Goal: Task Accomplishment & Management: Use online tool/utility

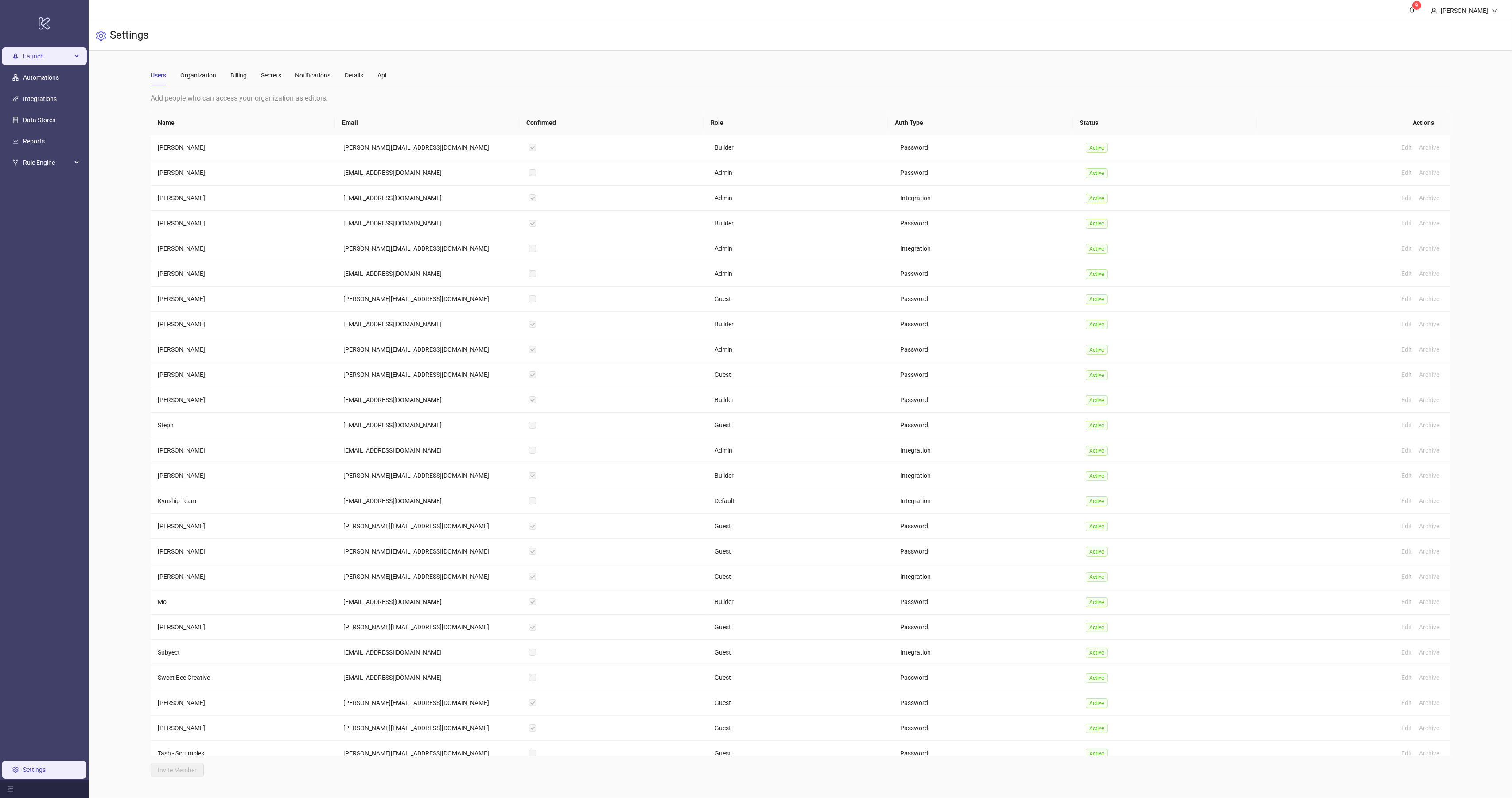
click at [46, 59] on span "Launch" at bounding box center [47, 56] width 49 height 18
click at [48, 74] on link "Sheets" at bounding box center [43, 77] width 19 height 7
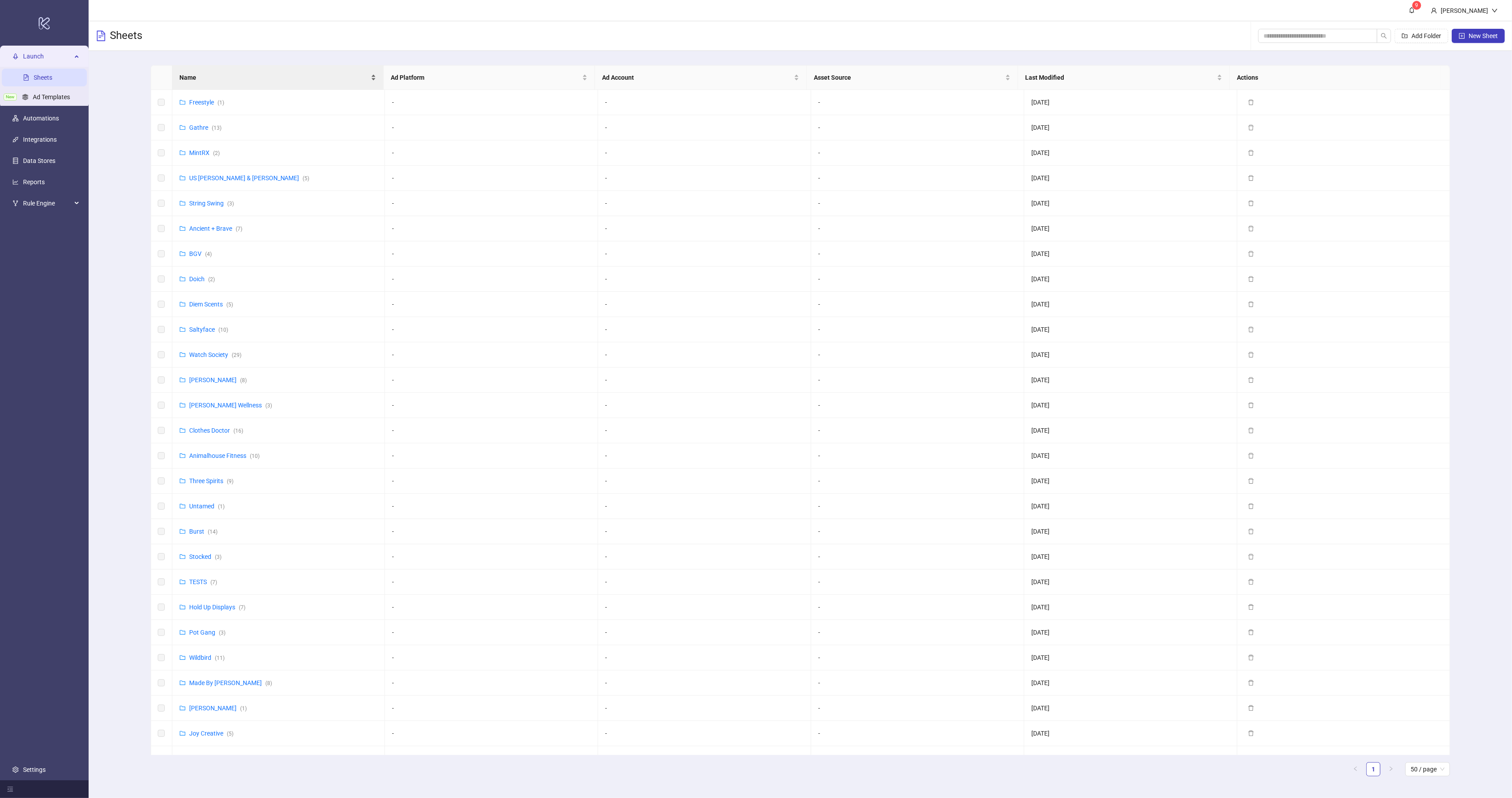
click at [225, 80] on span "Name" at bounding box center [274, 77] width 190 height 10
click at [210, 382] on link "Hold Up Displays ( 7 )" at bounding box center [217, 380] width 56 height 7
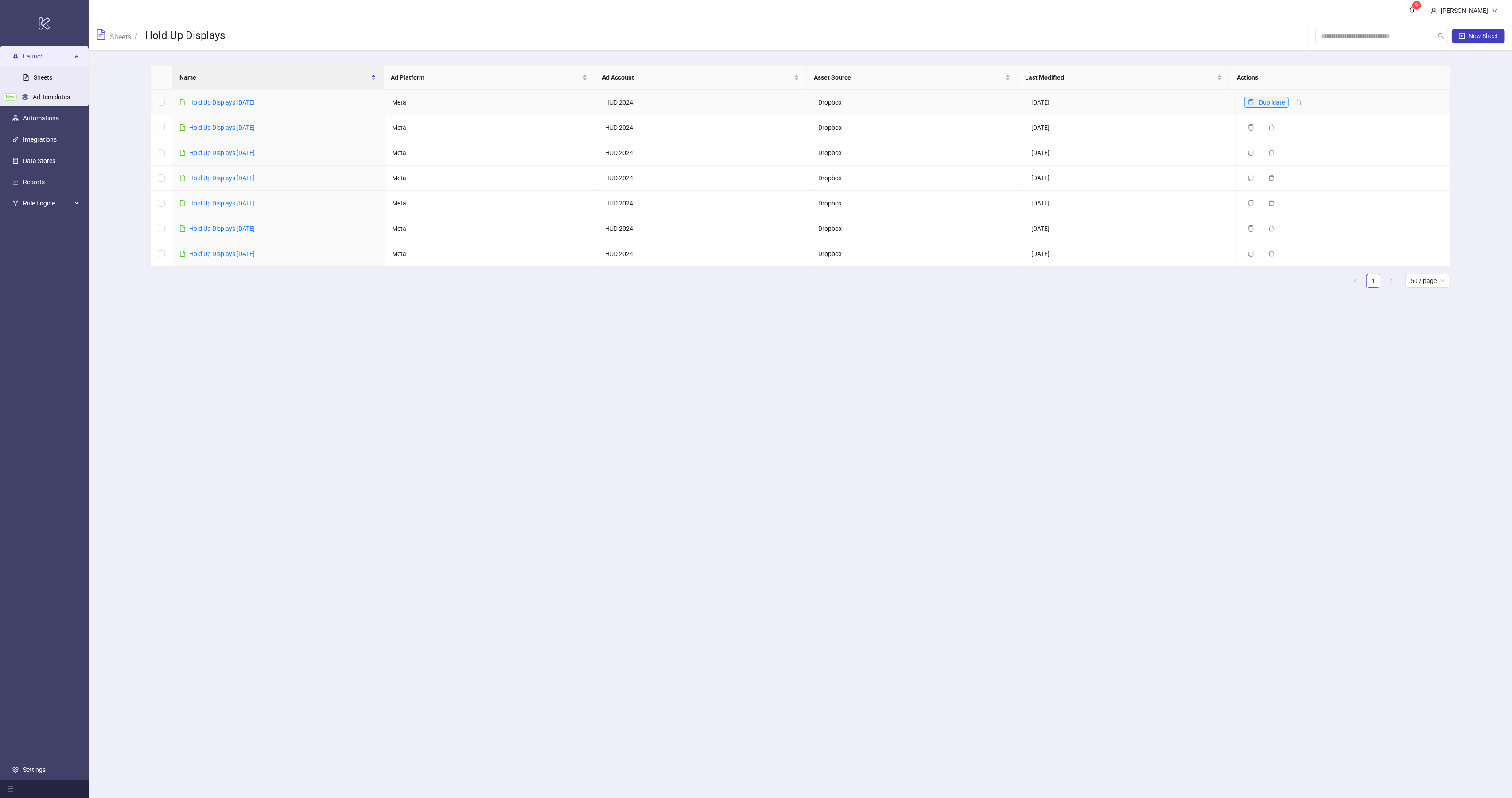
click at [1248, 101] on icon "copy" at bounding box center [1251, 102] width 6 height 6
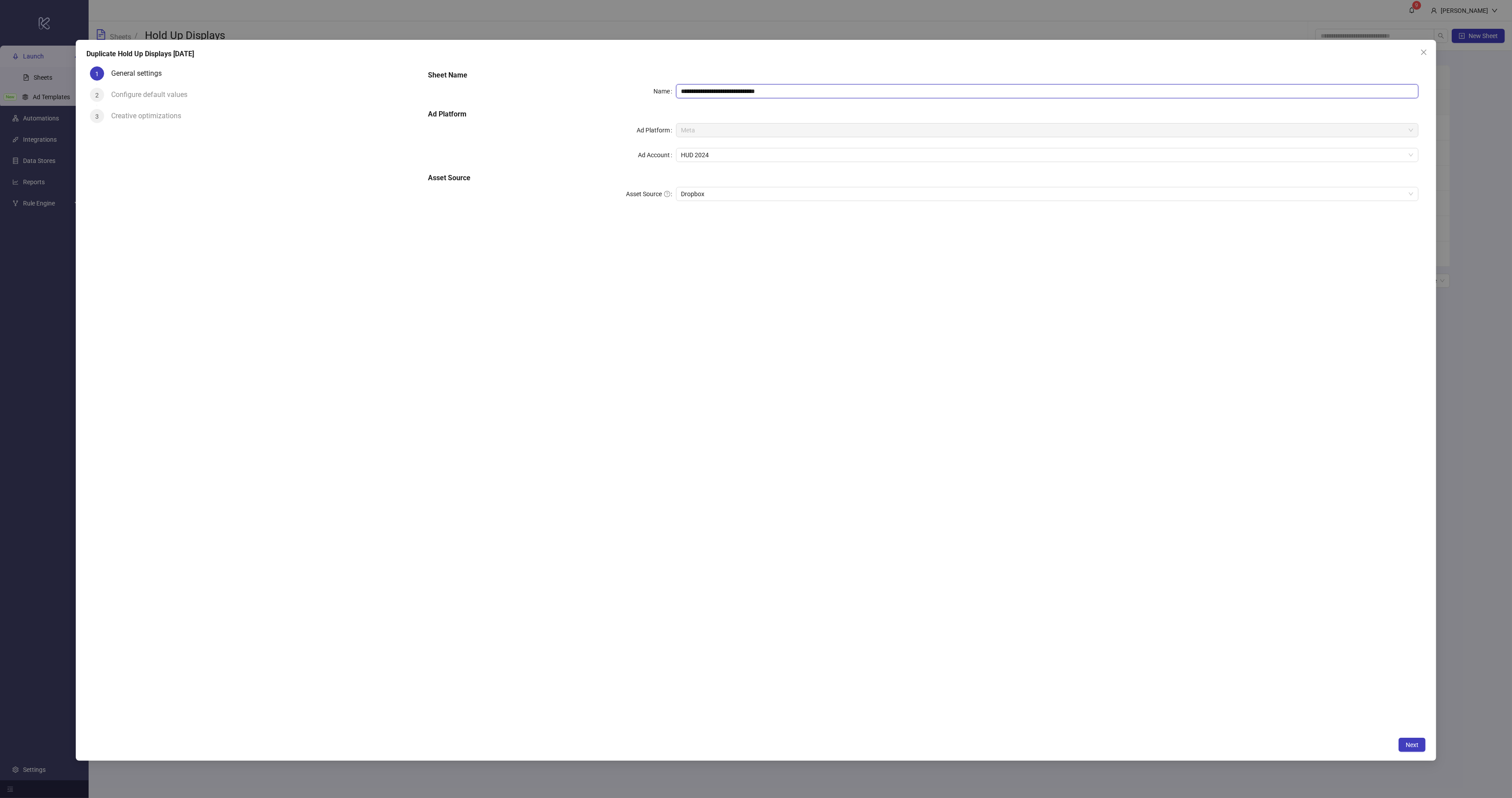
drag, startPoint x: 802, startPoint y: 89, endPoint x: 741, endPoint y: 90, distance: 61.0
click at [741, 90] on input "**********" at bounding box center [1048, 91] width 743 height 14
type input "**********"
click at [1412, 746] on span "Next" at bounding box center [1412, 745] width 13 height 7
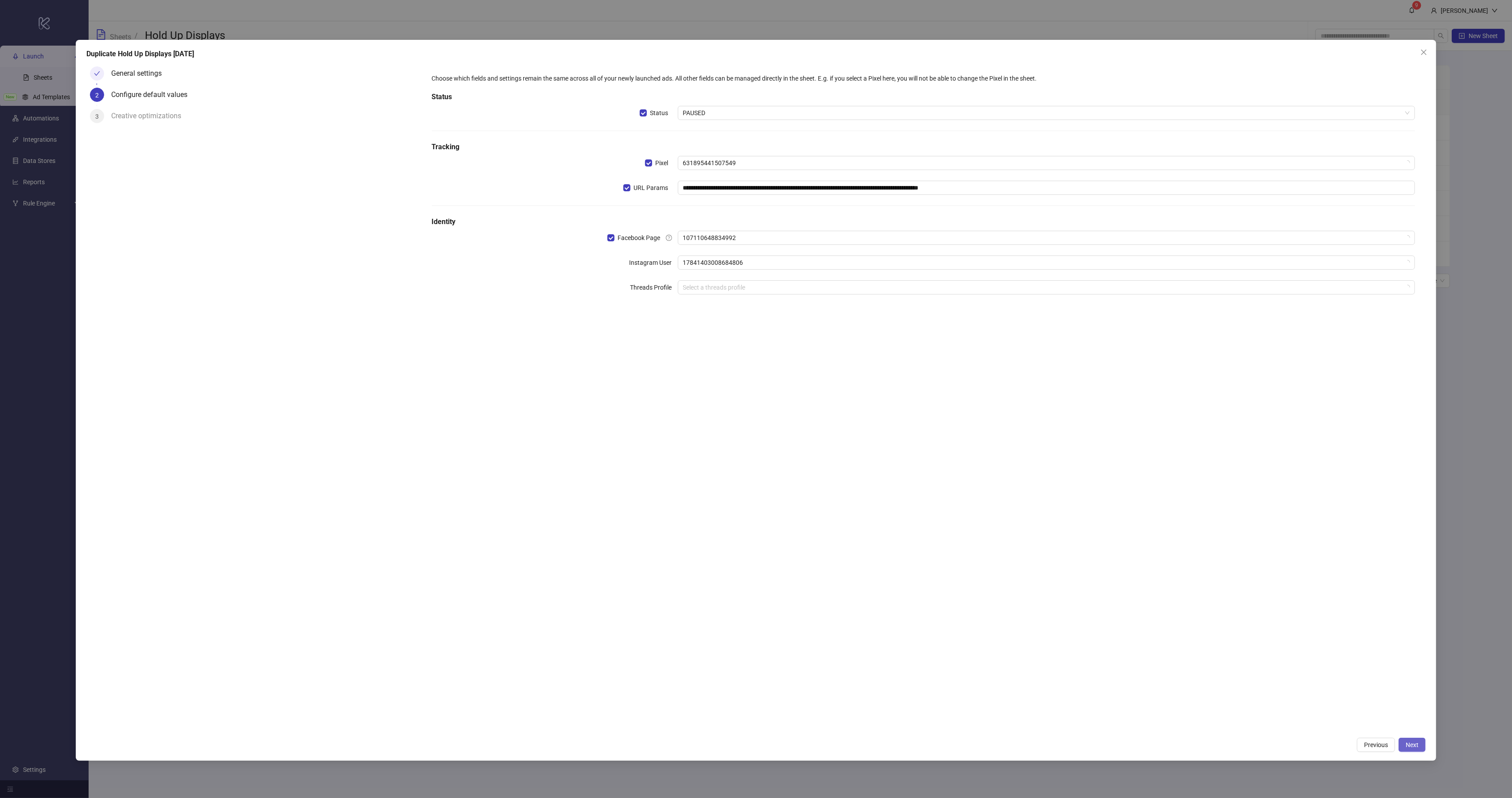
click at [1425, 749] on button "Next" at bounding box center [1412, 745] width 27 height 14
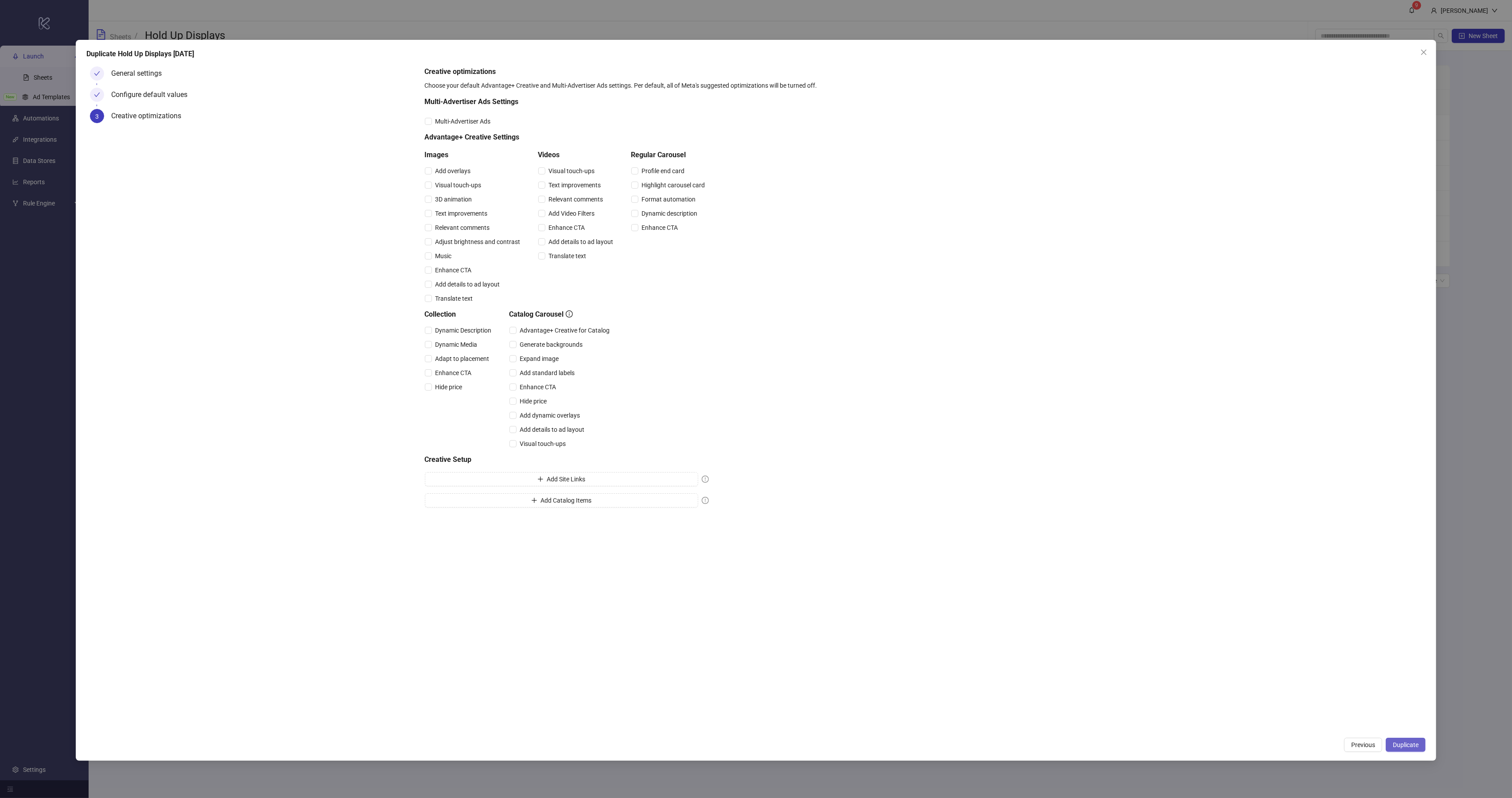
click at [1419, 747] on button "Duplicate" at bounding box center [1406, 745] width 40 height 14
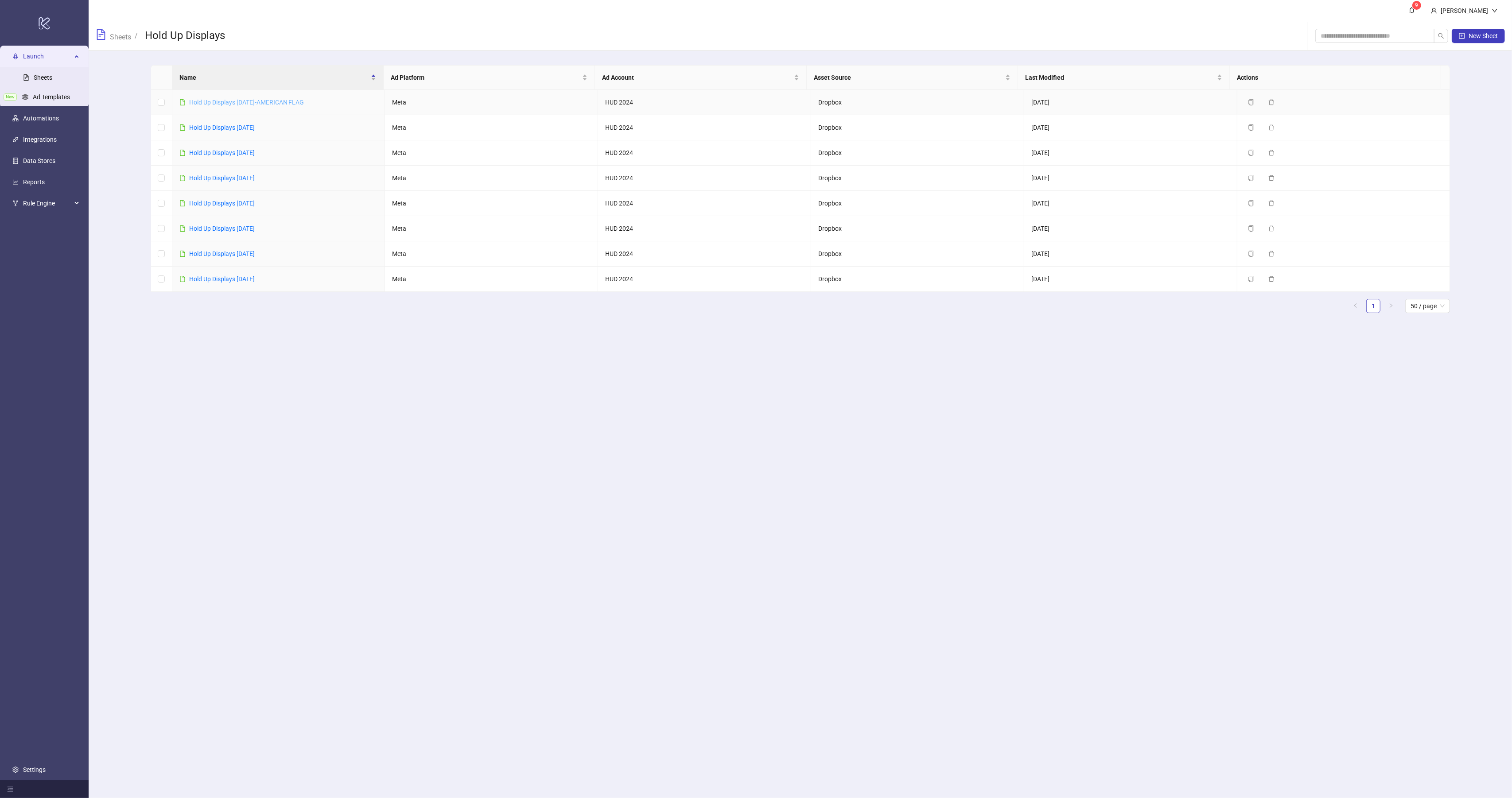
click at [281, 104] on link "Hold Up Displays [DATE]-AMERICAN FLAG" at bounding box center [247, 102] width 115 height 7
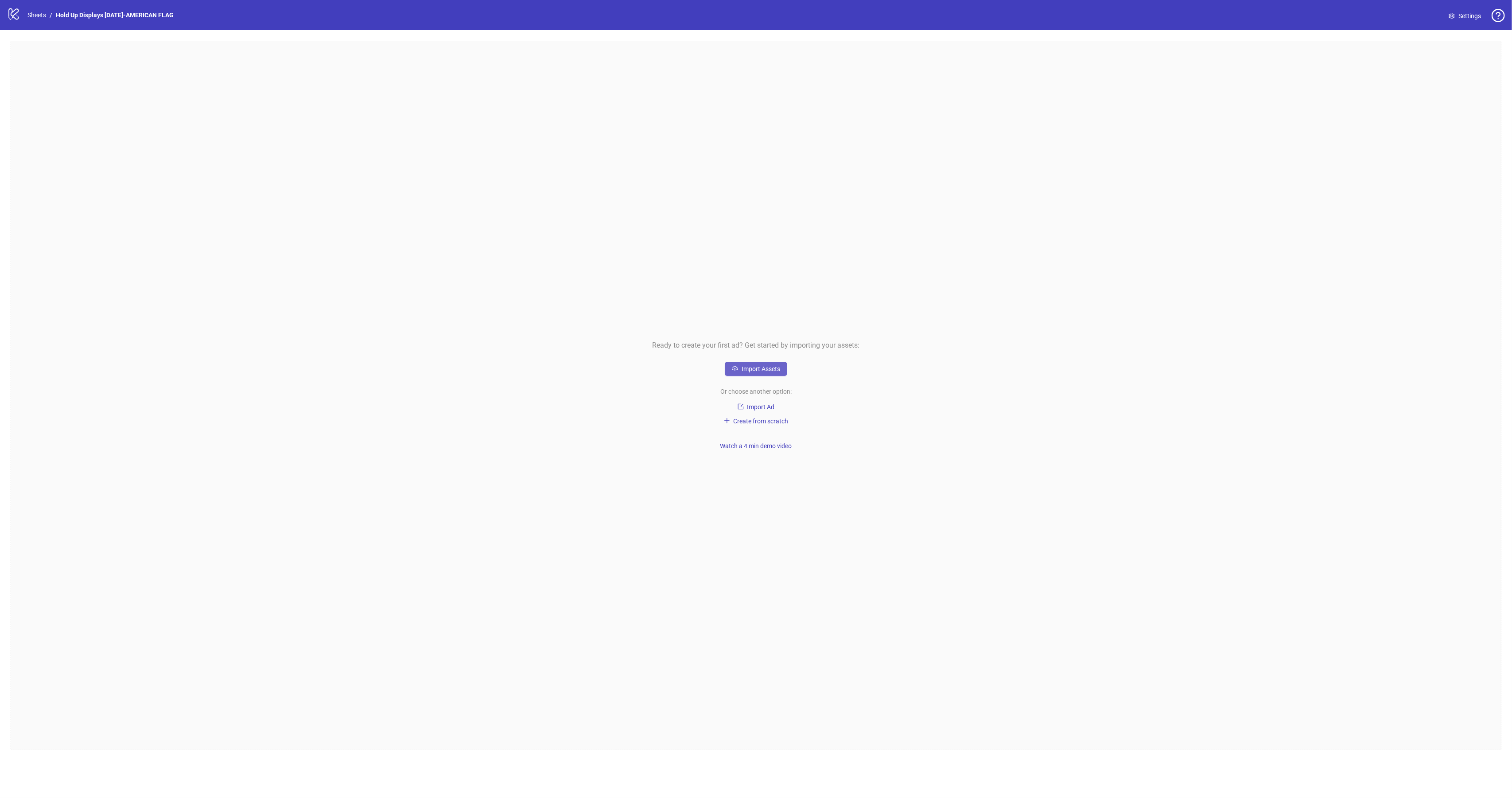
click at [763, 364] on button "Import Assets" at bounding box center [756, 369] width 62 height 14
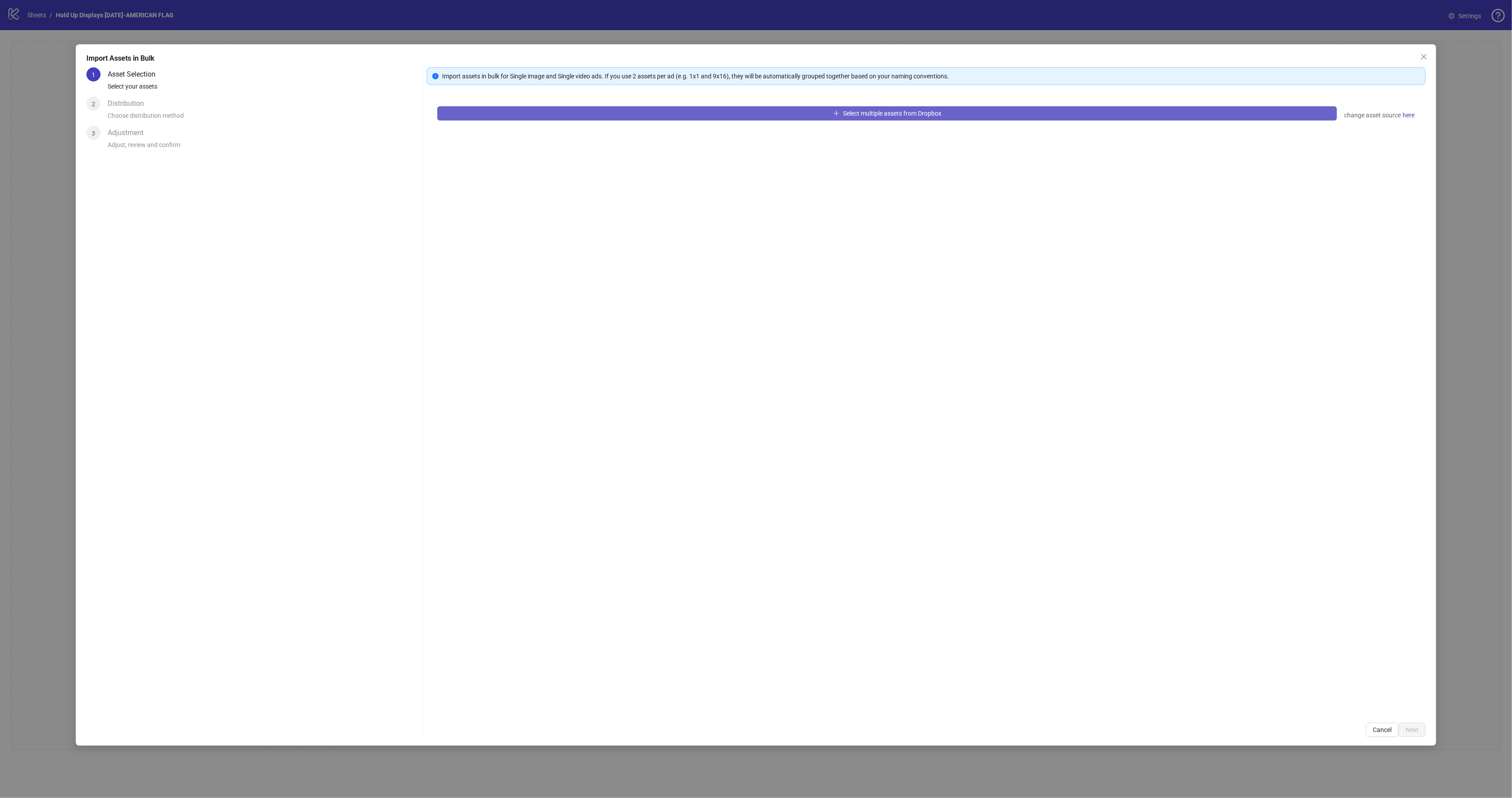
click at [580, 109] on button "Select multiple assets from Dropbox" at bounding box center [887, 113] width 900 height 14
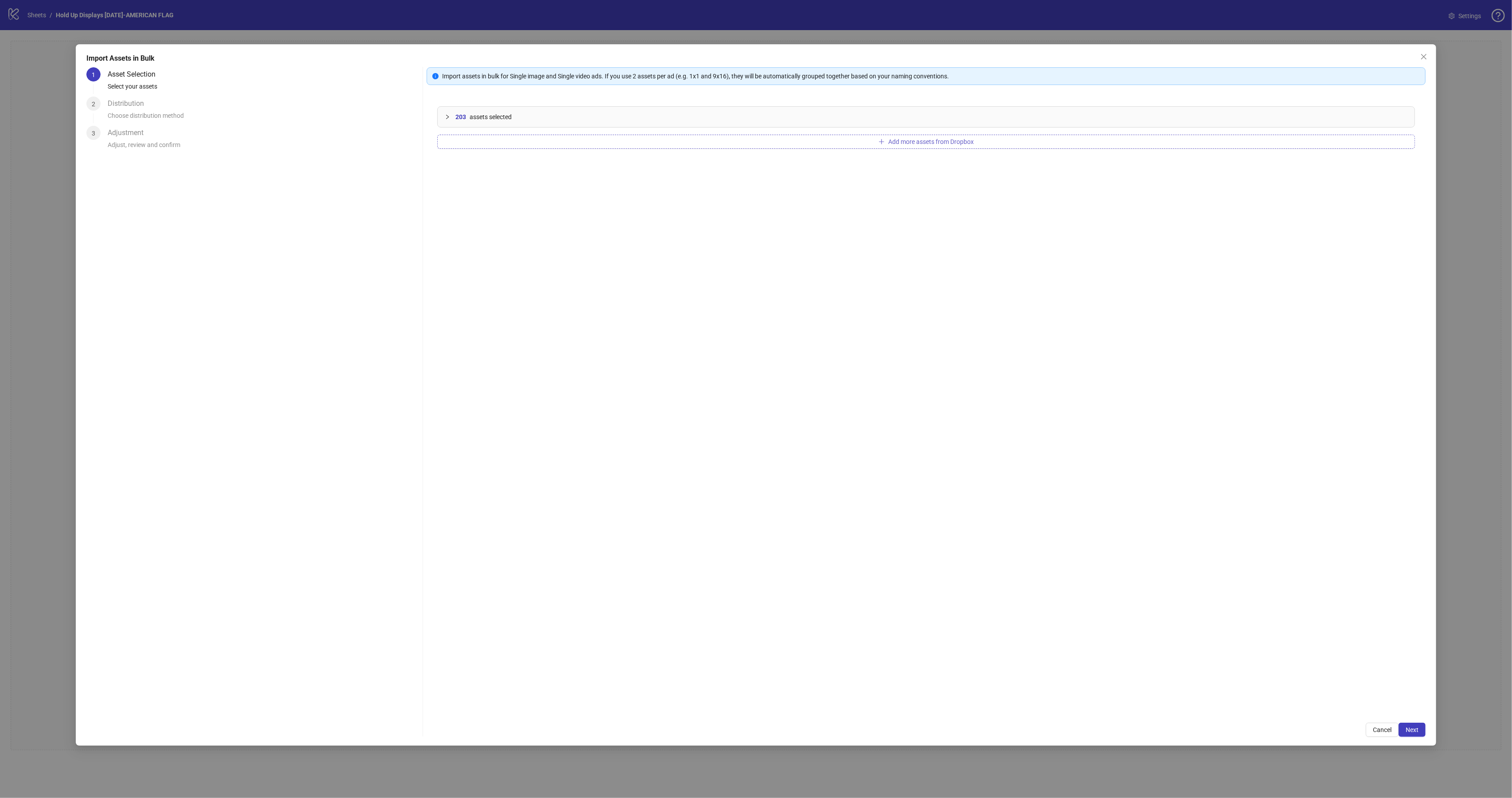
click at [910, 144] on span "Add more assets from Dropbox" at bounding box center [931, 141] width 86 height 7
click at [1383, 727] on span "Cancel" at bounding box center [1382, 730] width 19 height 7
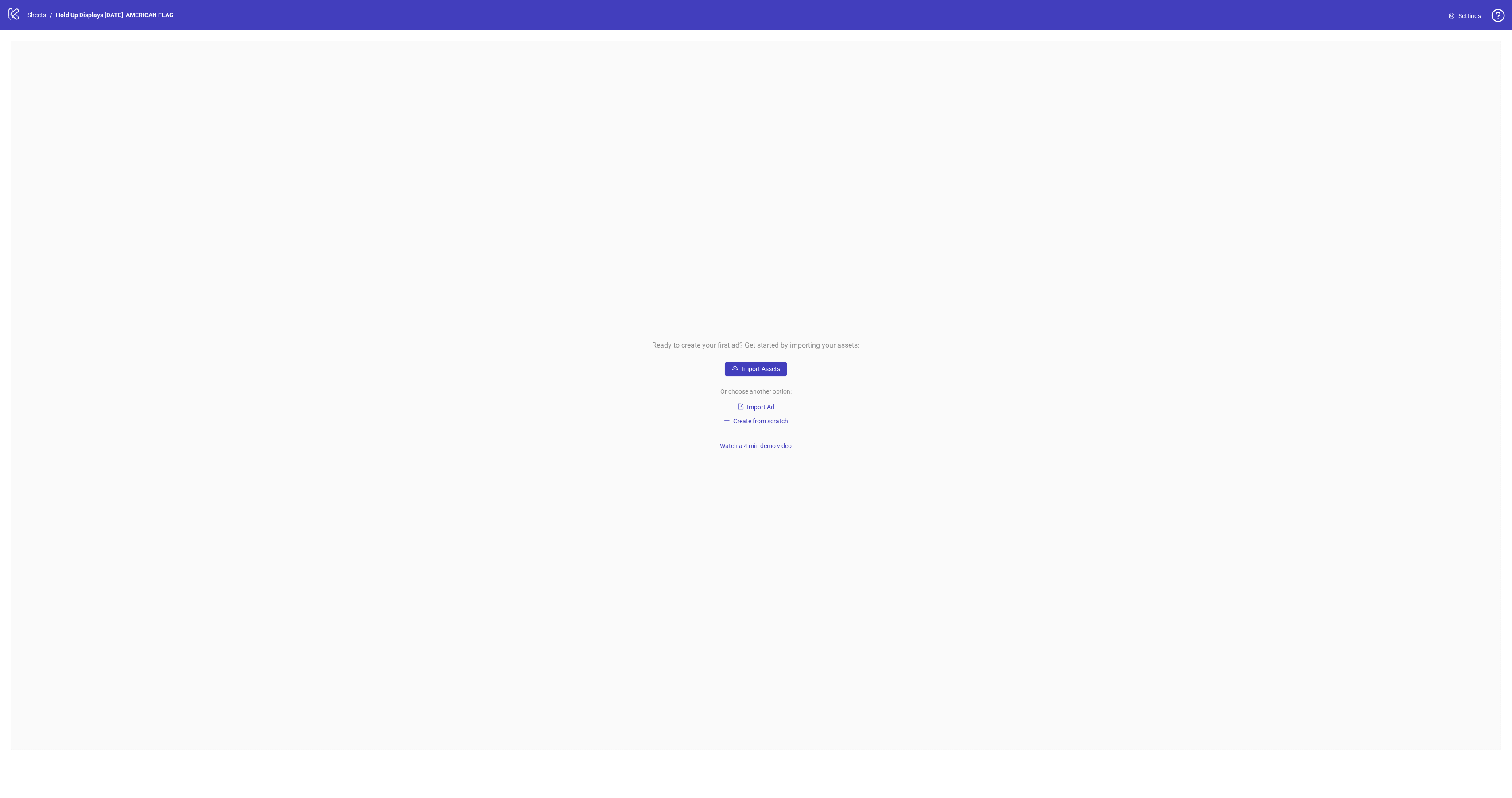
click at [760, 360] on div "Ready to create your first ad? Get started by importing your assets: Import Ass…" at bounding box center [756, 395] width 1491 height 709
click at [760, 366] on span "Import Assets" at bounding box center [761, 369] width 39 height 7
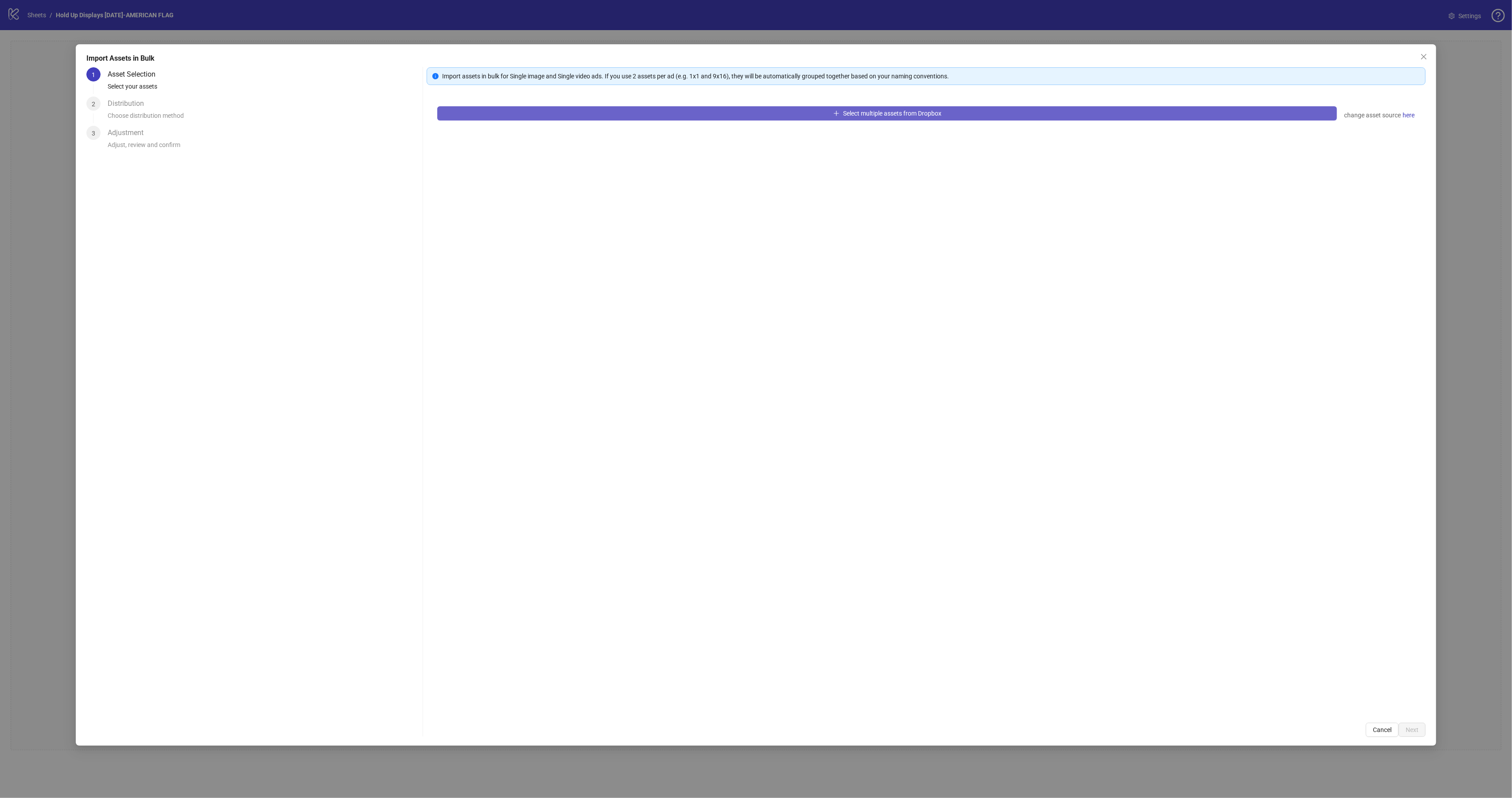
click at [679, 110] on button "Select multiple assets from Dropbox" at bounding box center [887, 113] width 900 height 14
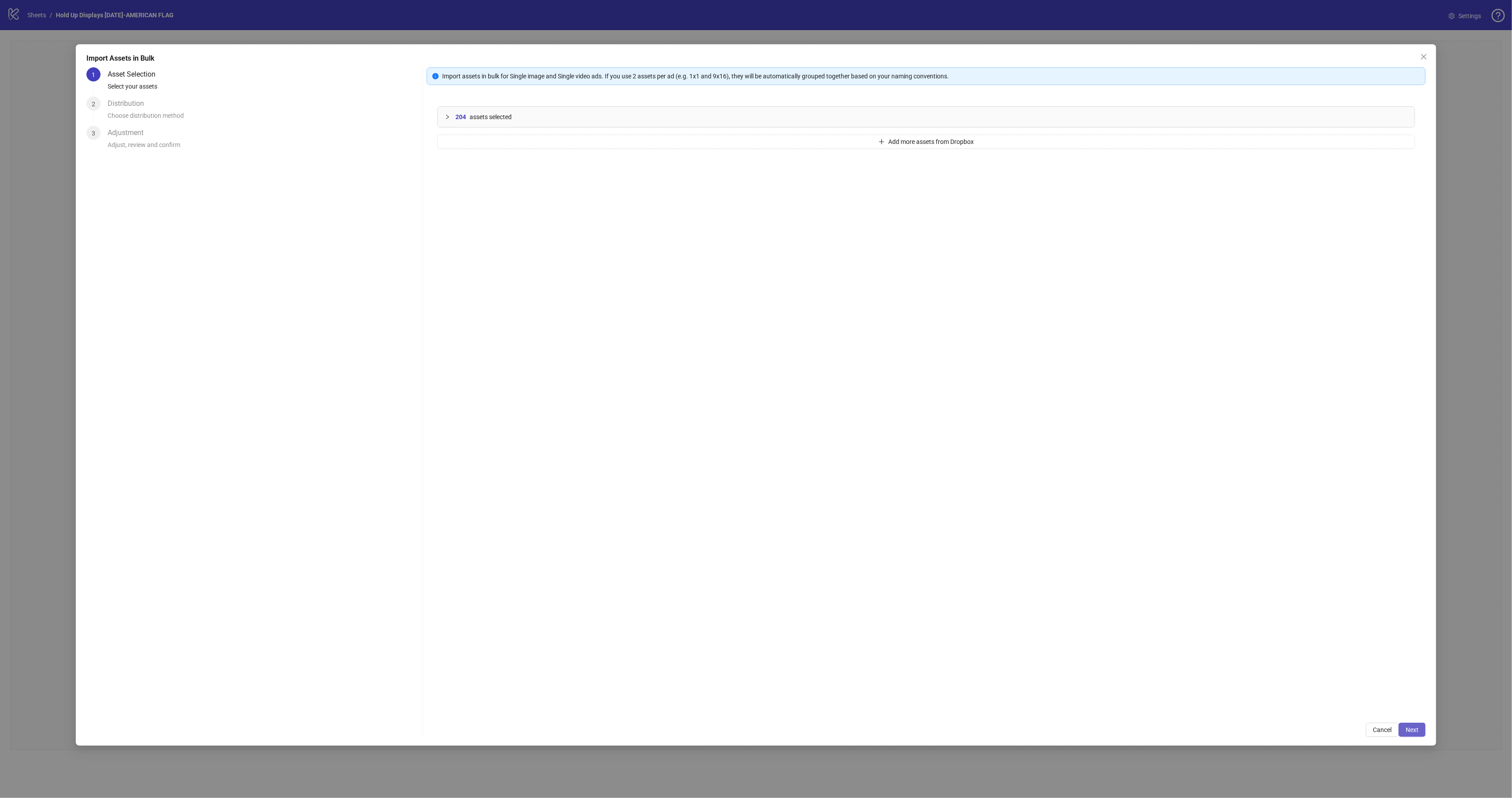
click at [1416, 727] on span "Next" at bounding box center [1412, 730] width 13 height 7
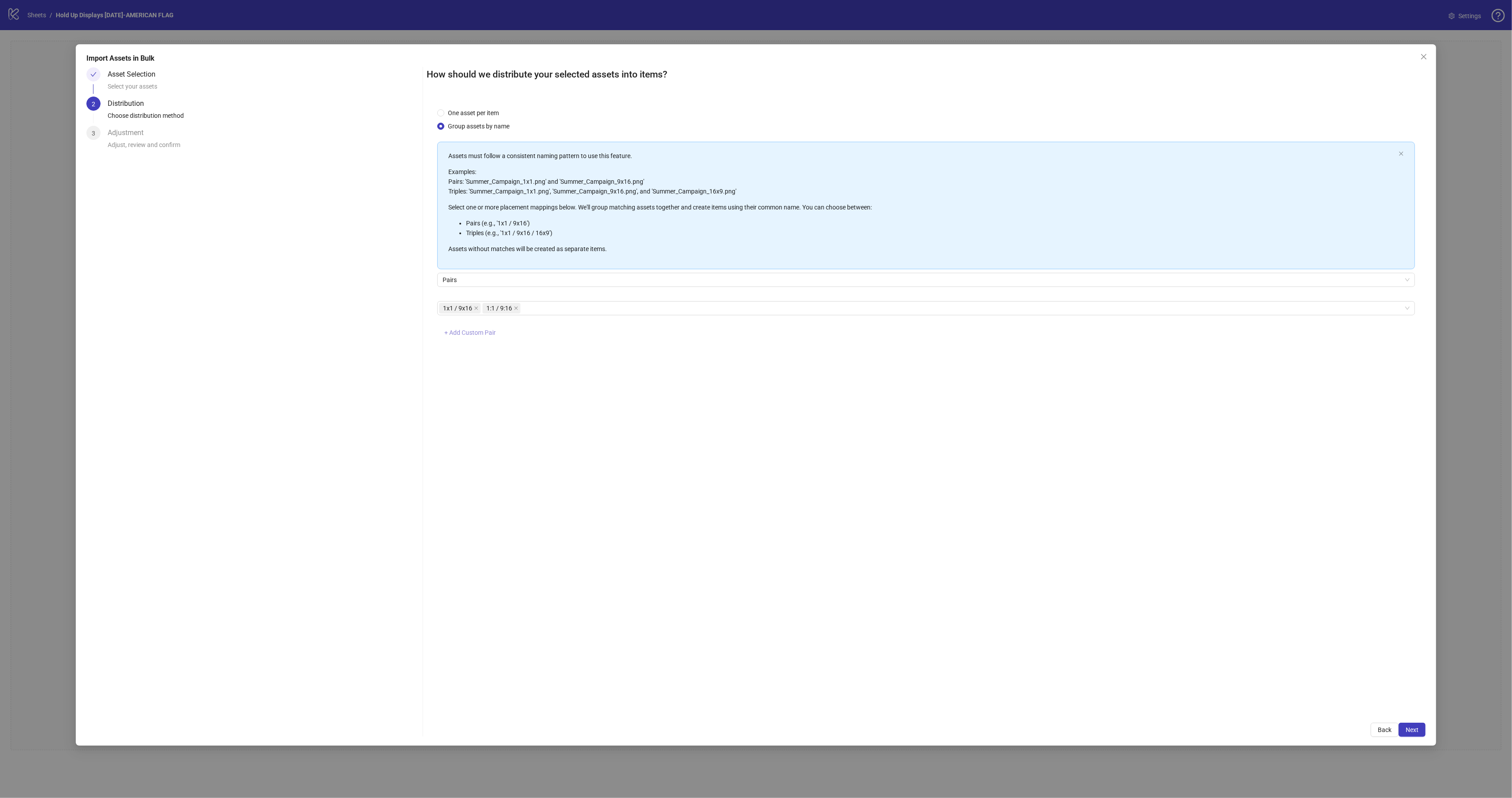
click at [484, 334] on span "+ Add Custom Pair" at bounding box center [470, 333] width 52 height 7
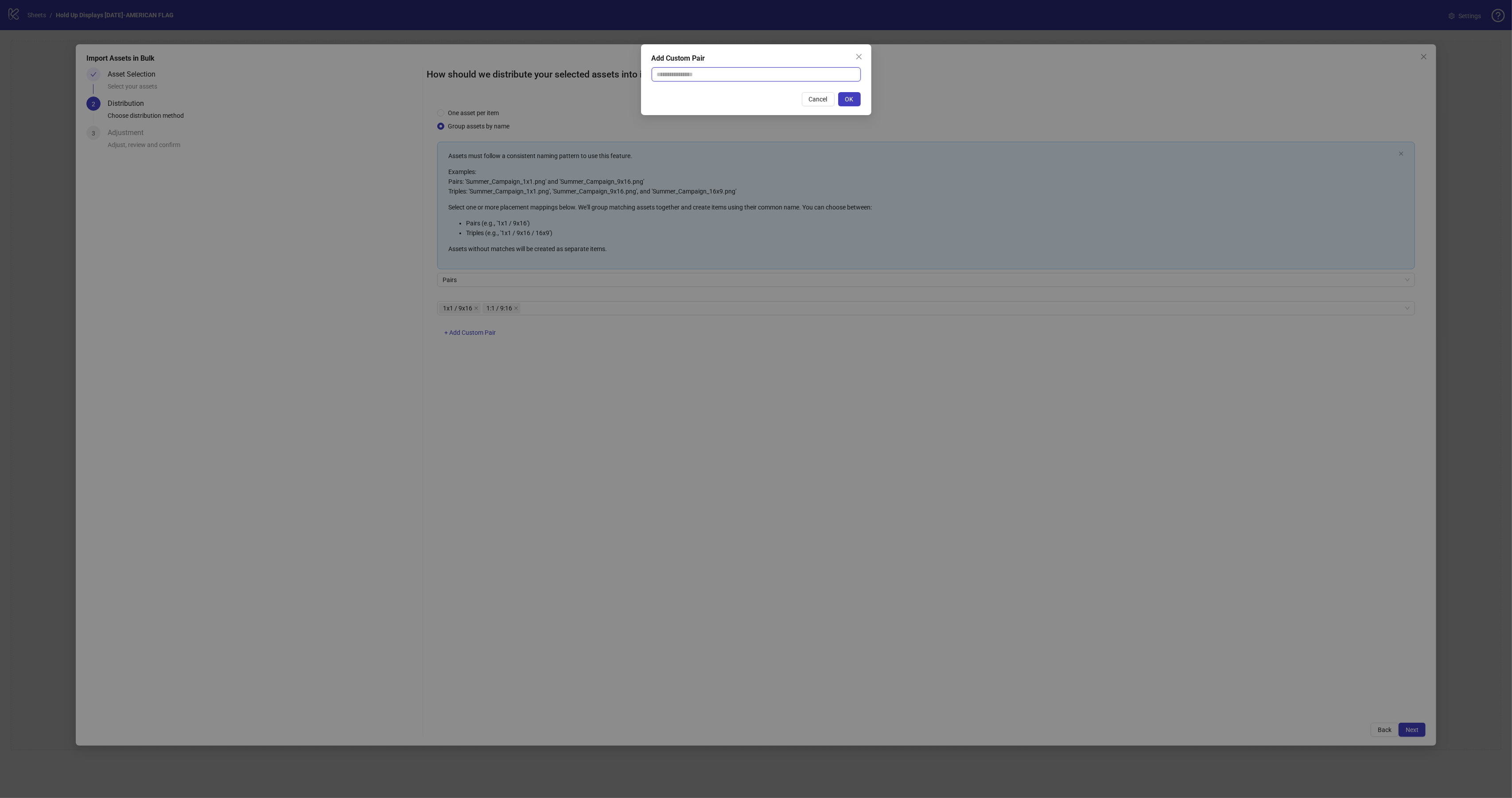
click at [706, 79] on input "text" at bounding box center [756, 75] width 209 height 14
click at [825, 99] on span "Cancel" at bounding box center [818, 99] width 19 height 7
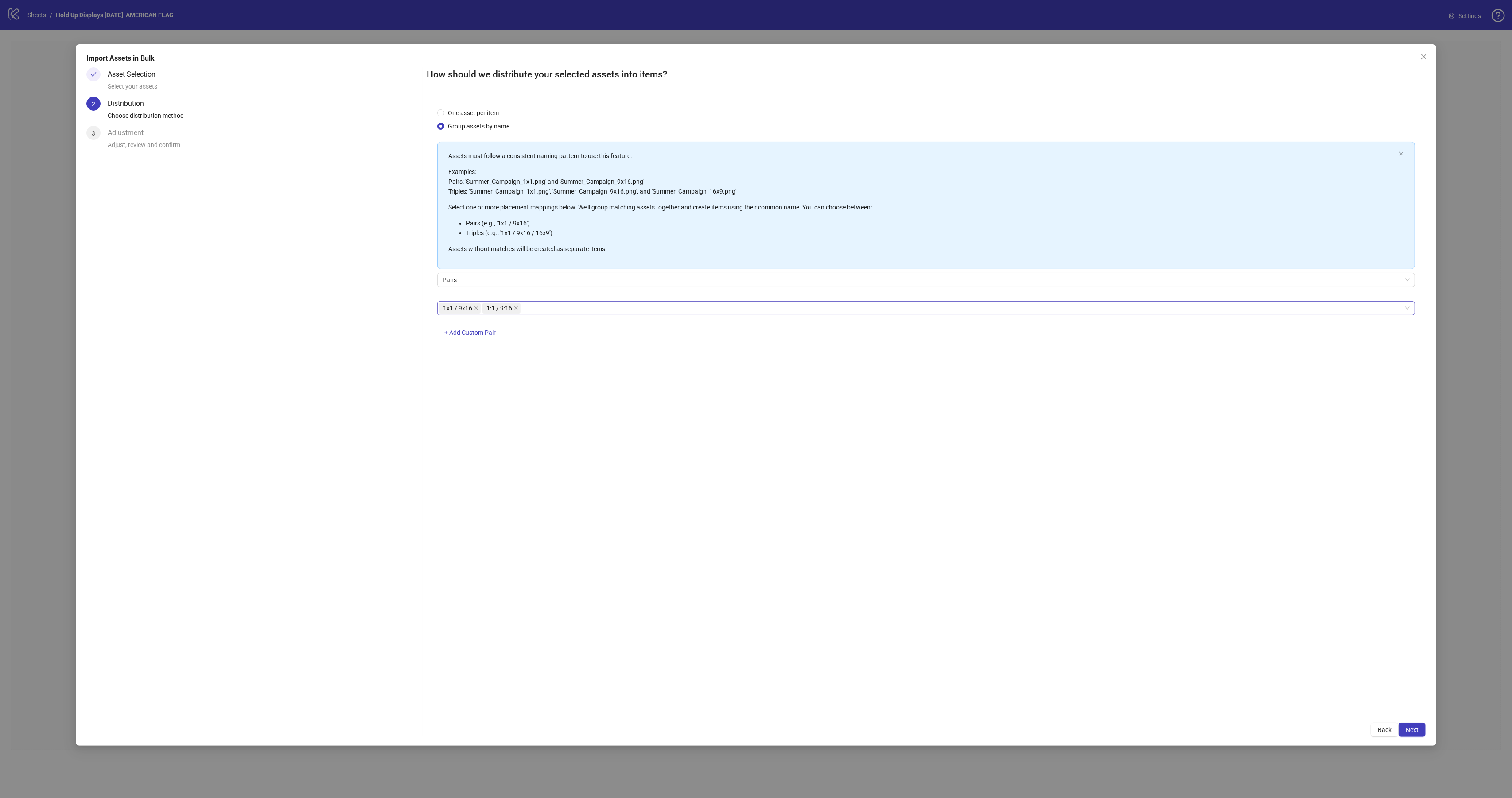
click at [538, 310] on div "1x1 / 9x16 1:1 / 9:16" at bounding box center [922, 308] width 965 height 12
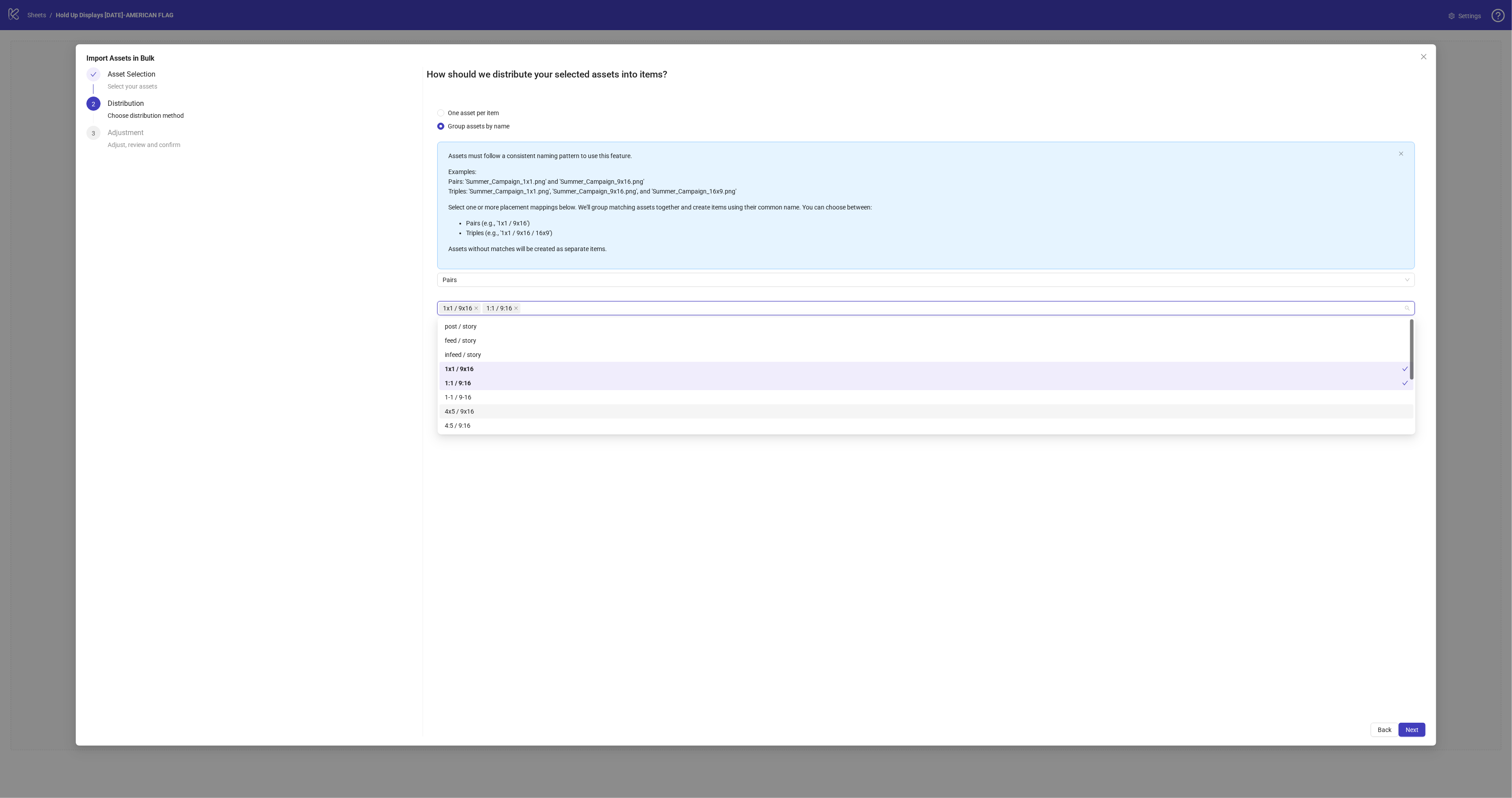
click at [471, 408] on div "4x5 / 9x16" at bounding box center [927, 411] width 964 height 10
click at [487, 427] on div "4:5 / 9:16" at bounding box center [927, 425] width 964 height 10
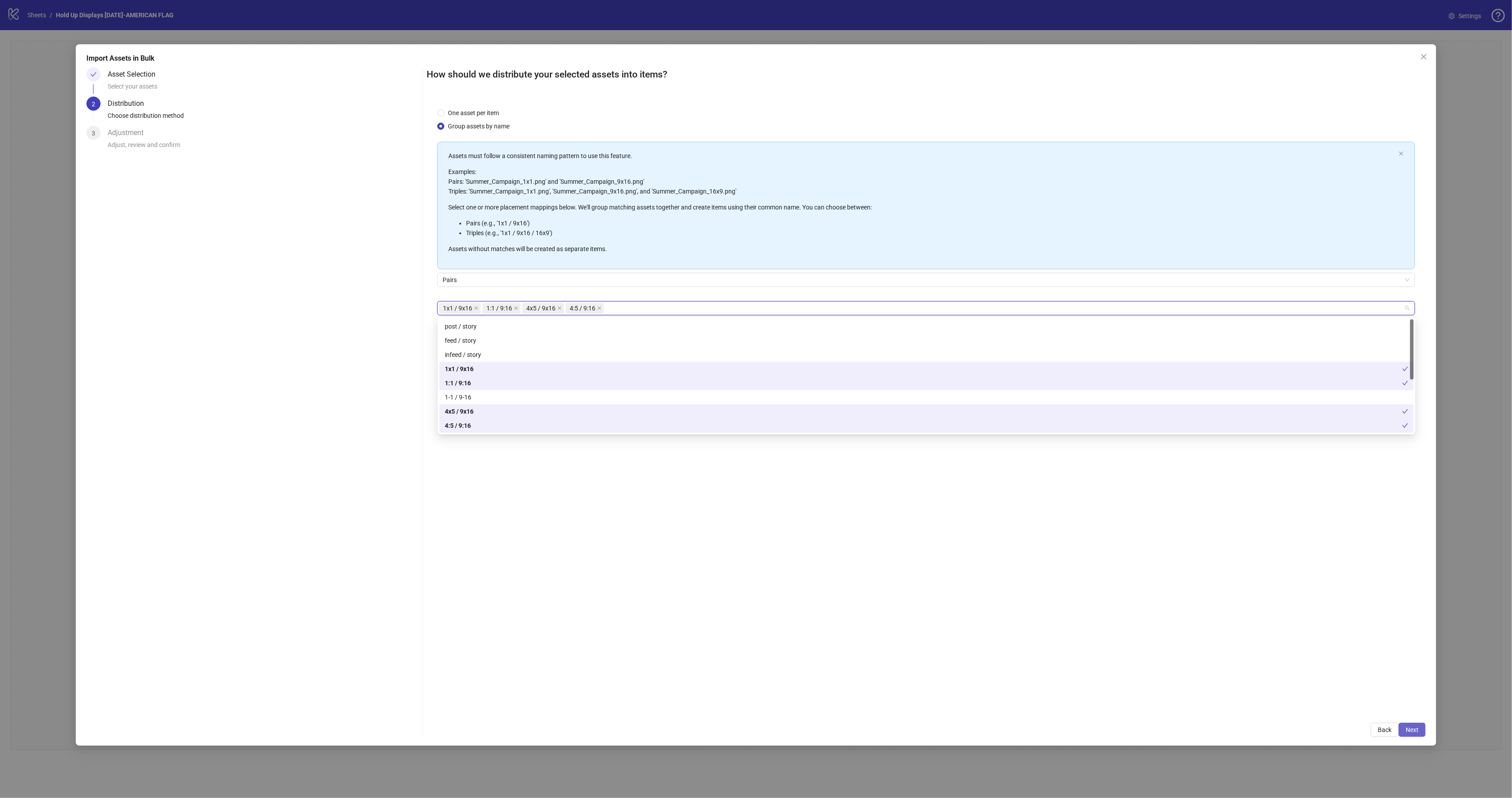
click at [1419, 731] on button "Next" at bounding box center [1412, 730] width 27 height 14
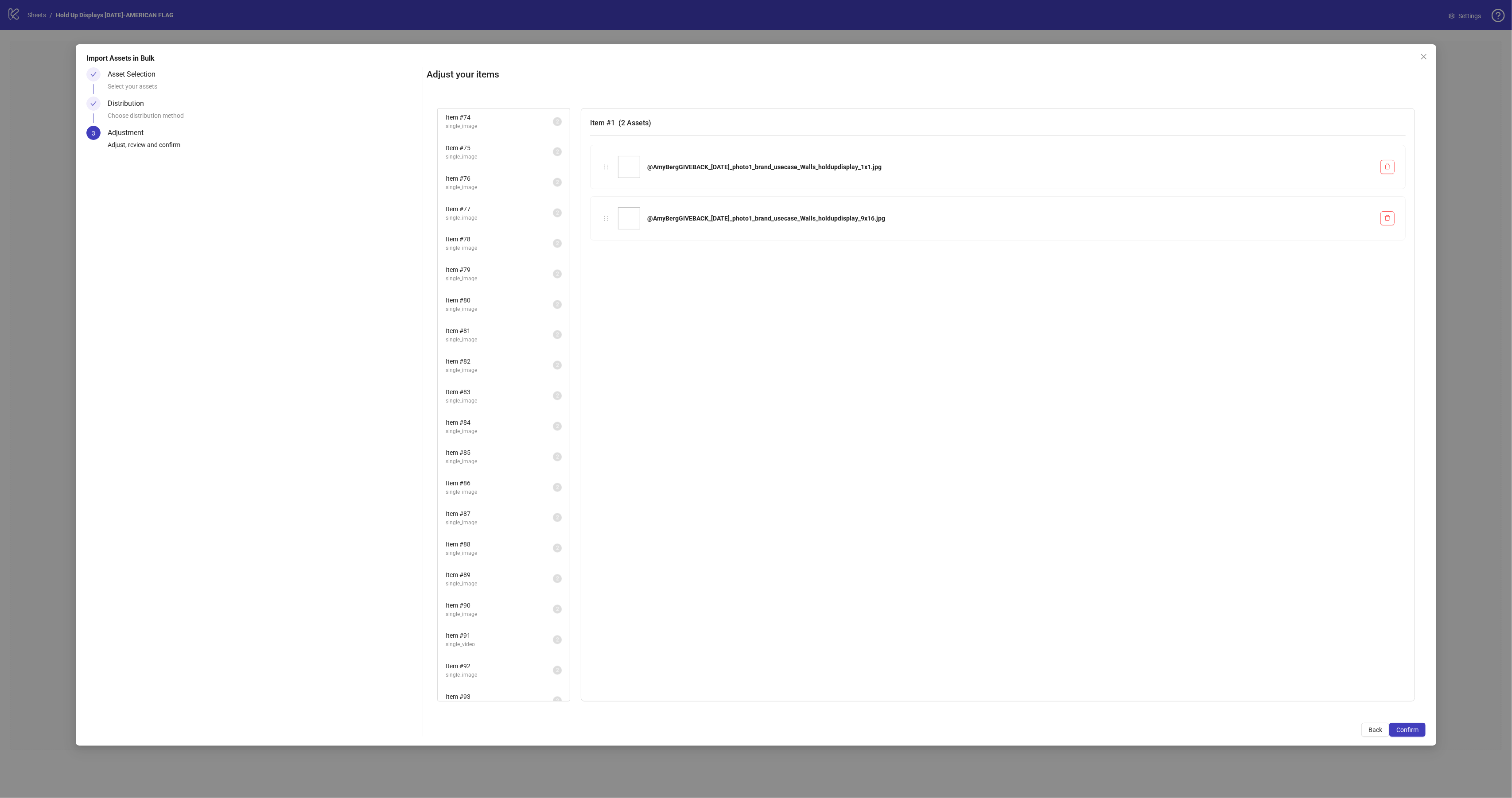
scroll to position [2457, 0]
click at [495, 747] on span "single_image" at bounding box center [499, 751] width 107 height 8
click at [1418, 726] on span "Confirm" at bounding box center [1408, 730] width 22 height 7
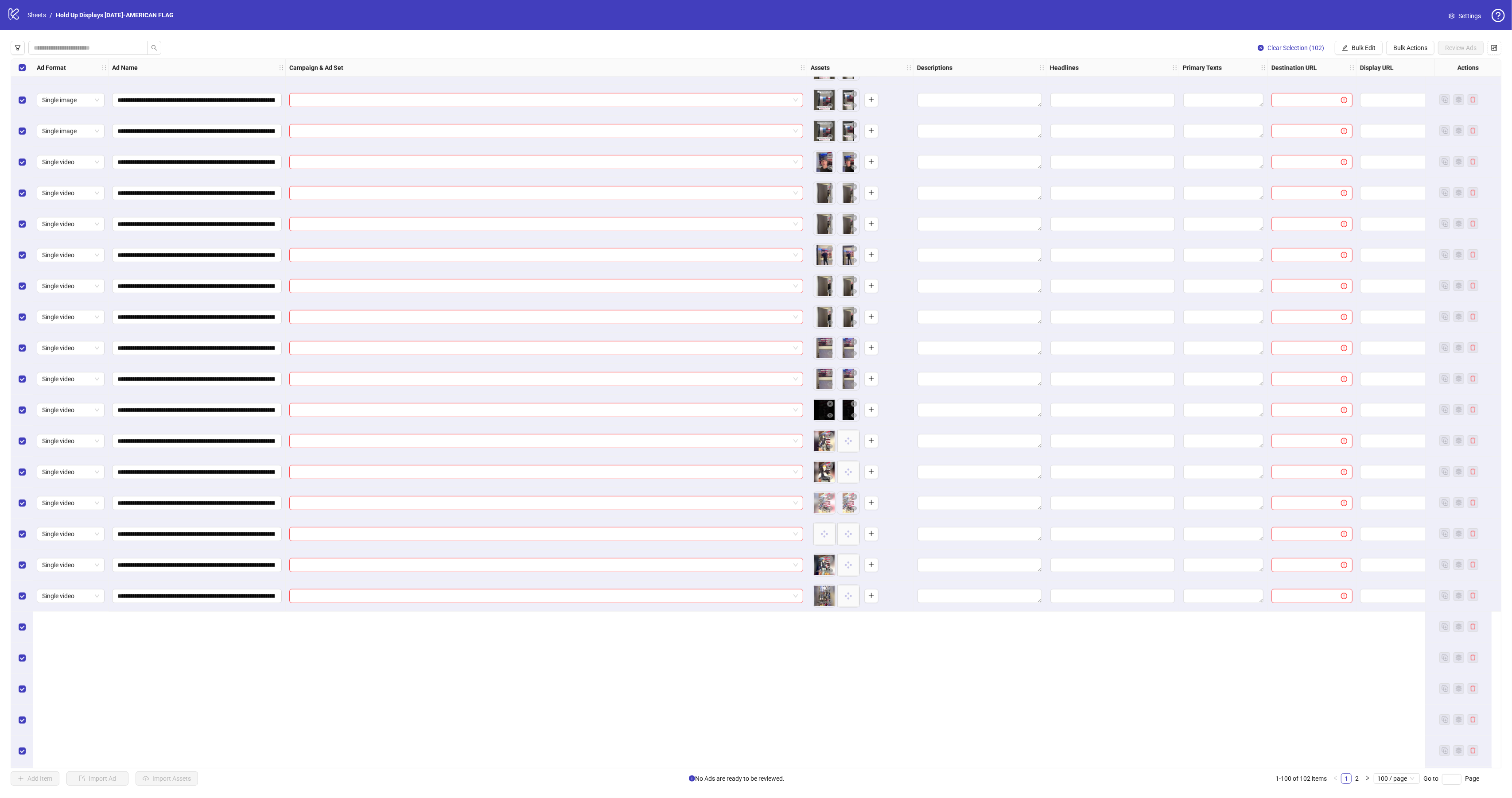
scroll to position [0, 0]
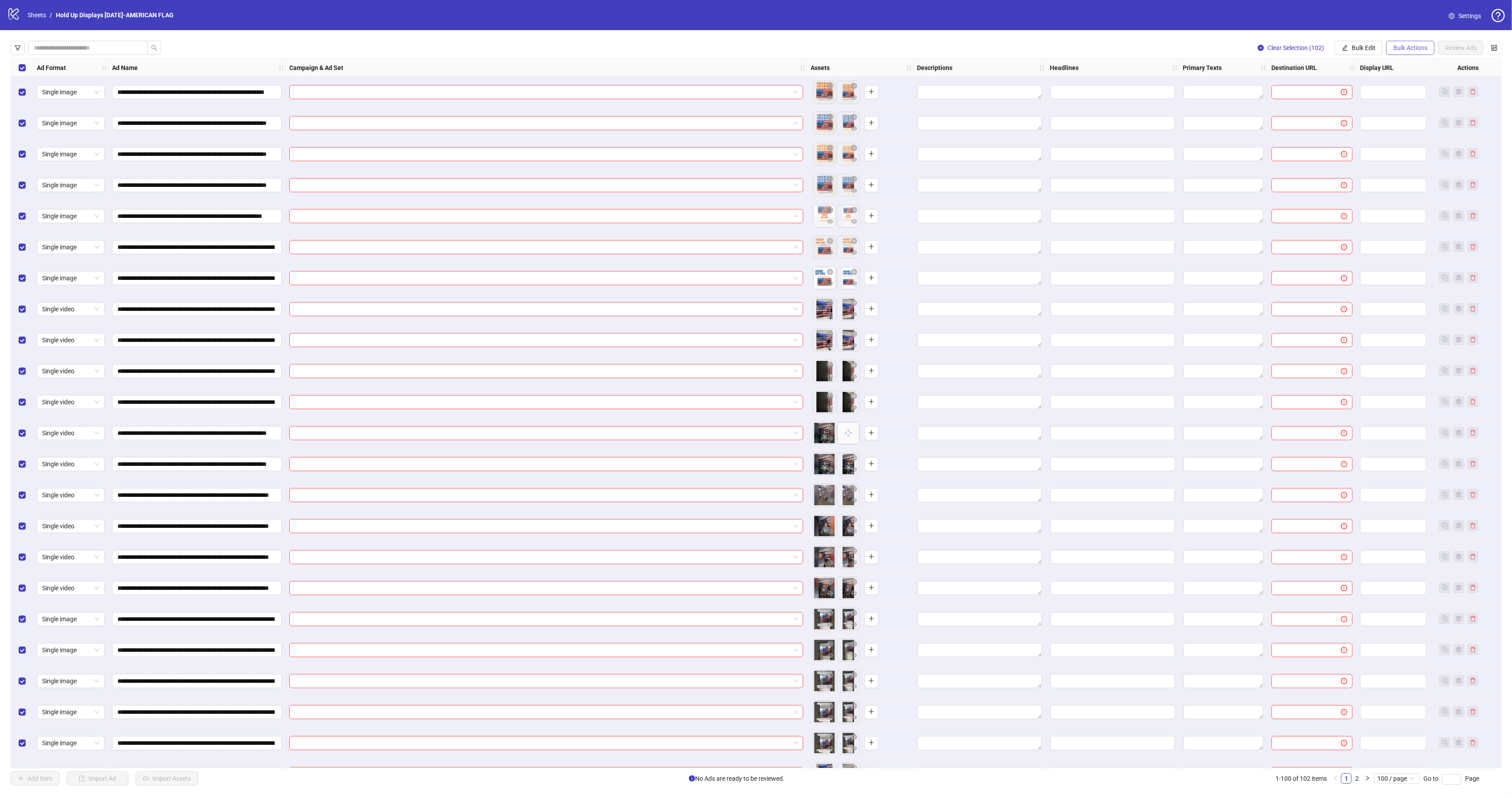
click at [1402, 48] on span "Bulk Actions" at bounding box center [1410, 48] width 34 height 7
click at [1419, 122] on span "Apply Template" at bounding box center [1413, 123] width 42 height 10
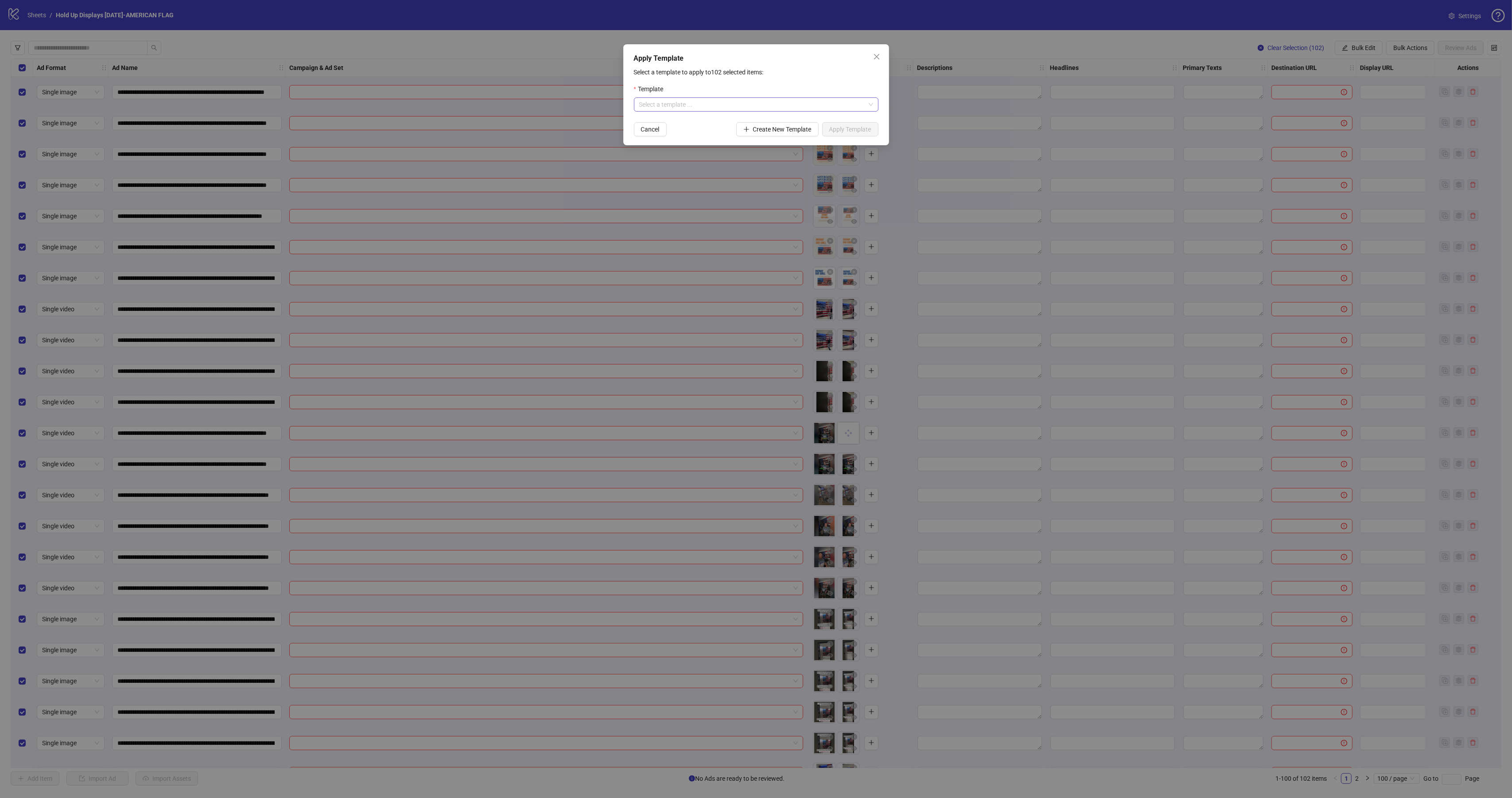
click at [698, 107] on input "search" at bounding box center [752, 104] width 226 height 13
click at [696, 120] on div "Hold Up- American Flag Gun Wall" at bounding box center [756, 123] width 230 height 10
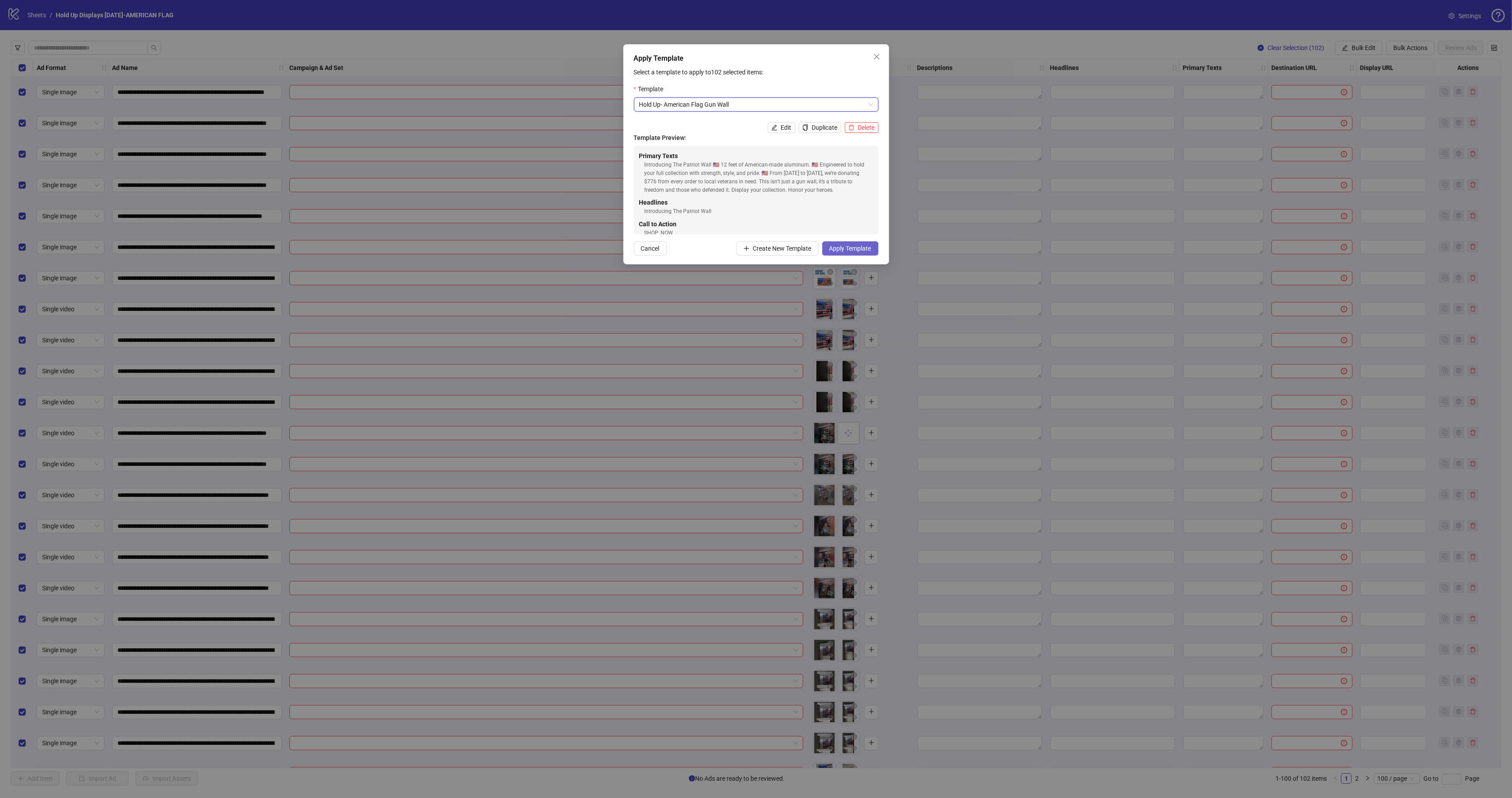
click at [850, 251] on span "Apply Template" at bounding box center [851, 248] width 42 height 7
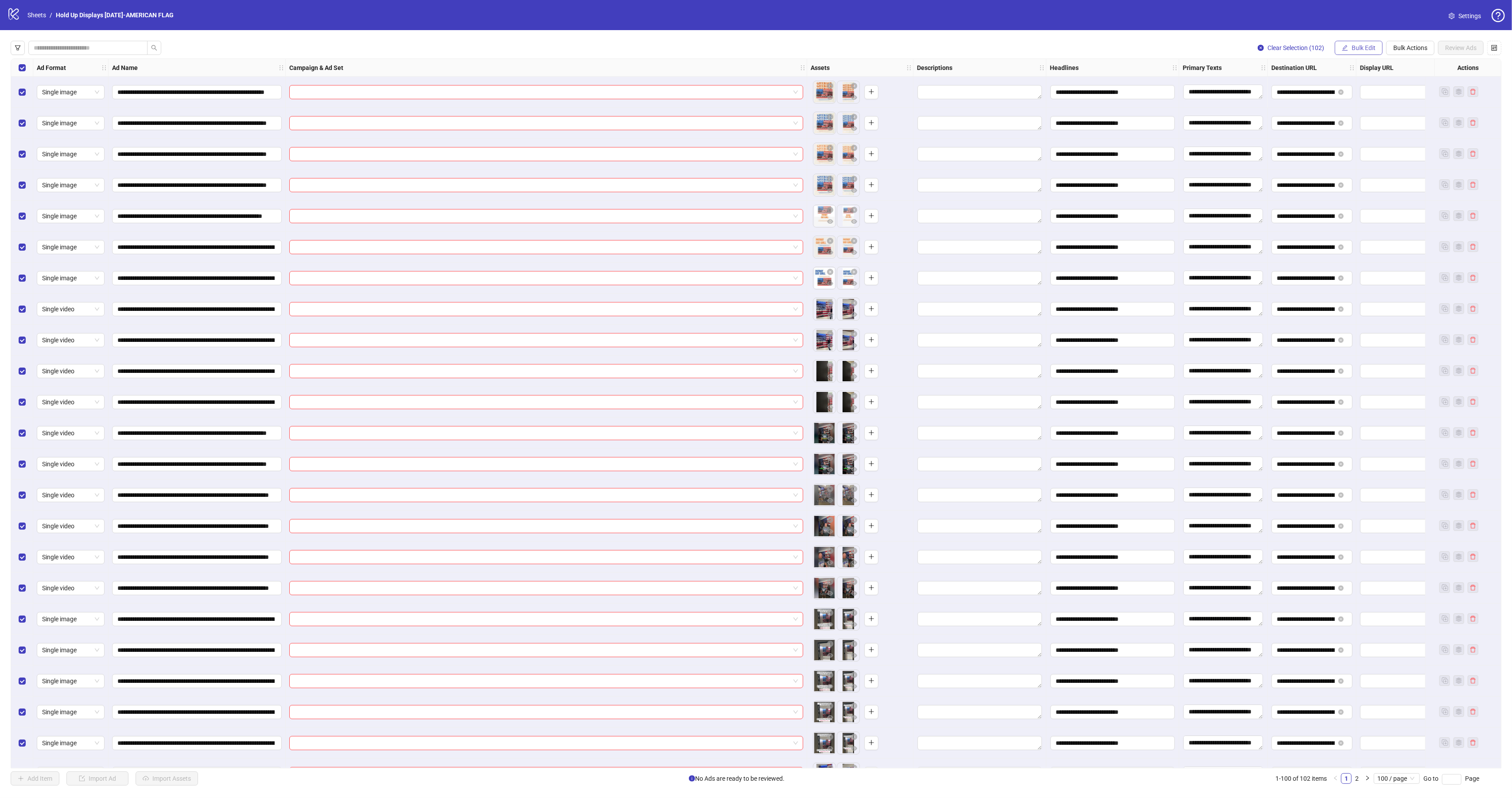
click at [1352, 42] on button "Bulk Edit" at bounding box center [1359, 48] width 48 height 14
click at [1367, 94] on span "Campaign & Ad Set" at bounding box center [1366, 94] width 53 height 10
click at [26, 66] on div "Select all rows" at bounding box center [22, 67] width 22 height 18
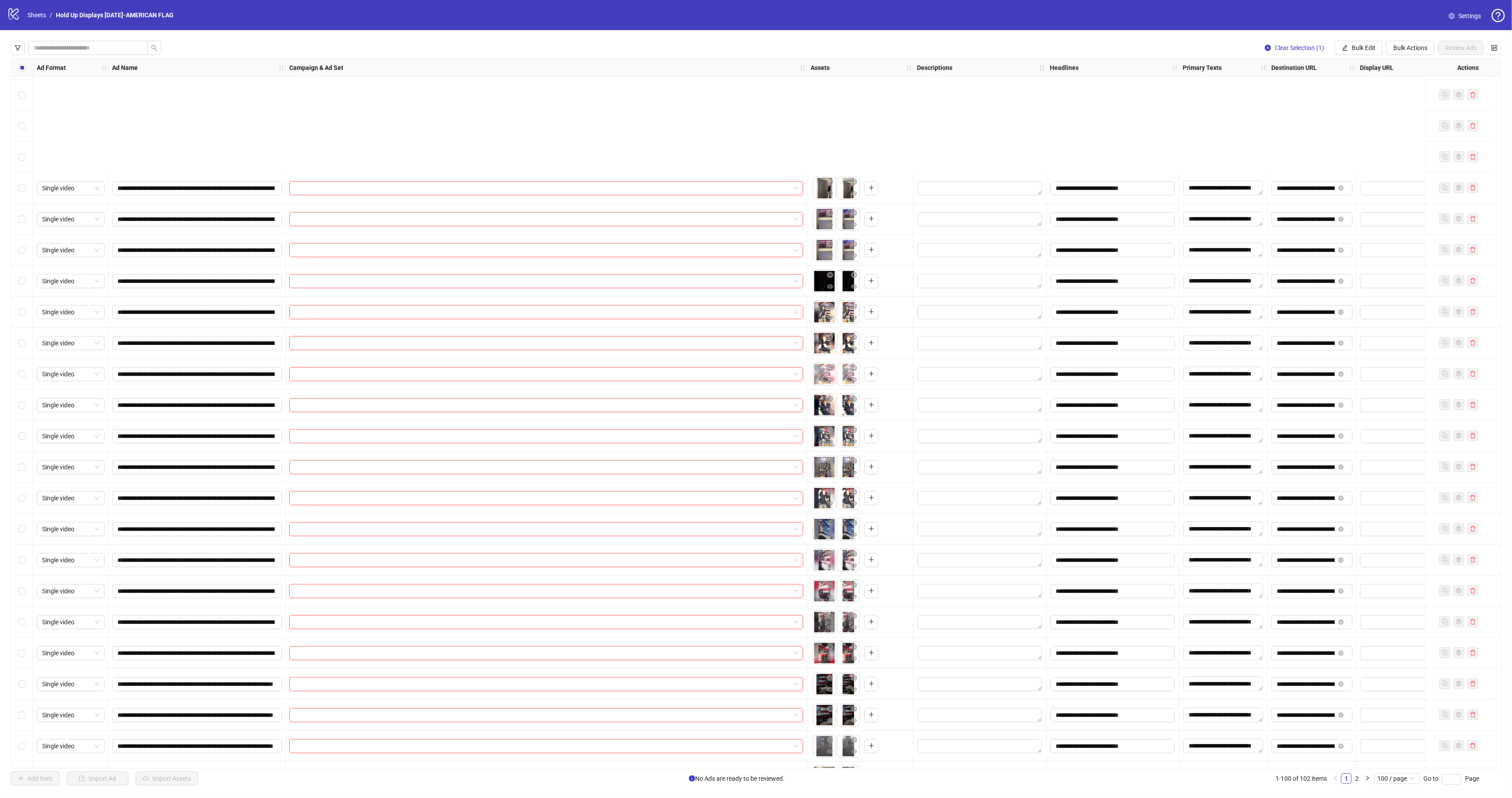
scroll to position [890, 0]
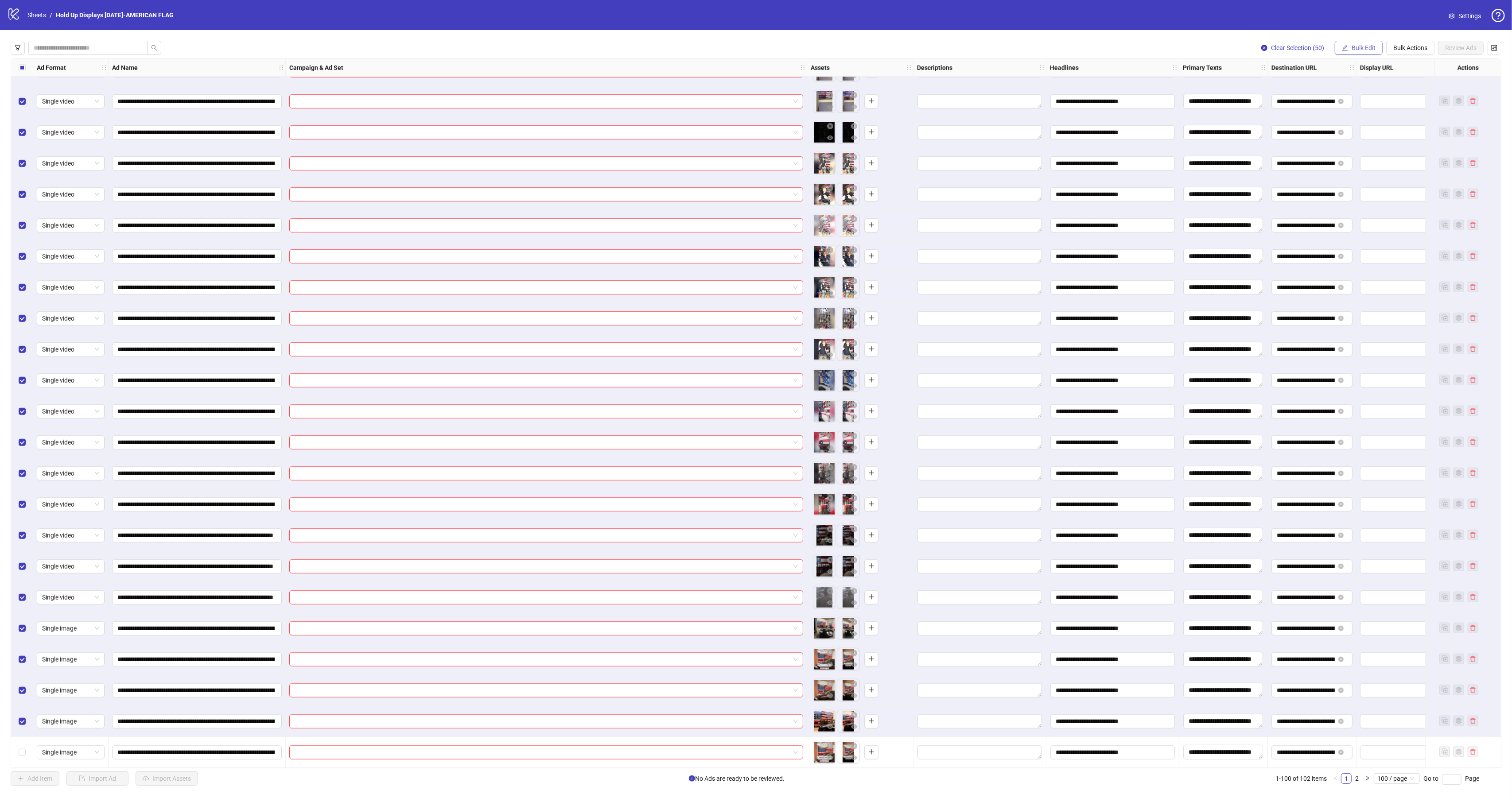
click at [1371, 53] on button "Bulk Edit" at bounding box center [1359, 48] width 48 height 14
click at [1362, 97] on span "Campaign & Ad Set" at bounding box center [1366, 94] width 53 height 10
click at [1304, 84] on input "search" at bounding box center [1328, 86] width 158 height 13
paste input "**********"
type input "**********"
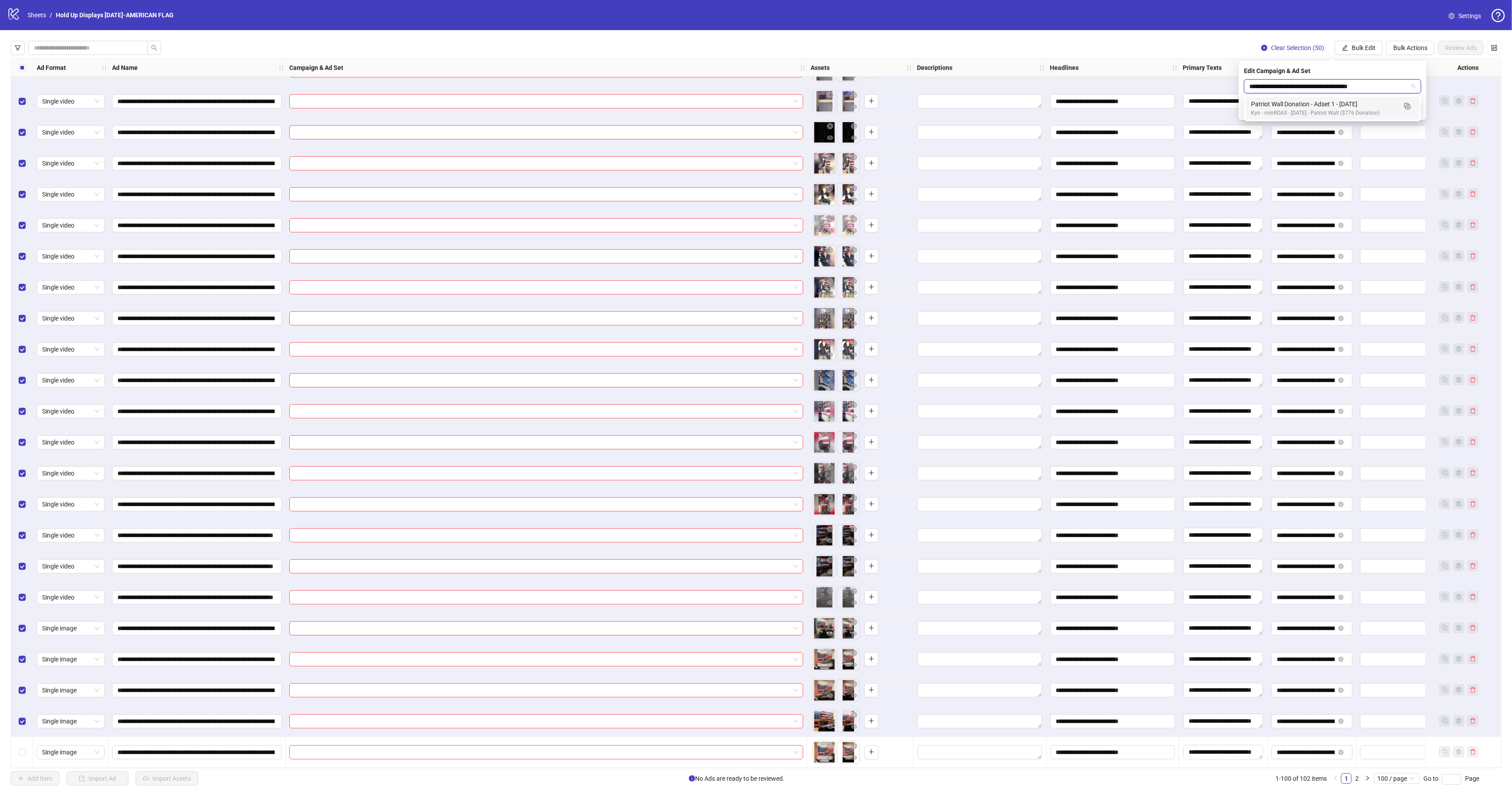
click at [1299, 106] on div "Patriot Wall Donation - Adset 1 - [DATE]" at bounding box center [1324, 104] width 146 height 10
click at [1420, 109] on button "submit" at bounding box center [1416, 109] width 11 height 11
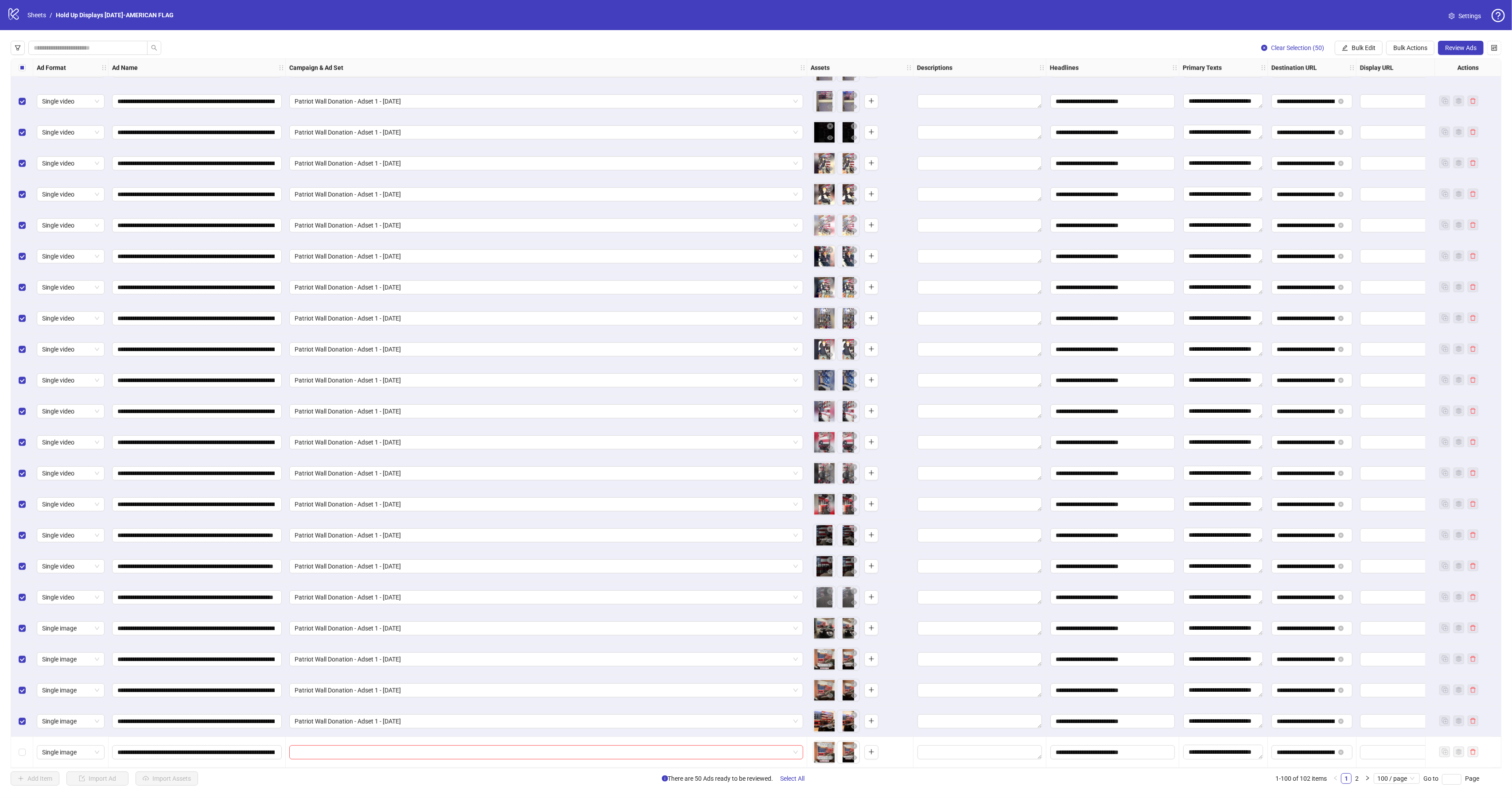
click at [17, 69] on div "Select all rows" at bounding box center [22, 67] width 22 height 18
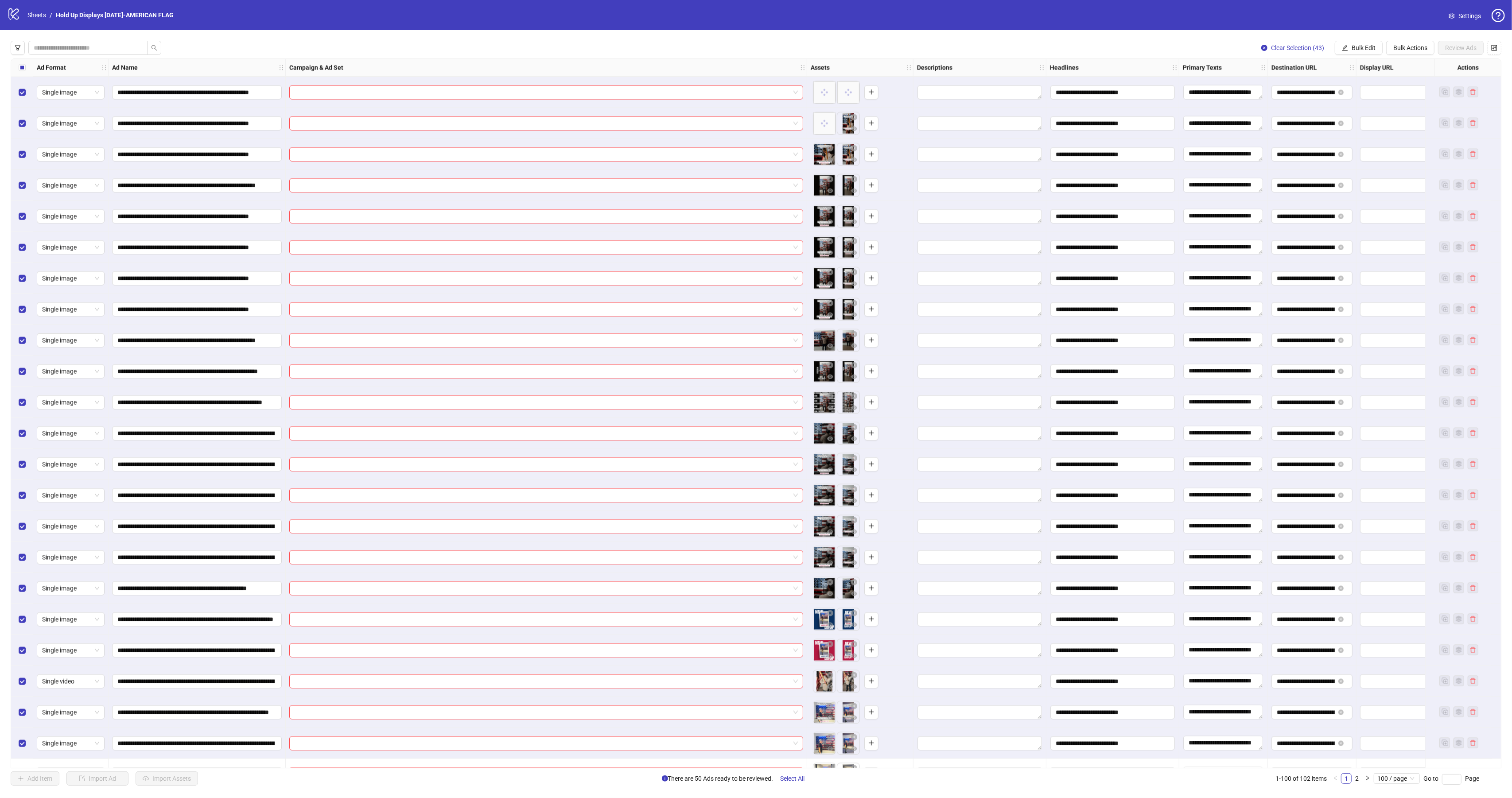
scroll to position [2475, 0]
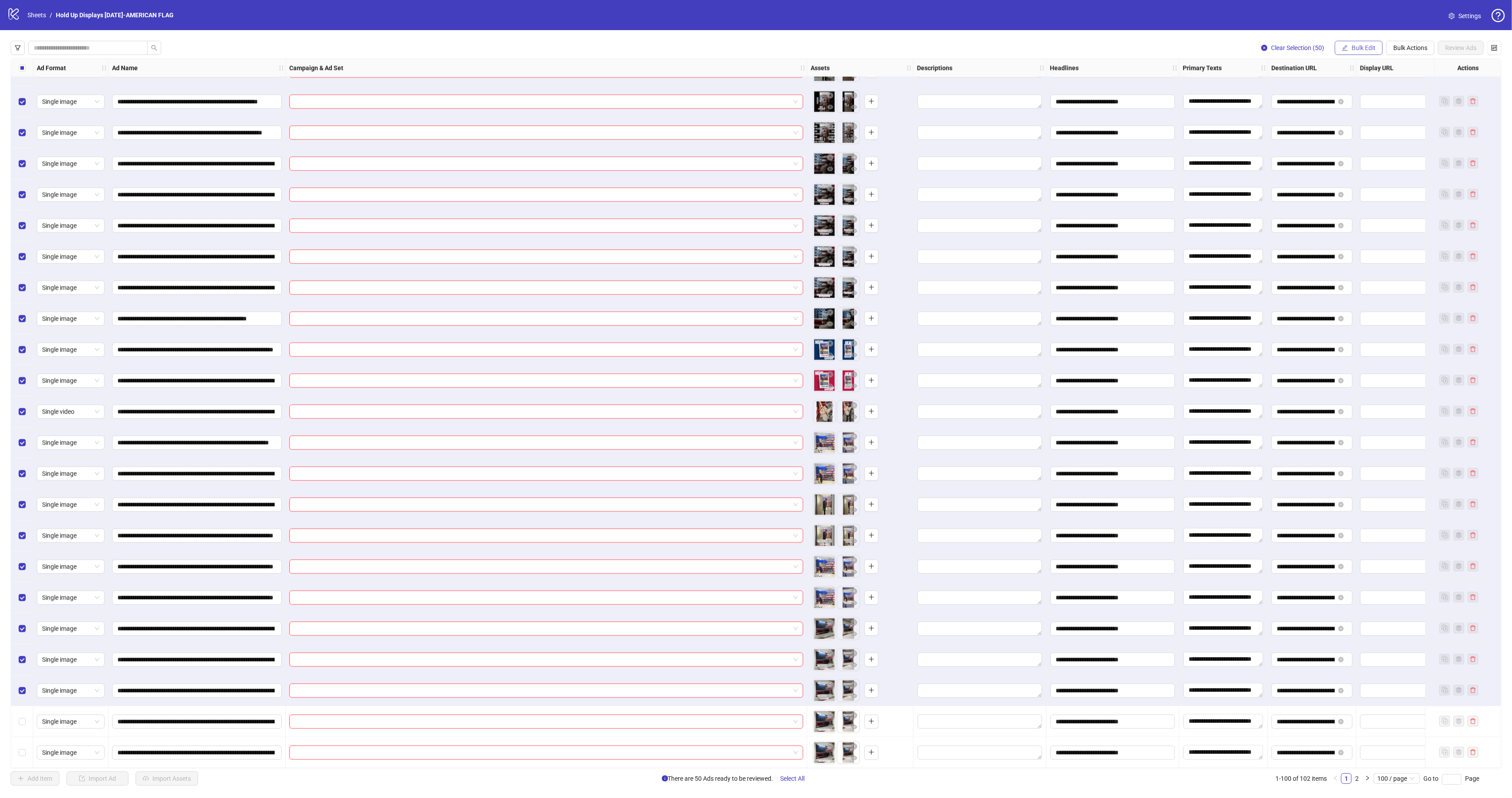
click at [1368, 46] on span "Bulk Edit" at bounding box center [1364, 48] width 24 height 7
click at [1368, 98] on span "Campaign & Ad Set" at bounding box center [1366, 94] width 53 height 10
click at [1287, 89] on input "search" at bounding box center [1328, 86] width 158 height 13
paste input "**********"
type input "**********"
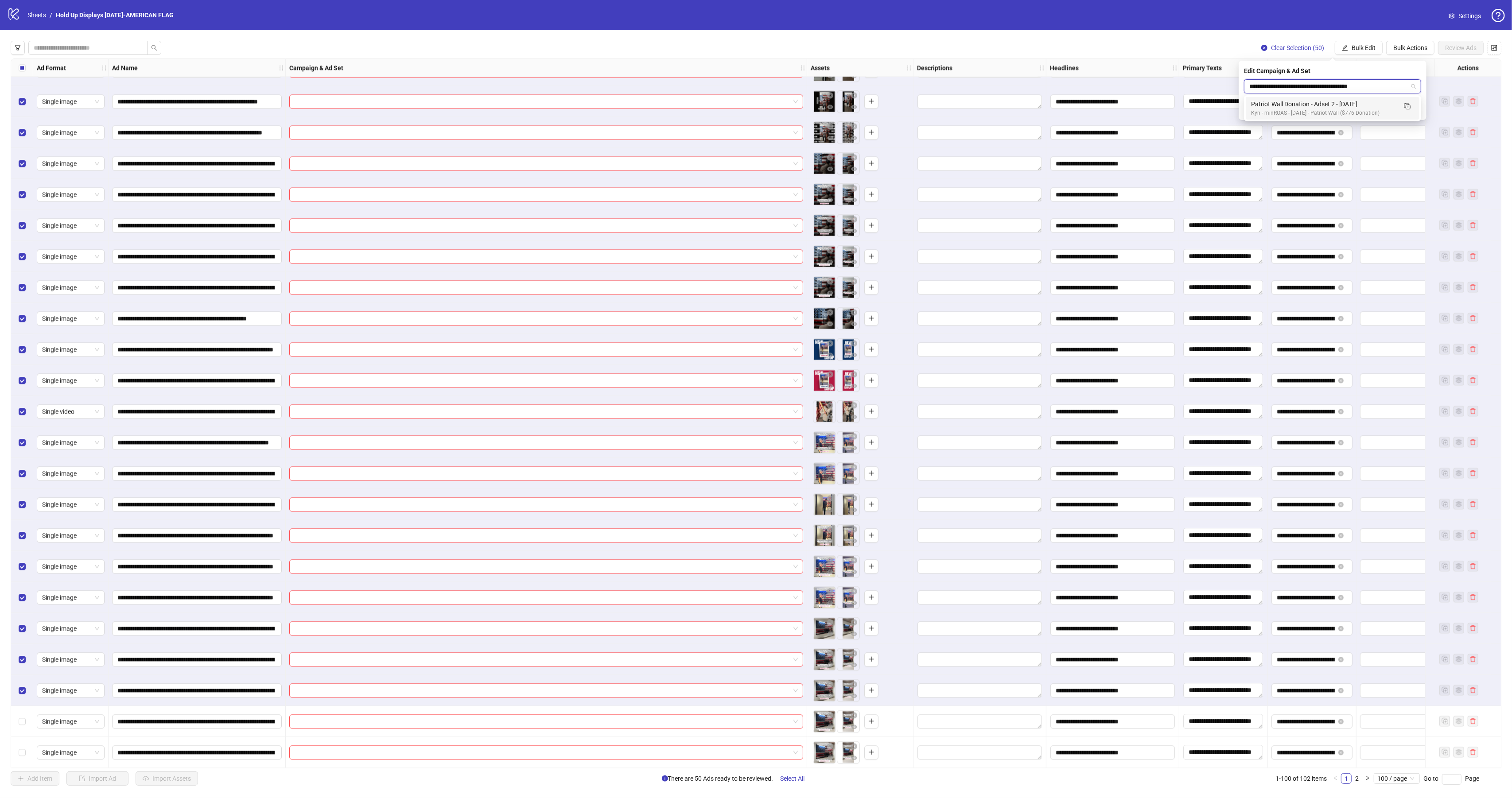
click at [1277, 111] on div "Kyn - minROAS - [DATE] - Patriot Wall ($776 Donation)" at bounding box center [1324, 113] width 146 height 8
click at [1415, 109] on icon "check" at bounding box center [1416, 109] width 6 height 6
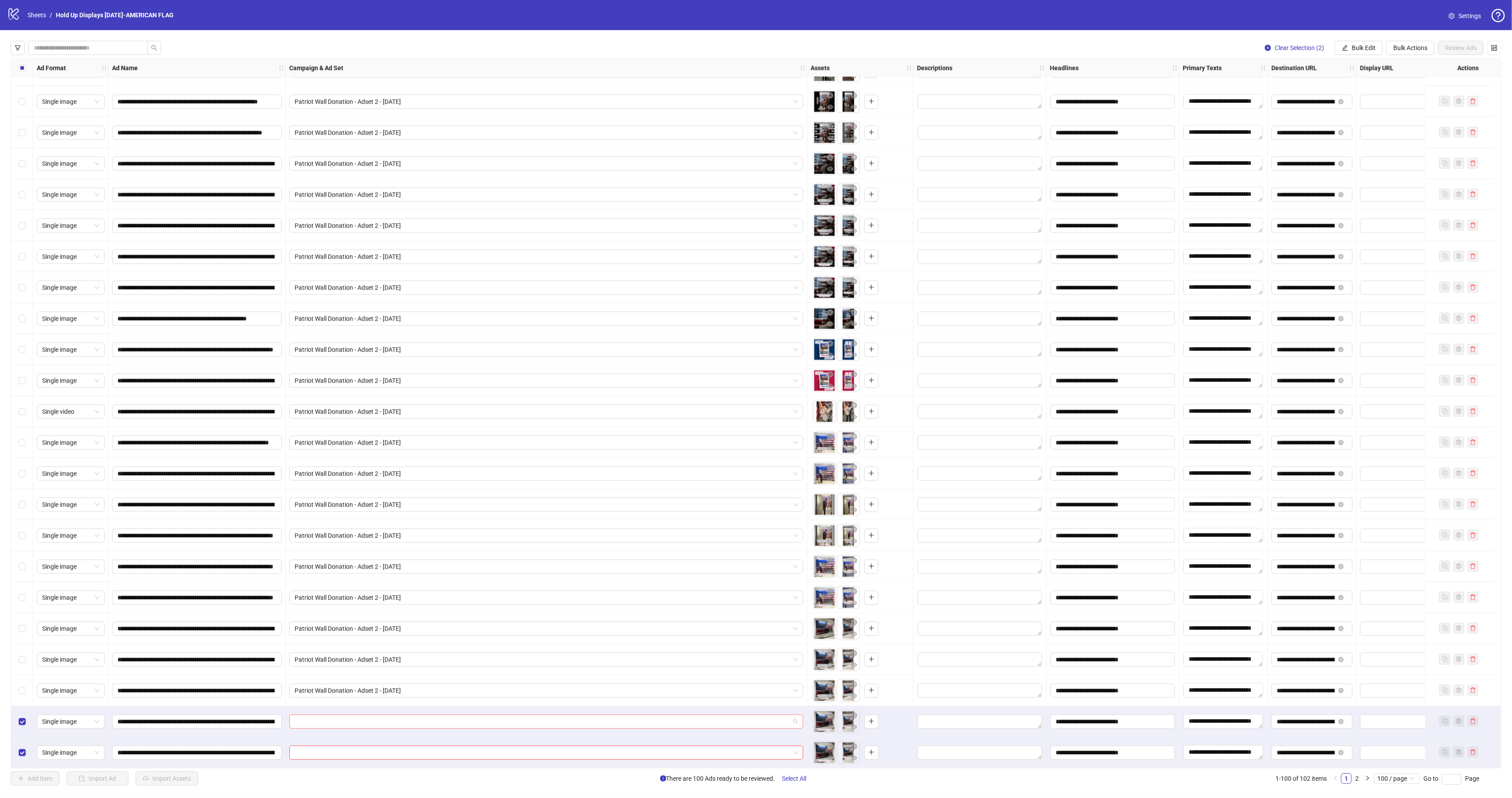
click at [322, 722] on input "search" at bounding box center [542, 721] width 495 height 13
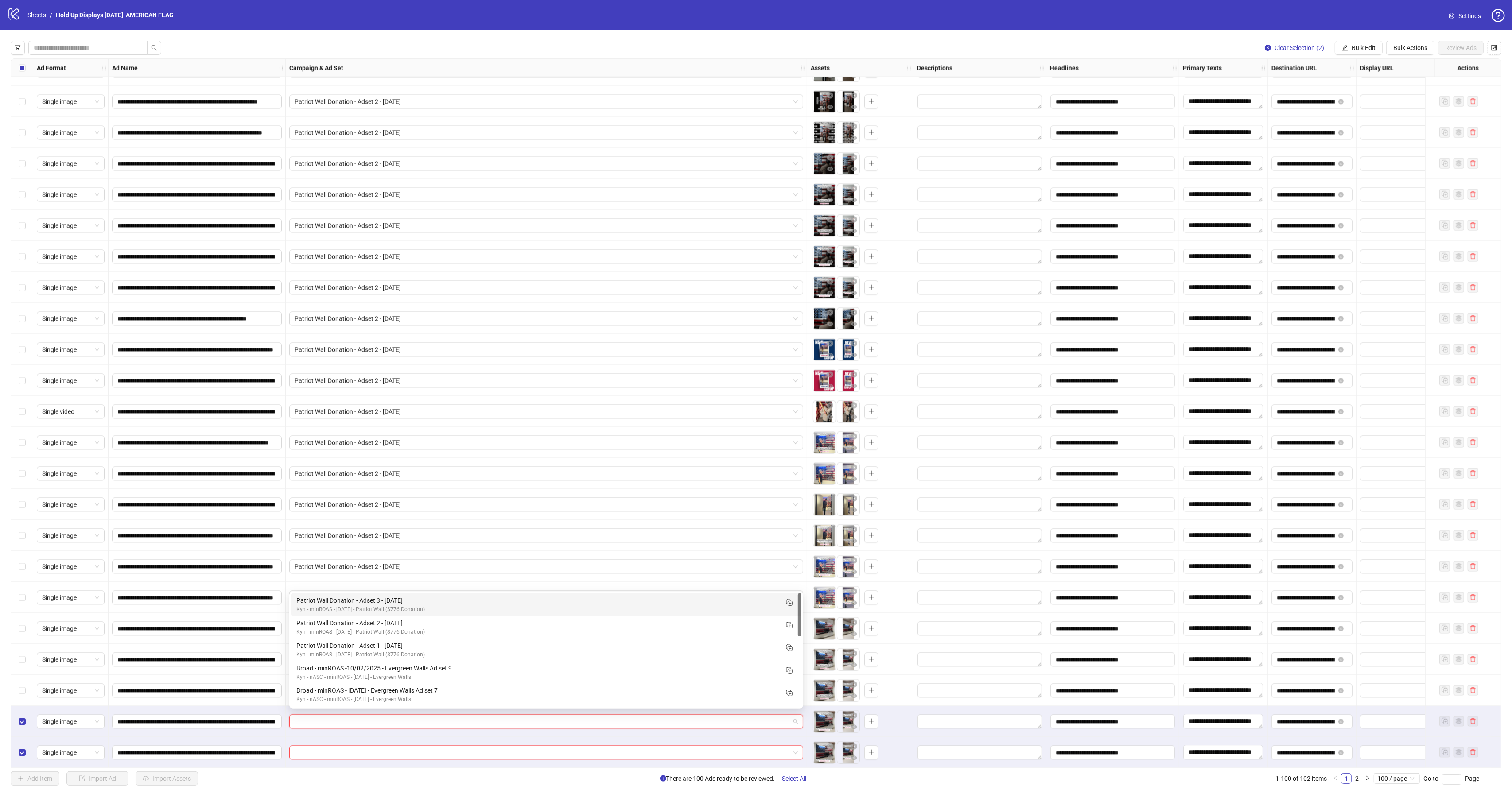
paste input "**********"
type input "**********"
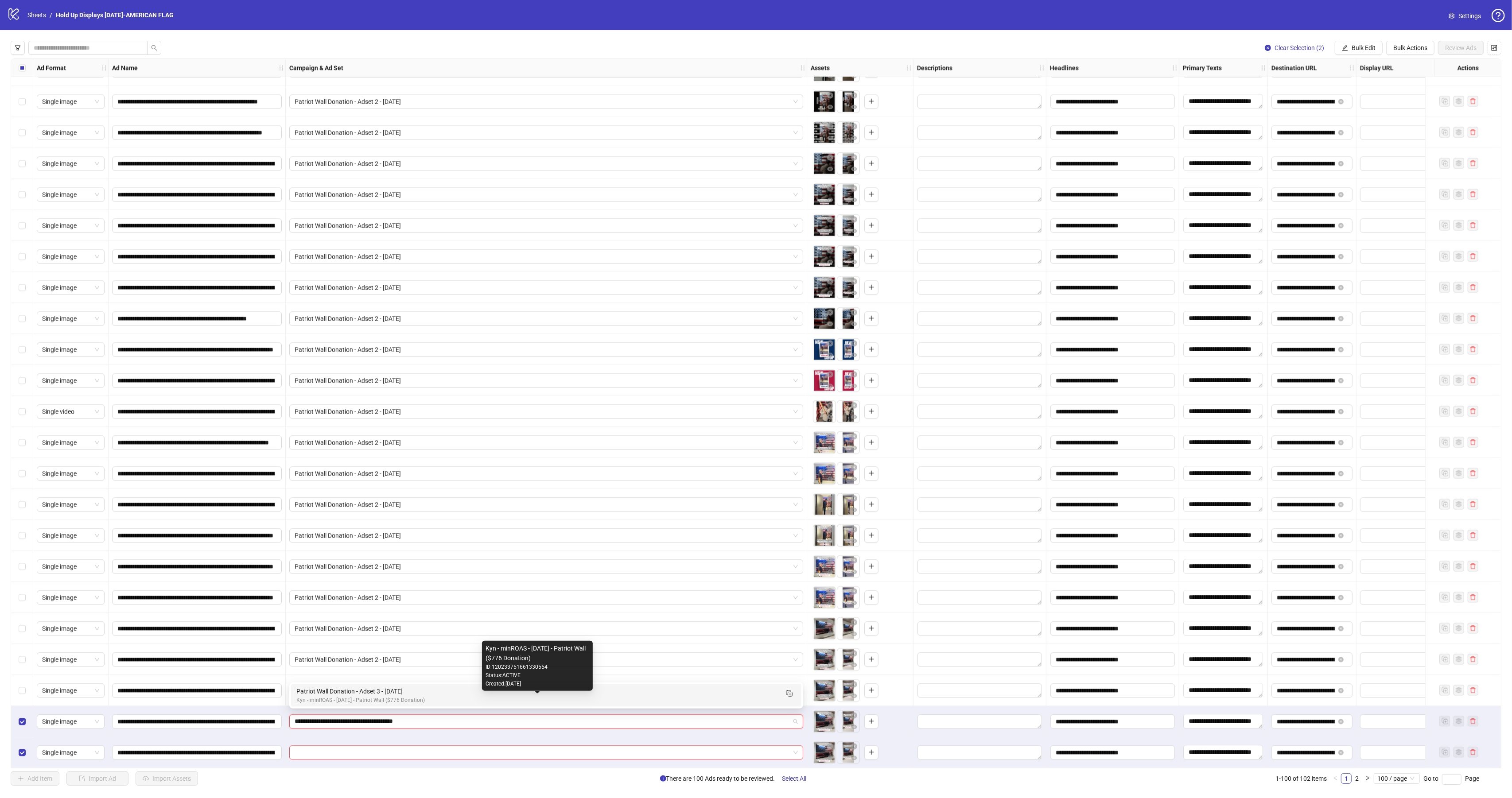
drag, startPoint x: 328, startPoint y: 695, endPoint x: 335, endPoint y: 707, distance: 13.9
click at [328, 694] on div "Patriot Wall Donation - Adset 3 - [DATE]" at bounding box center [537, 691] width 482 height 10
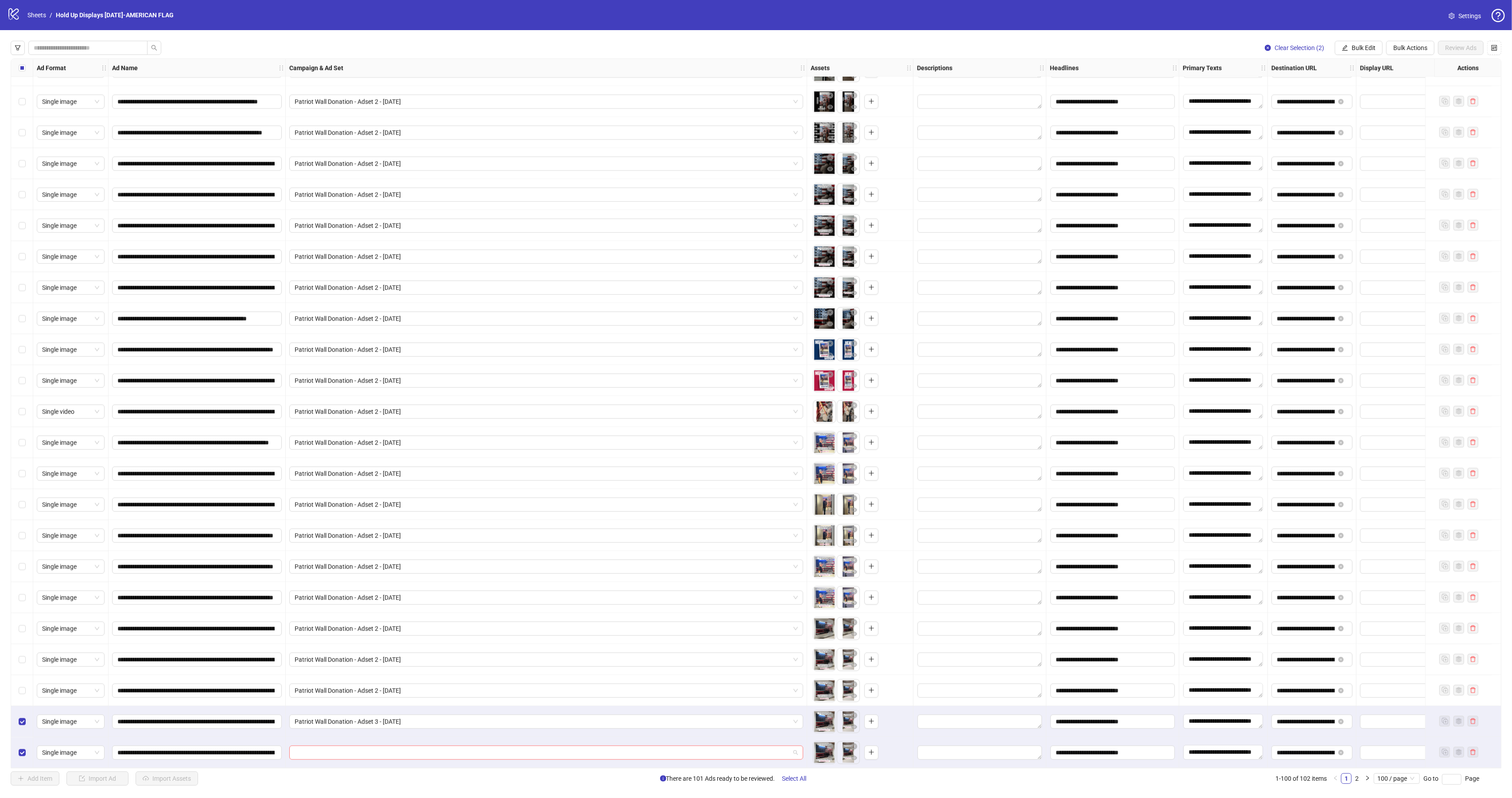
click at [315, 750] on input "search" at bounding box center [542, 752] width 495 height 13
paste input "**********"
type input "**********"
click at [320, 718] on div "Patriot Wall Donation - Adset 3 - [DATE]" at bounding box center [537, 722] width 482 height 10
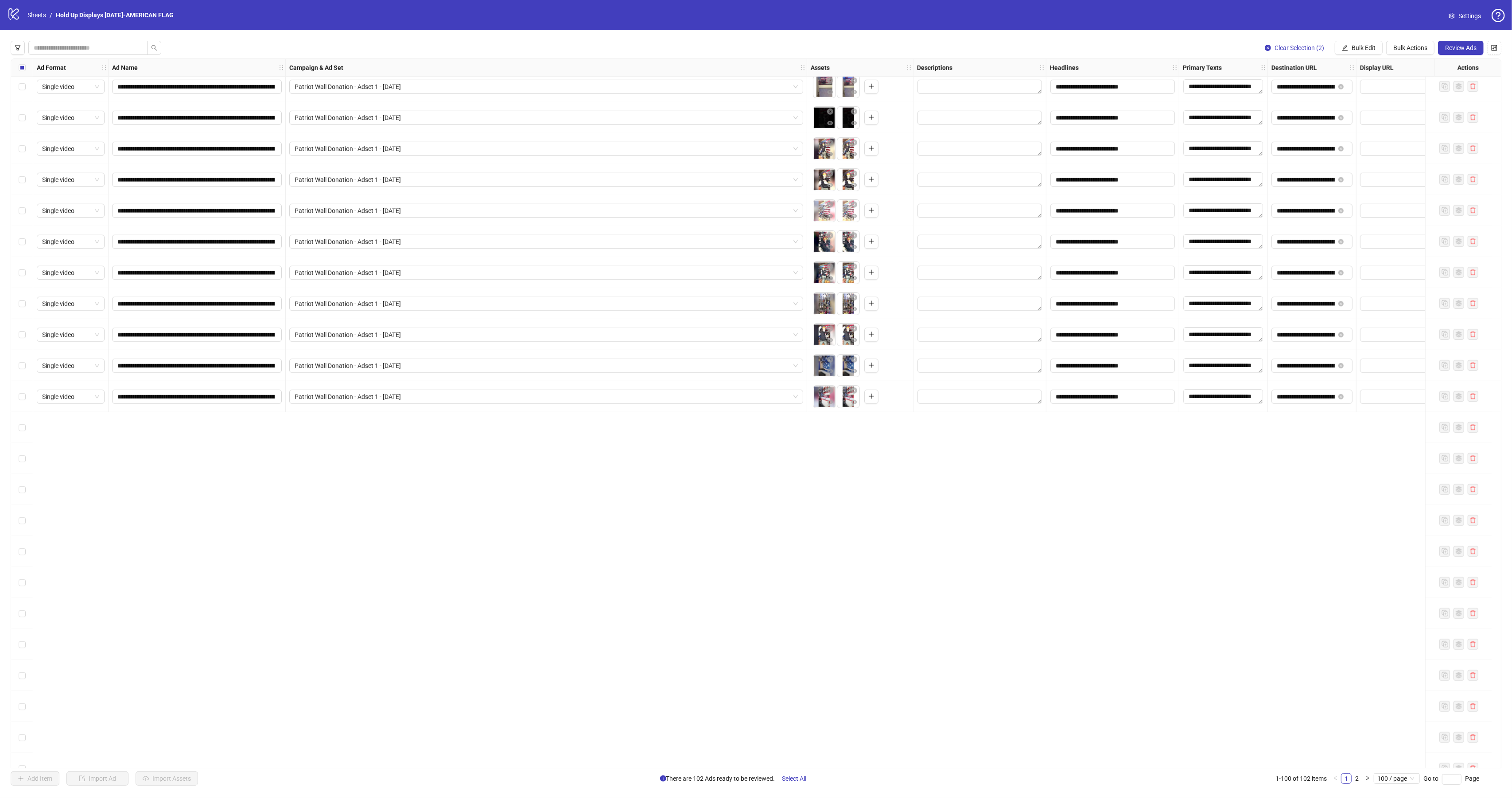
scroll to position [516, 0]
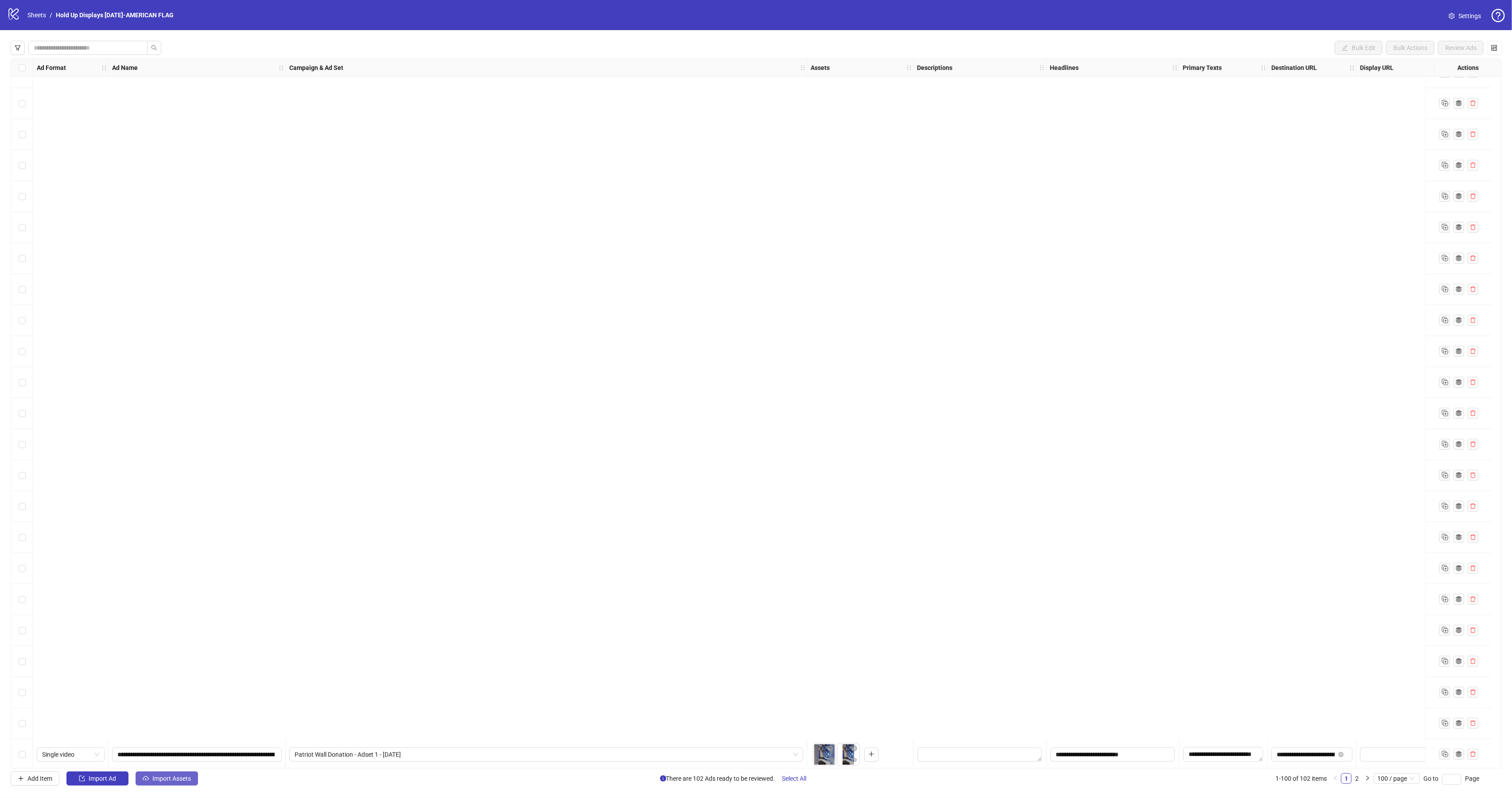
scroll to position [1254, 0]
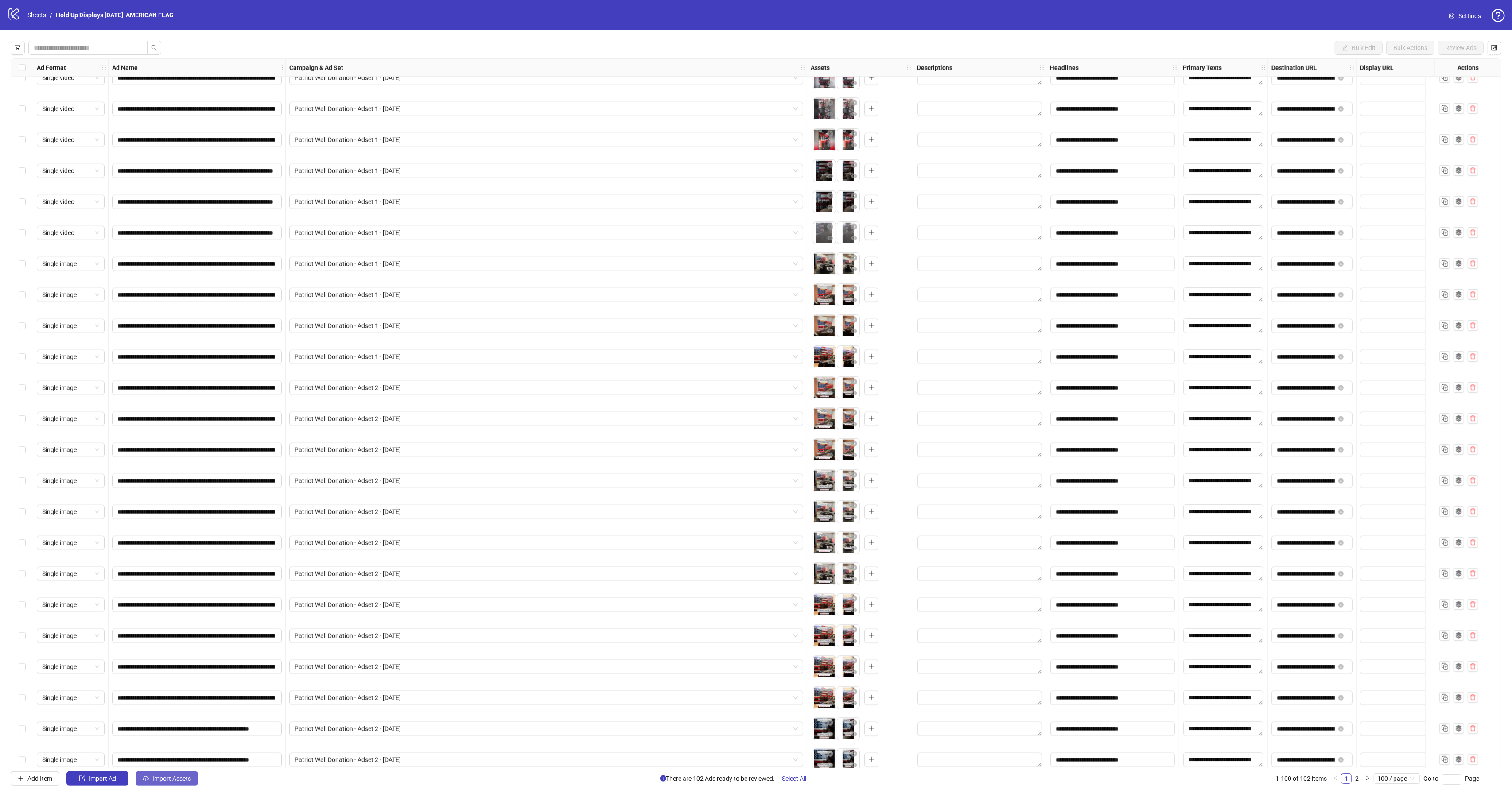
click at [161, 781] on span "Import Assets" at bounding box center [172, 779] width 39 height 7
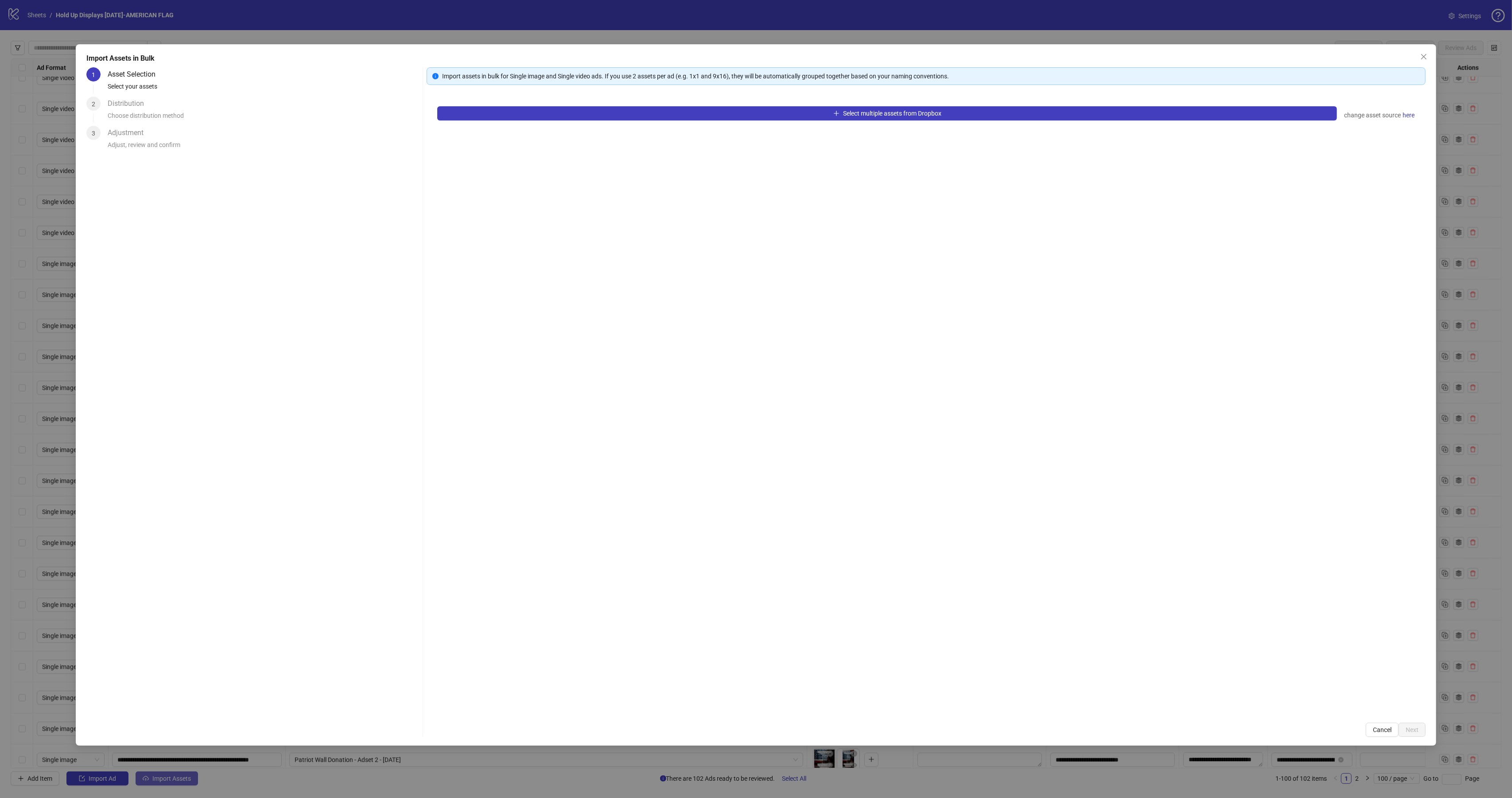
click at [161, 781] on div "Import Assets in Bulk 1 Asset Selection Select your assets 2 Distribution Choos…" at bounding box center [756, 399] width 1512 height 798
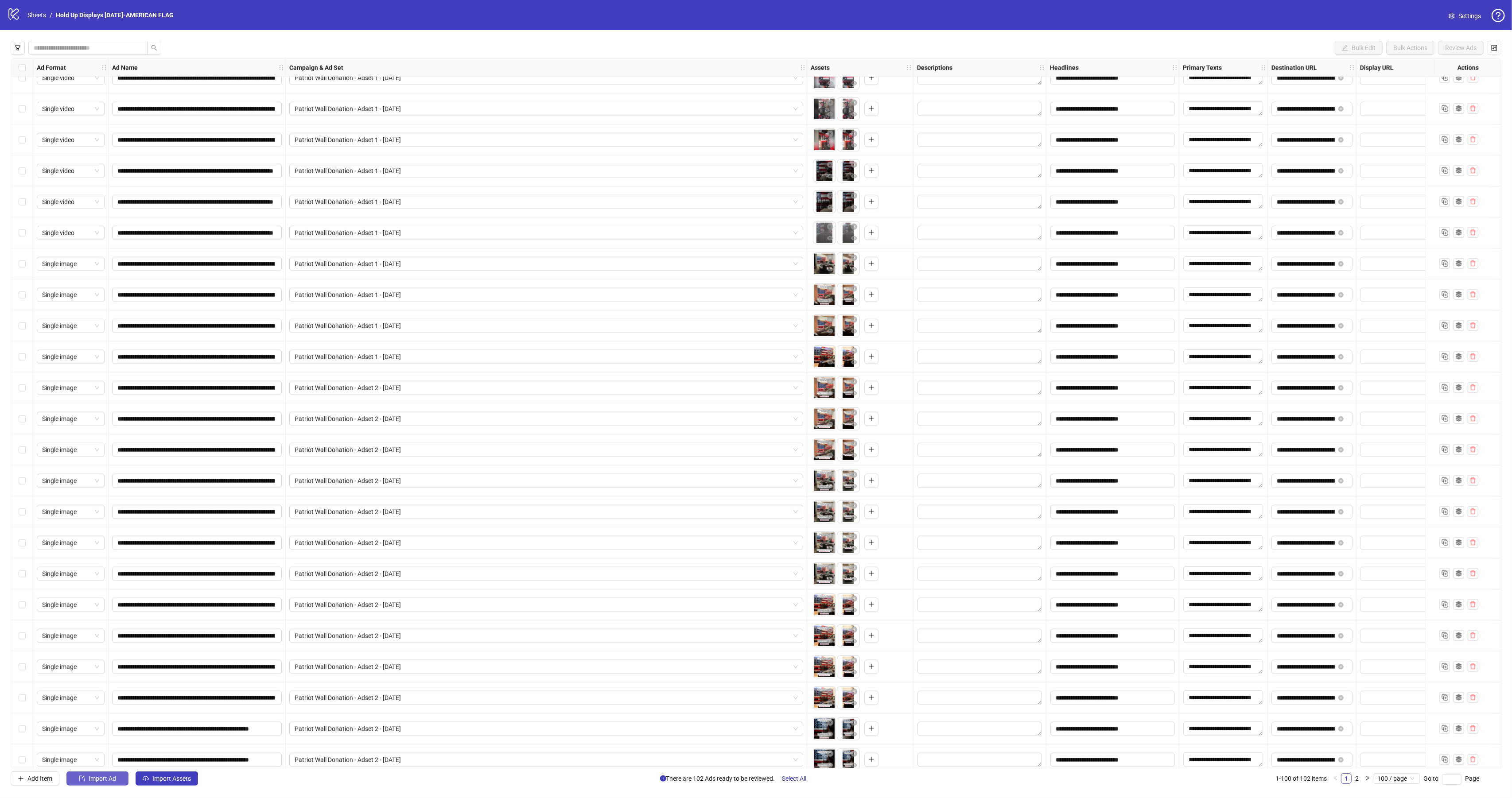
click at [109, 777] on span "Import Ad" at bounding box center [102, 779] width 28 height 7
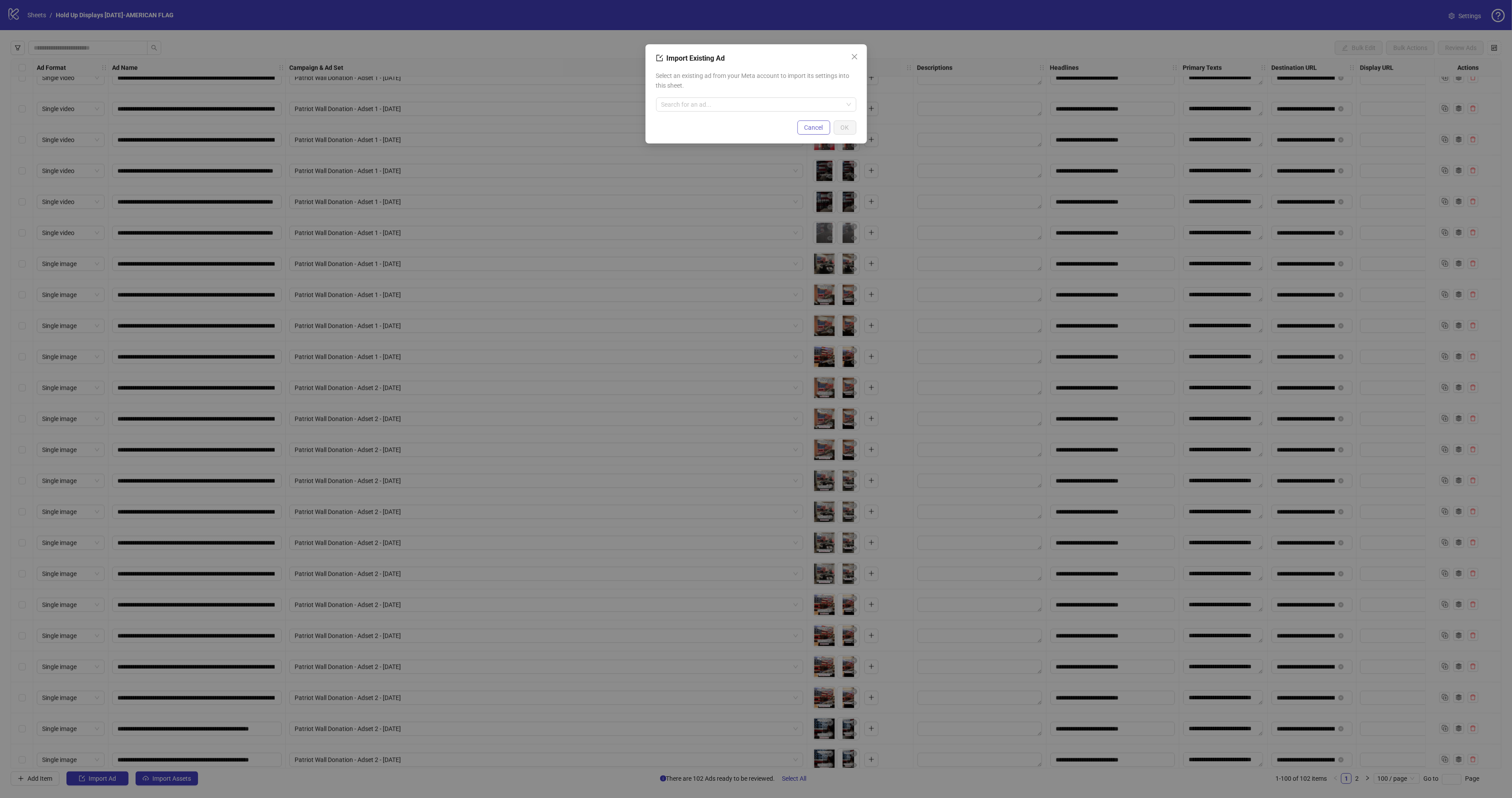
click at [812, 131] on button "Cancel" at bounding box center [814, 127] width 33 height 14
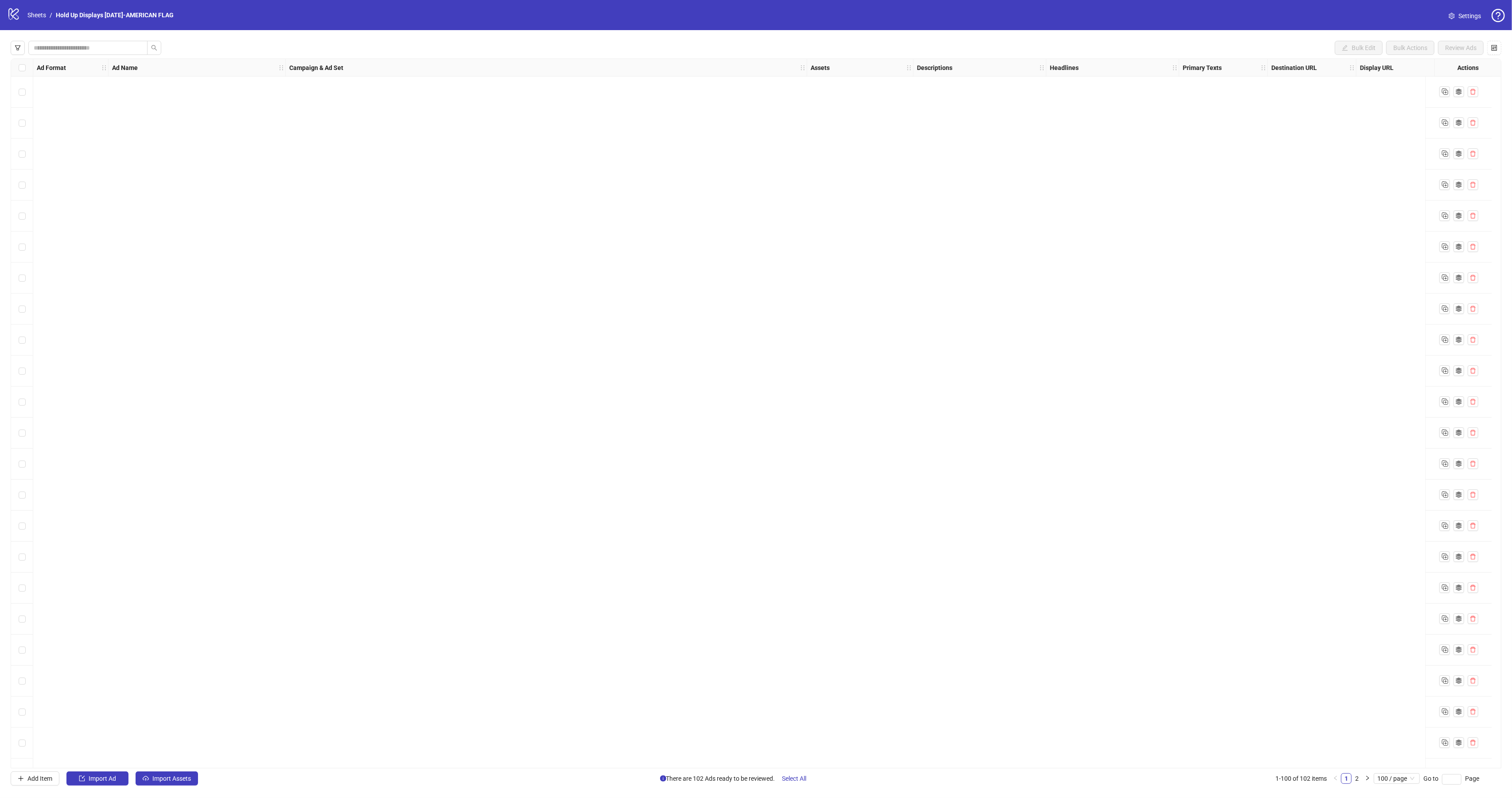
scroll to position [1347, 0]
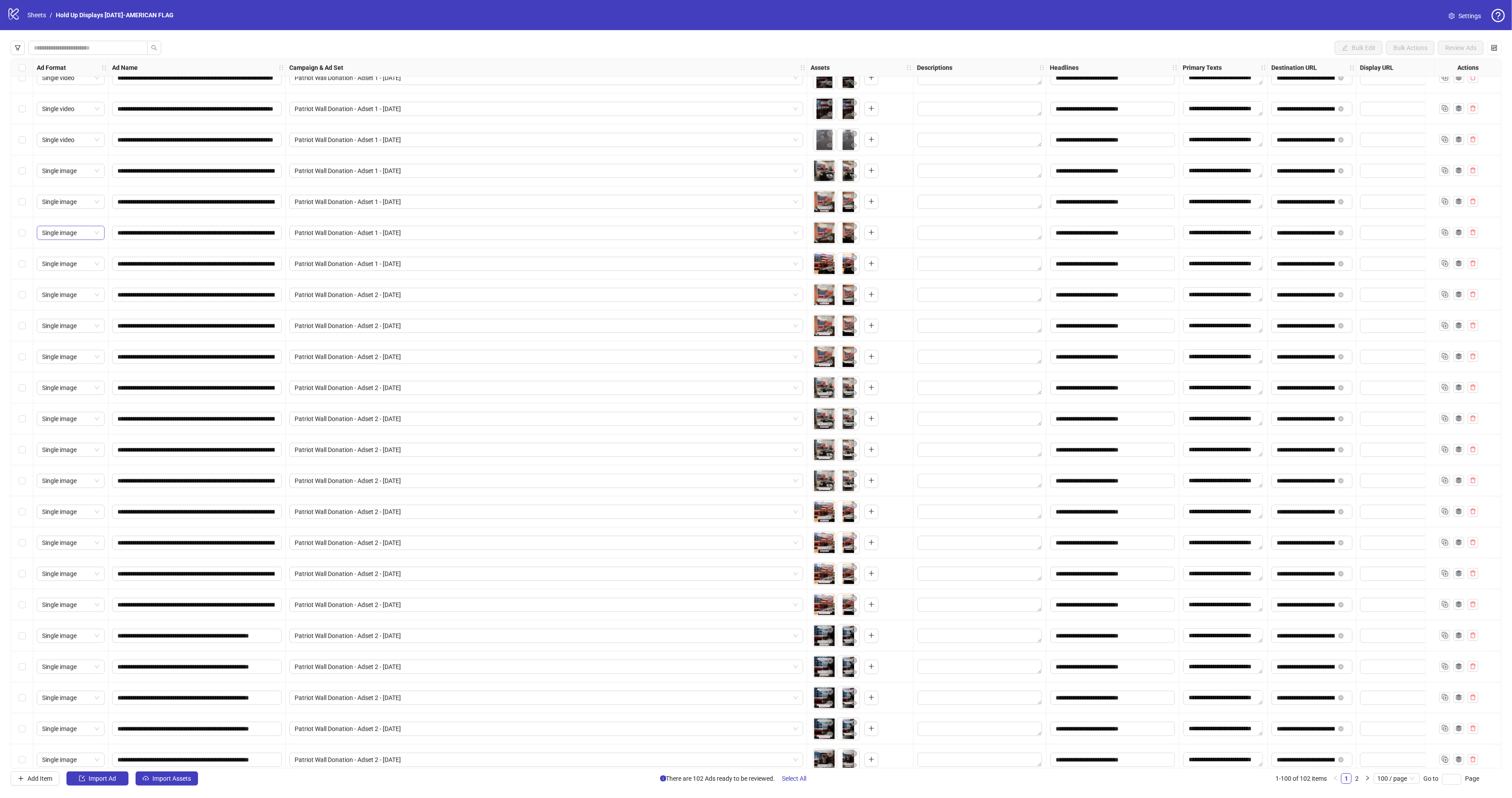
click at [92, 235] on span "Single image" at bounding box center [70, 233] width 57 height 13
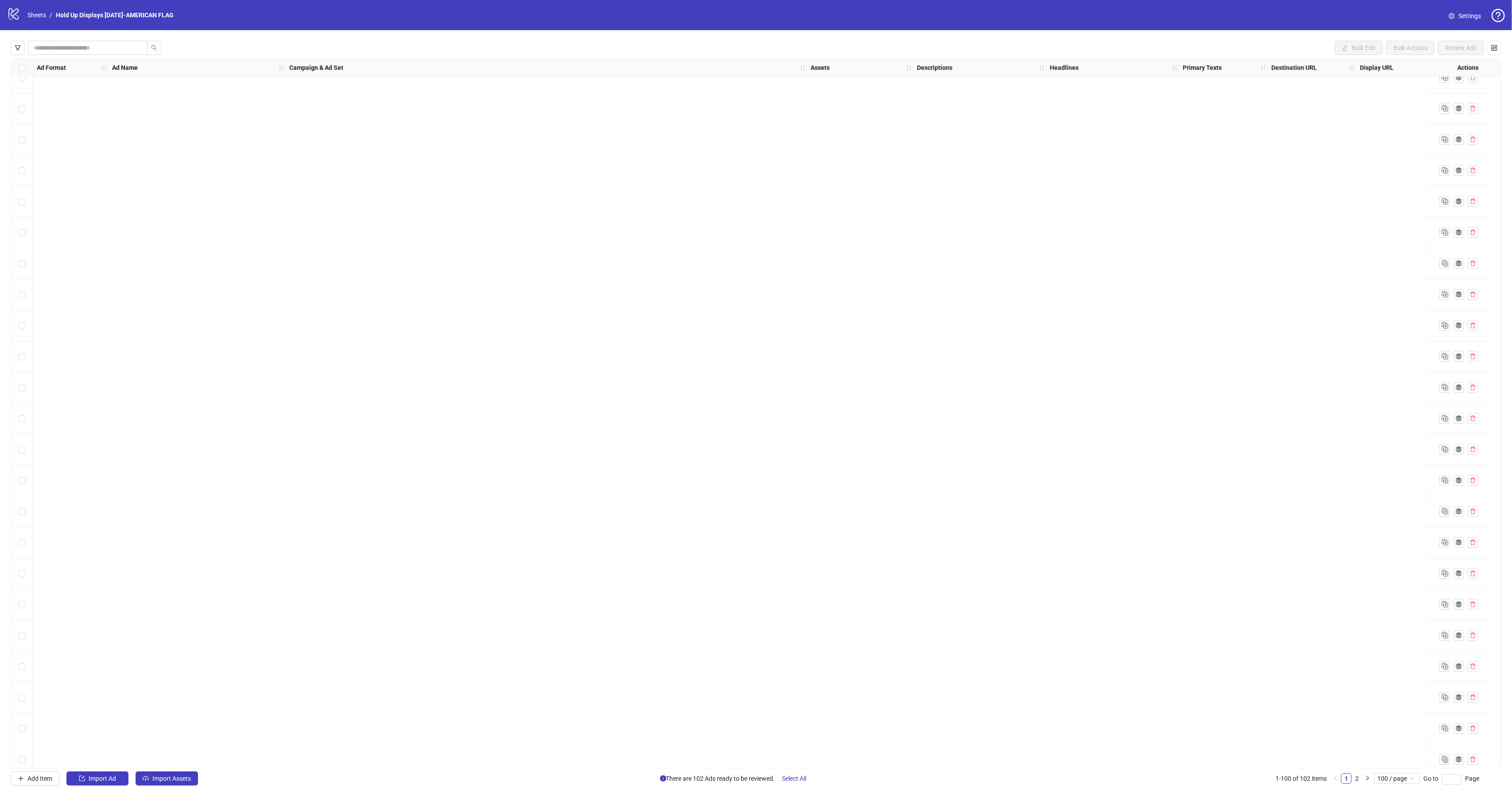
scroll to position [2475, 0]
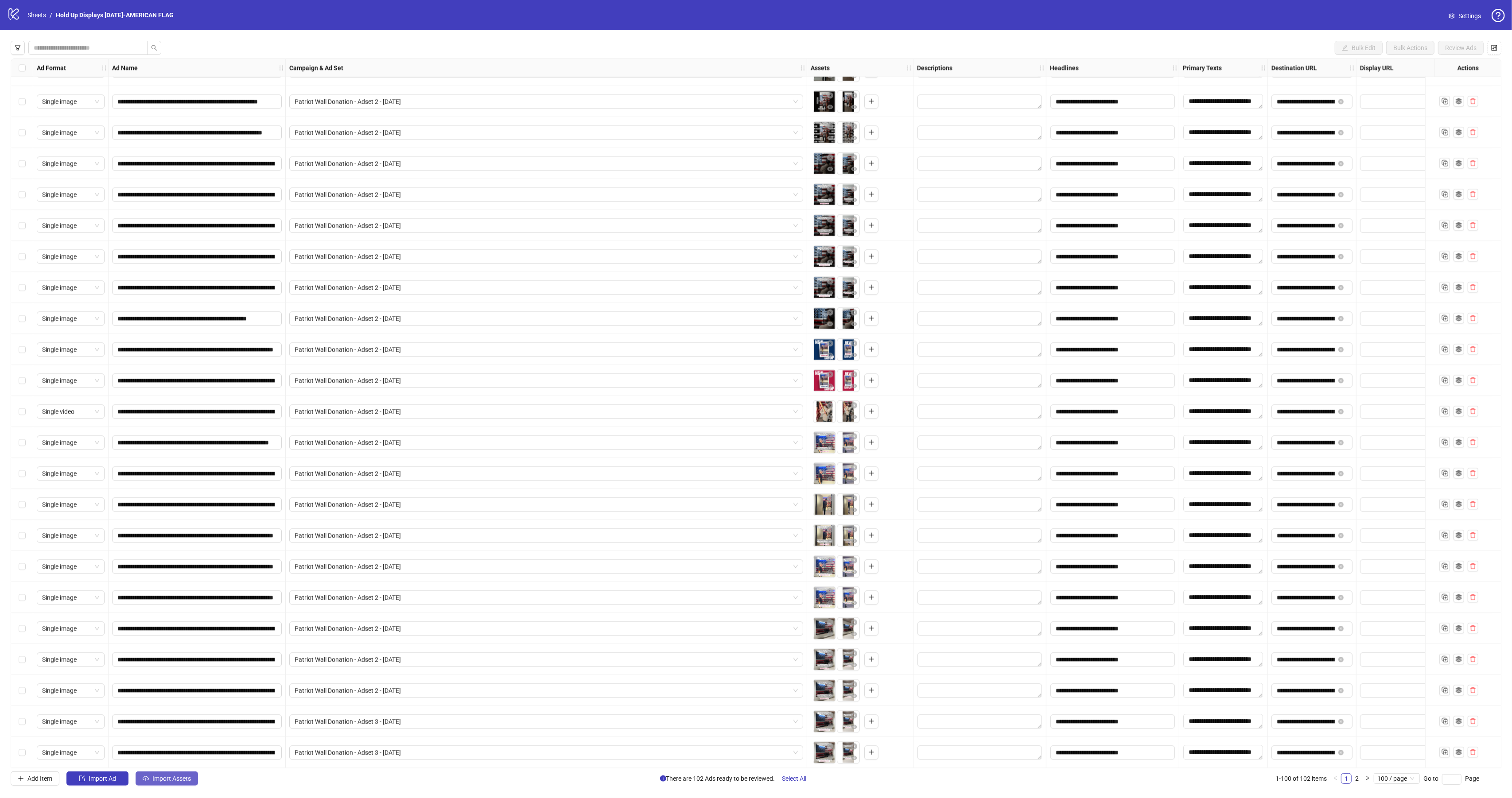
click at [169, 786] on button "Import Assets" at bounding box center [167, 779] width 62 height 14
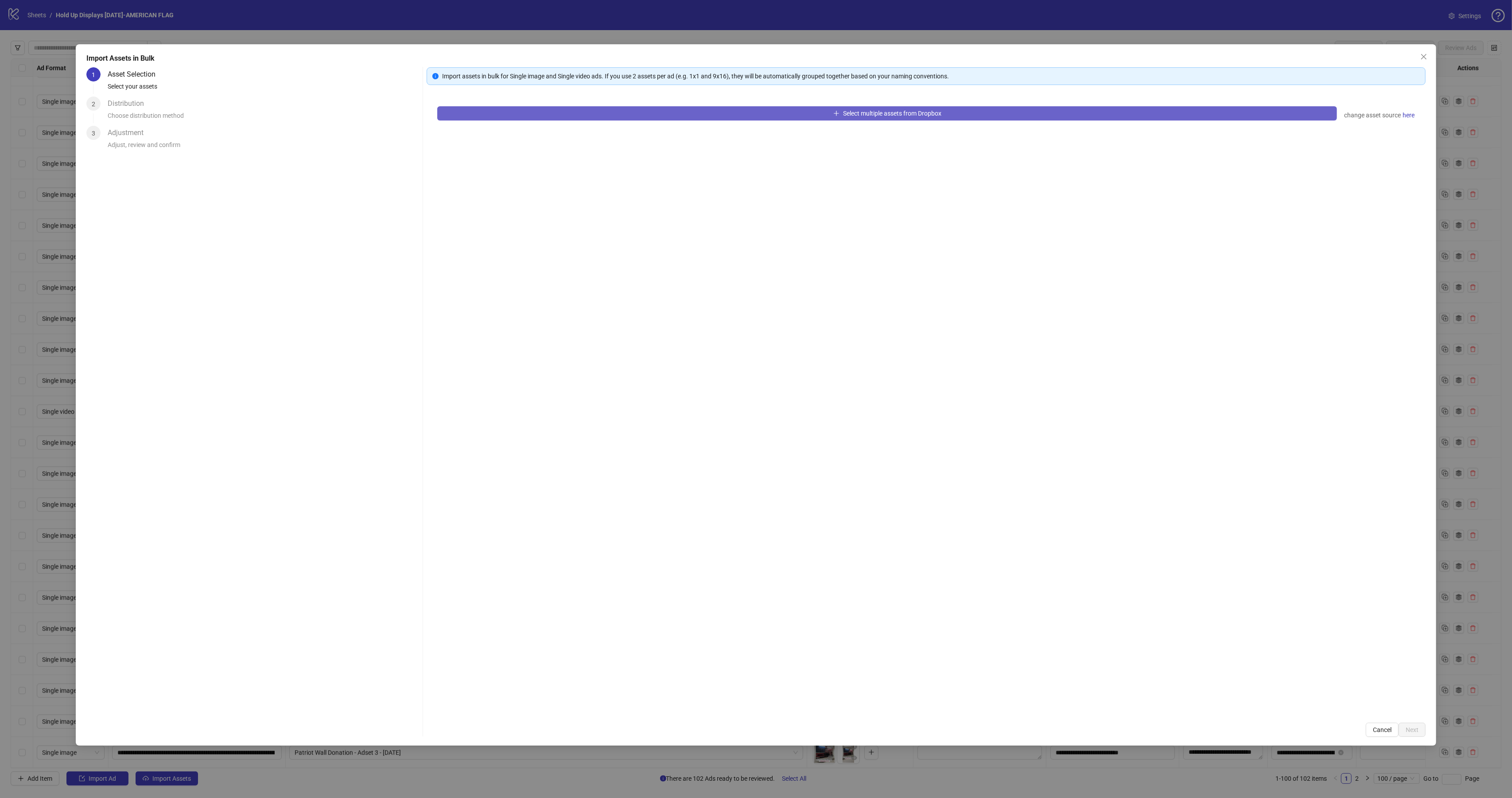
click at [743, 110] on button "Select multiple assets from Dropbox" at bounding box center [887, 113] width 900 height 14
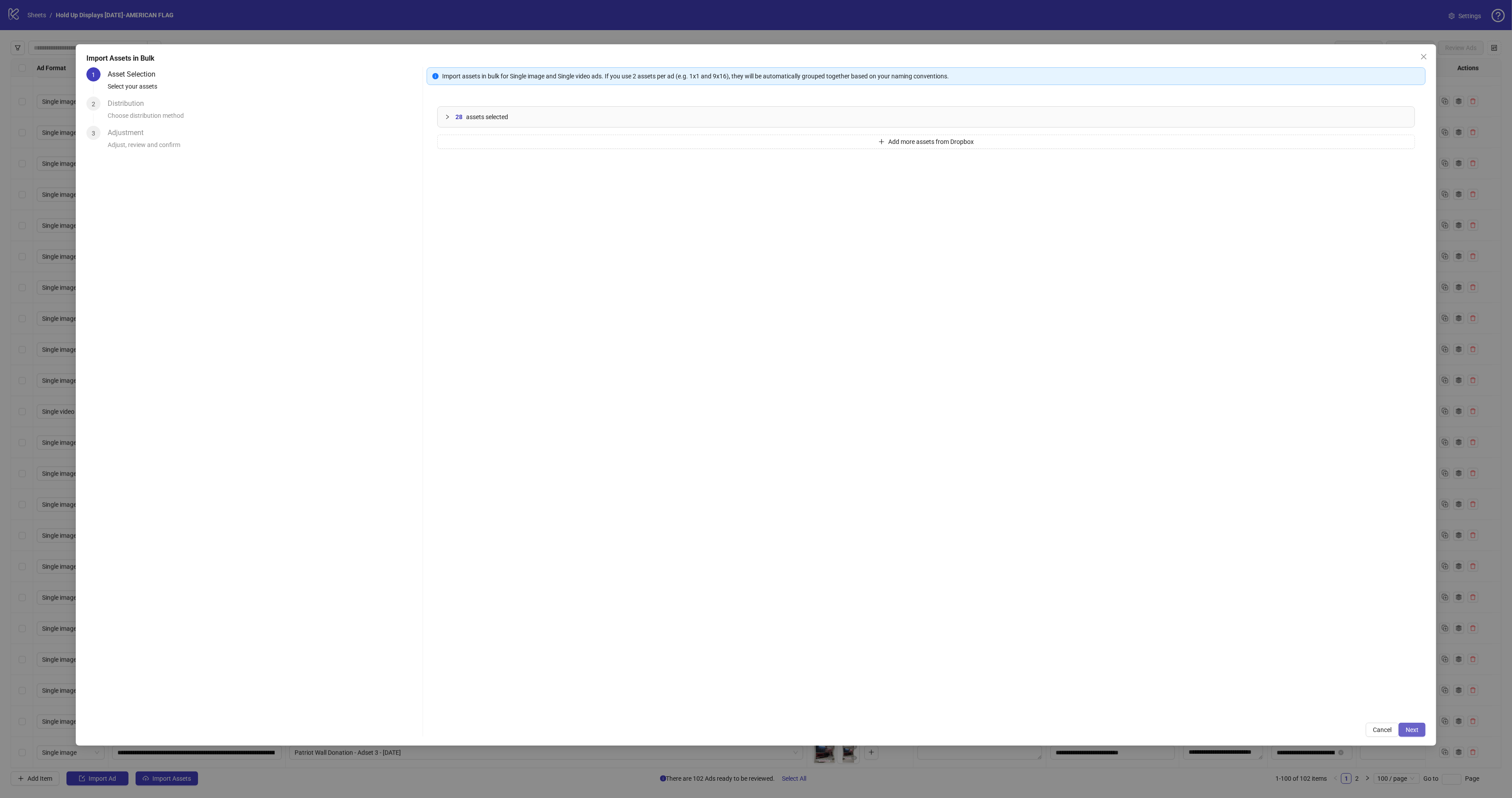
click at [1412, 732] on span "Next" at bounding box center [1412, 730] width 13 height 7
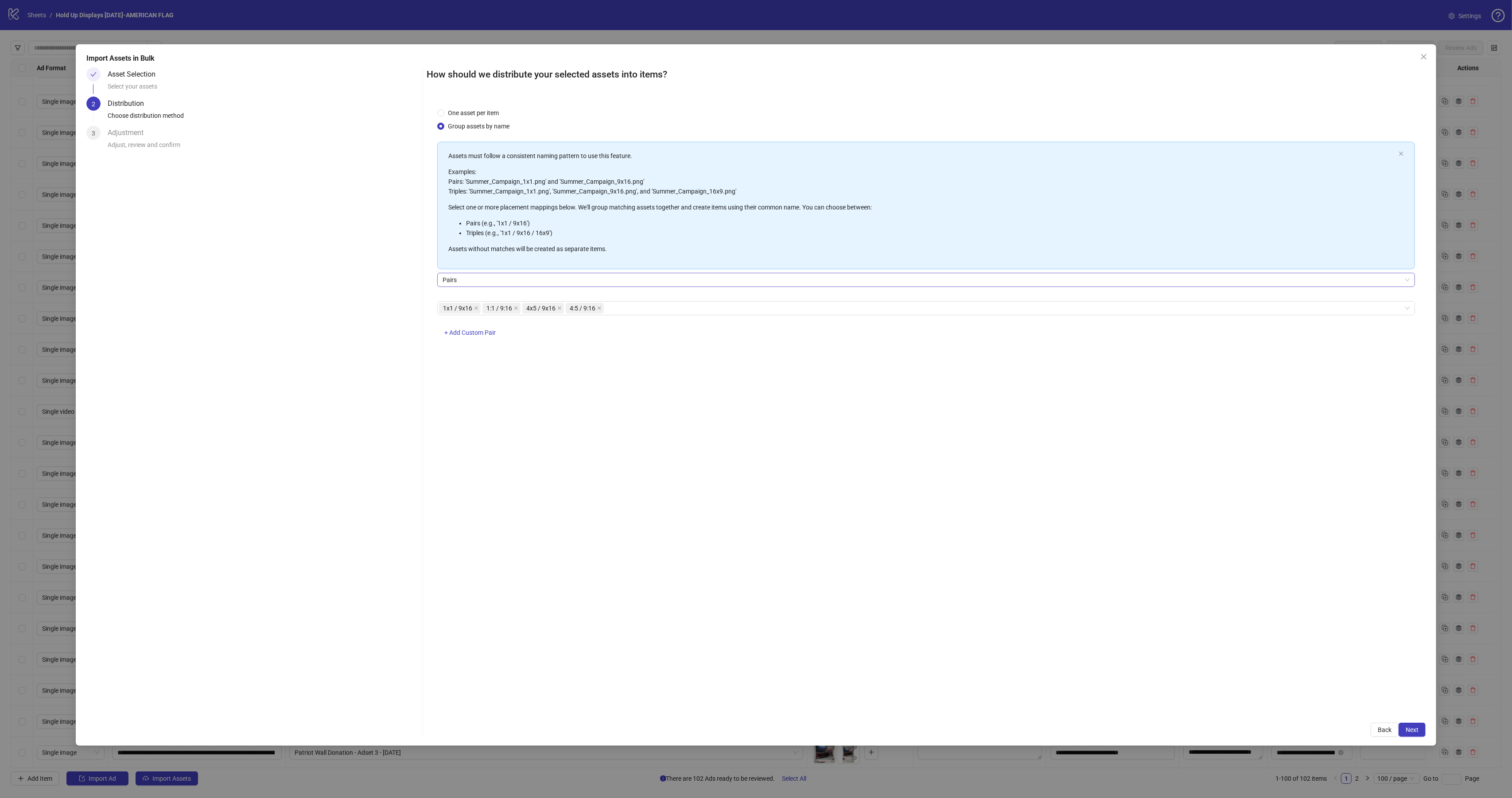
click at [471, 271] on div "Assets must follow a consistent naming pattern to use this feature. Examples: P…" at bounding box center [926, 245] width 978 height 205
click at [471, 275] on span "Pairs" at bounding box center [926, 280] width 967 height 13
click at [473, 278] on span "Pairs" at bounding box center [926, 280] width 967 height 13
click at [1410, 731] on span "Next" at bounding box center [1412, 730] width 13 height 7
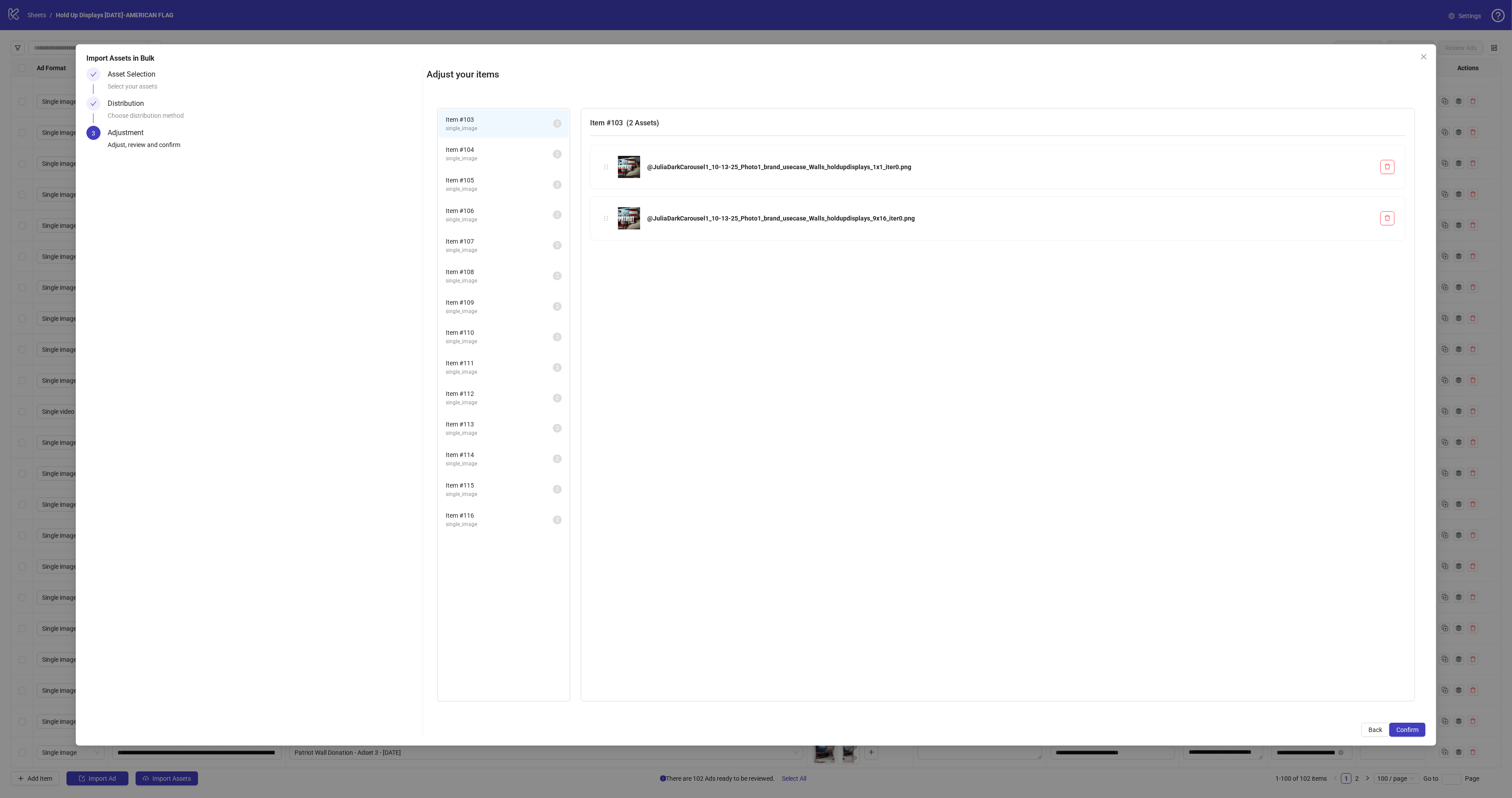
click at [501, 510] on span "Item # 116" at bounding box center [499, 515] width 107 height 10
click at [1418, 729] on span "Confirm" at bounding box center [1408, 730] width 22 height 7
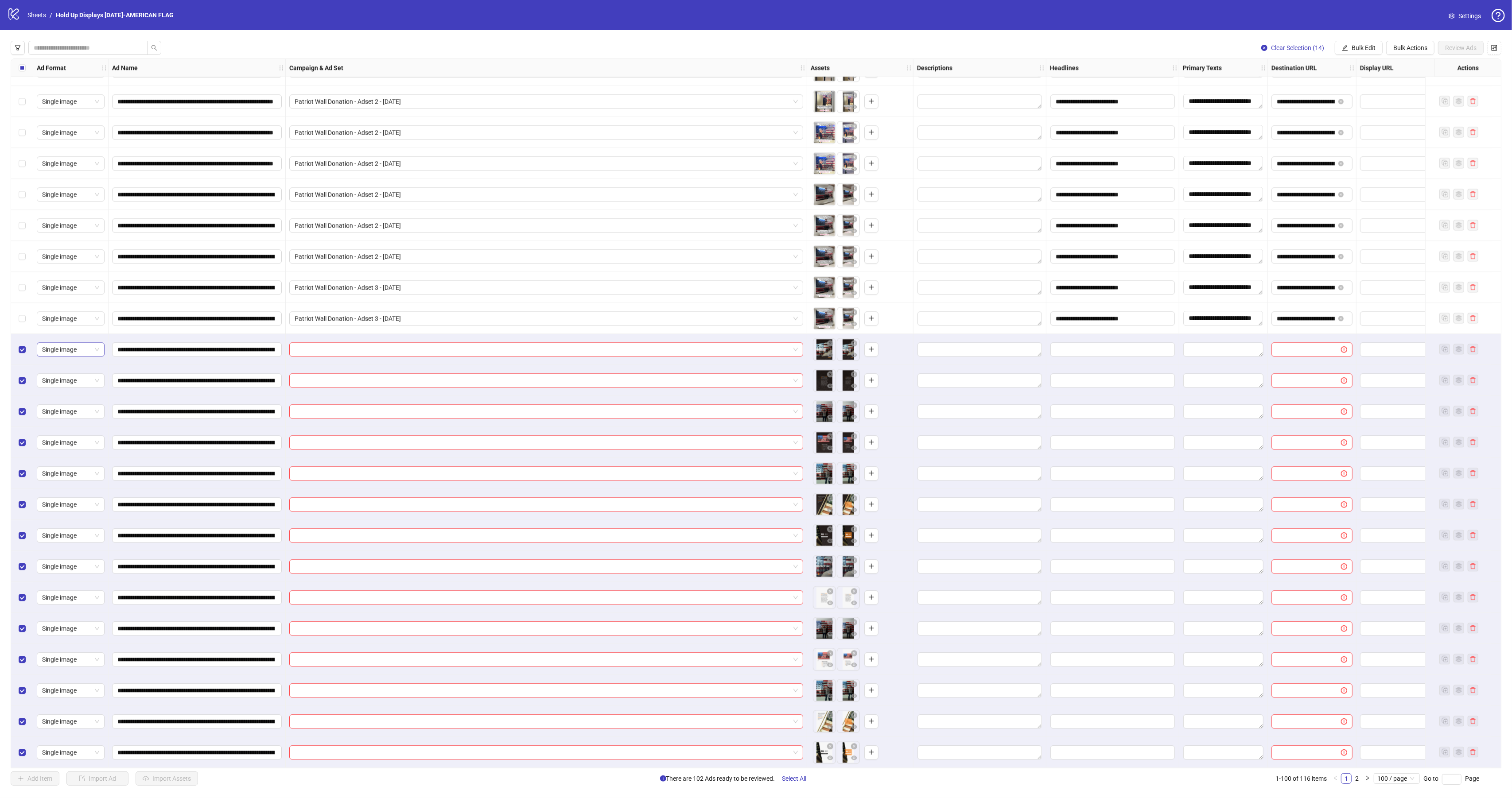
click at [91, 350] on span "Single image" at bounding box center [70, 349] width 57 height 13
click at [76, 393] on div "Carousel" at bounding box center [70, 392] width 53 height 10
click at [58, 374] on span "Single image" at bounding box center [70, 380] width 57 height 13
click at [69, 419] on div "Carousel" at bounding box center [70, 422] width 53 height 10
click at [877, 380] on button "button" at bounding box center [872, 380] width 14 height 14
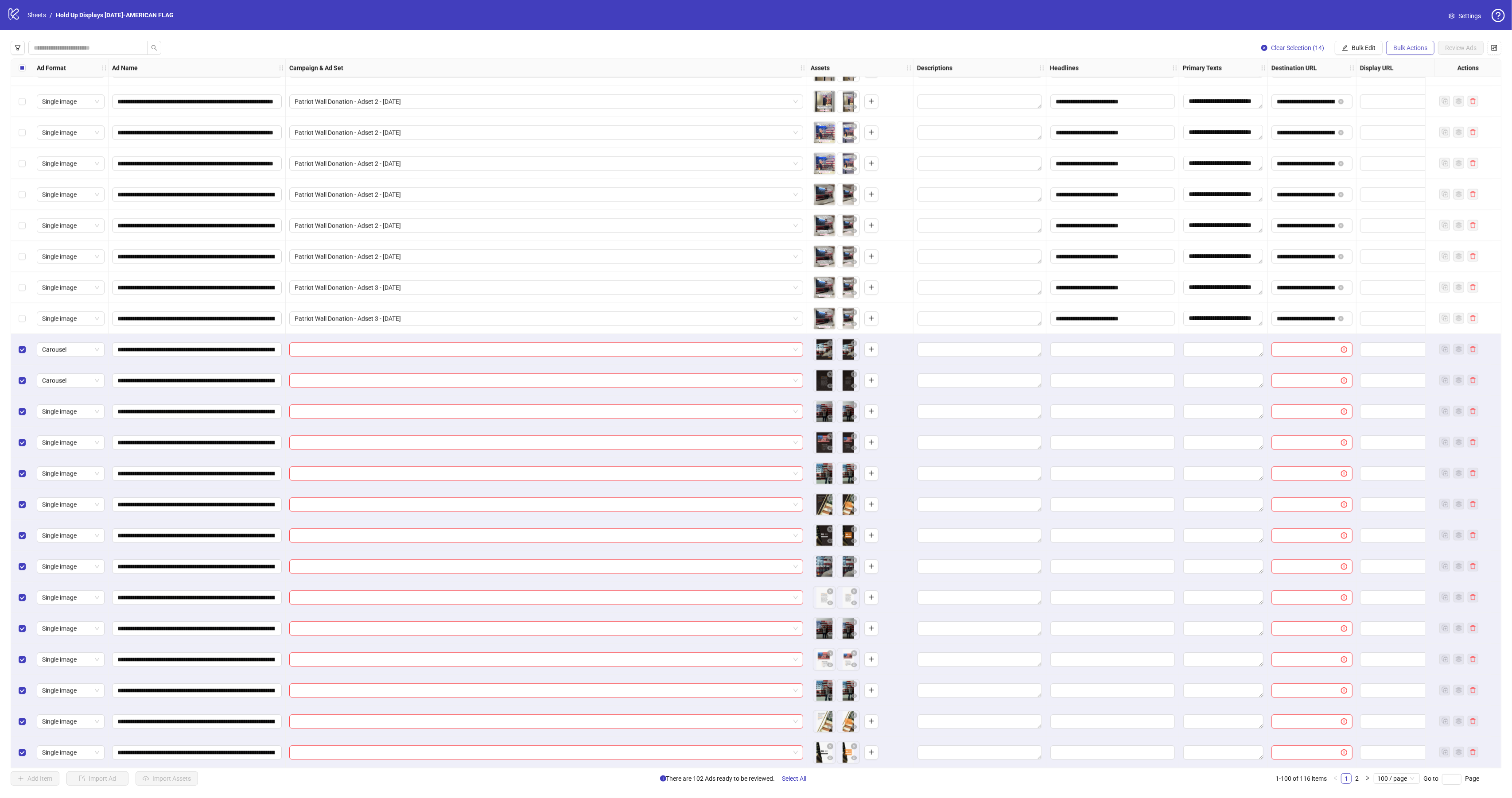
click at [1423, 46] on span "Bulk Actions" at bounding box center [1410, 48] width 34 height 7
click at [1423, 69] on span "Delete" at bounding box center [1422, 66] width 62 height 10
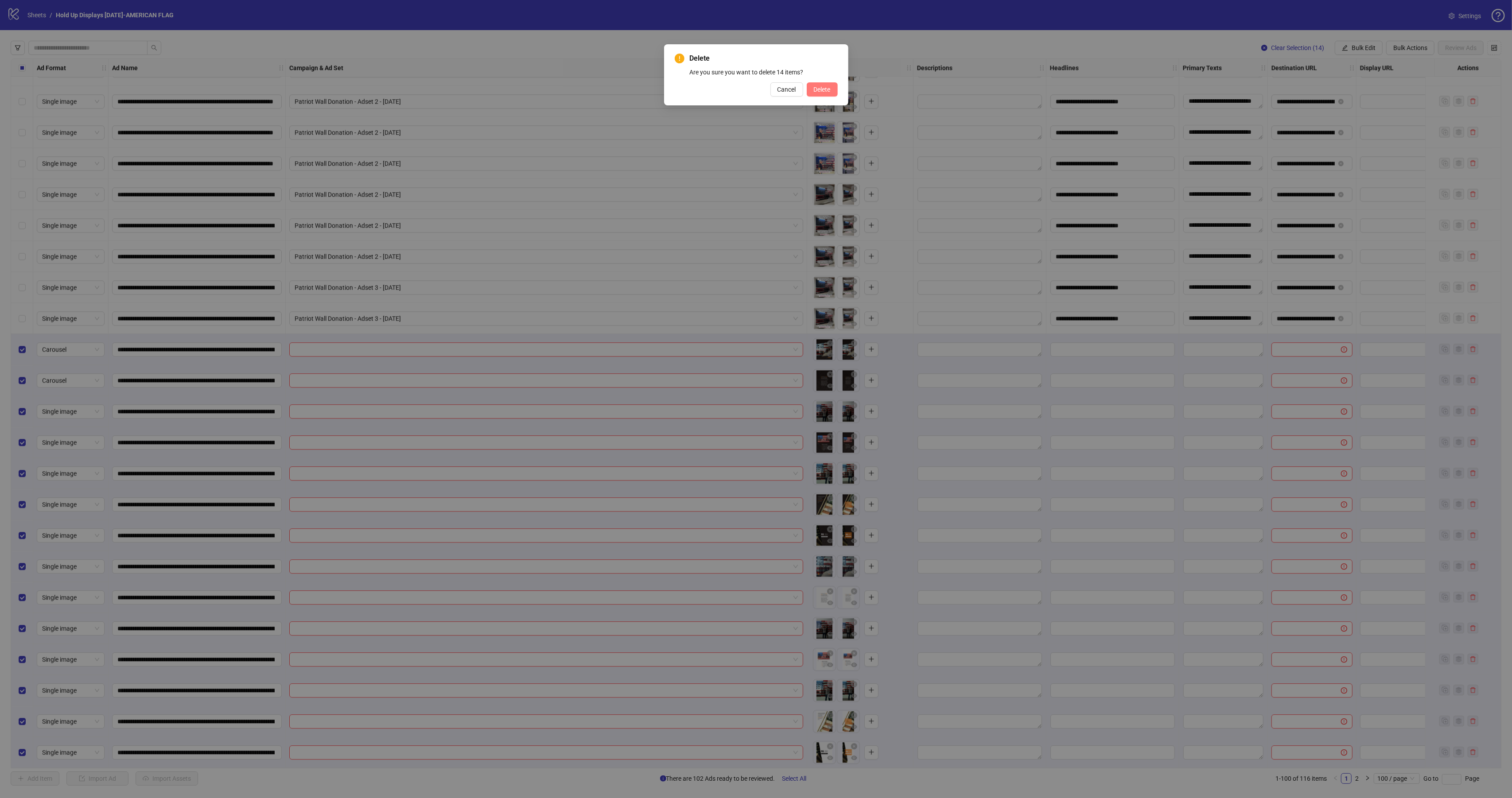
click at [824, 96] on button "Delete" at bounding box center [822, 89] width 31 height 14
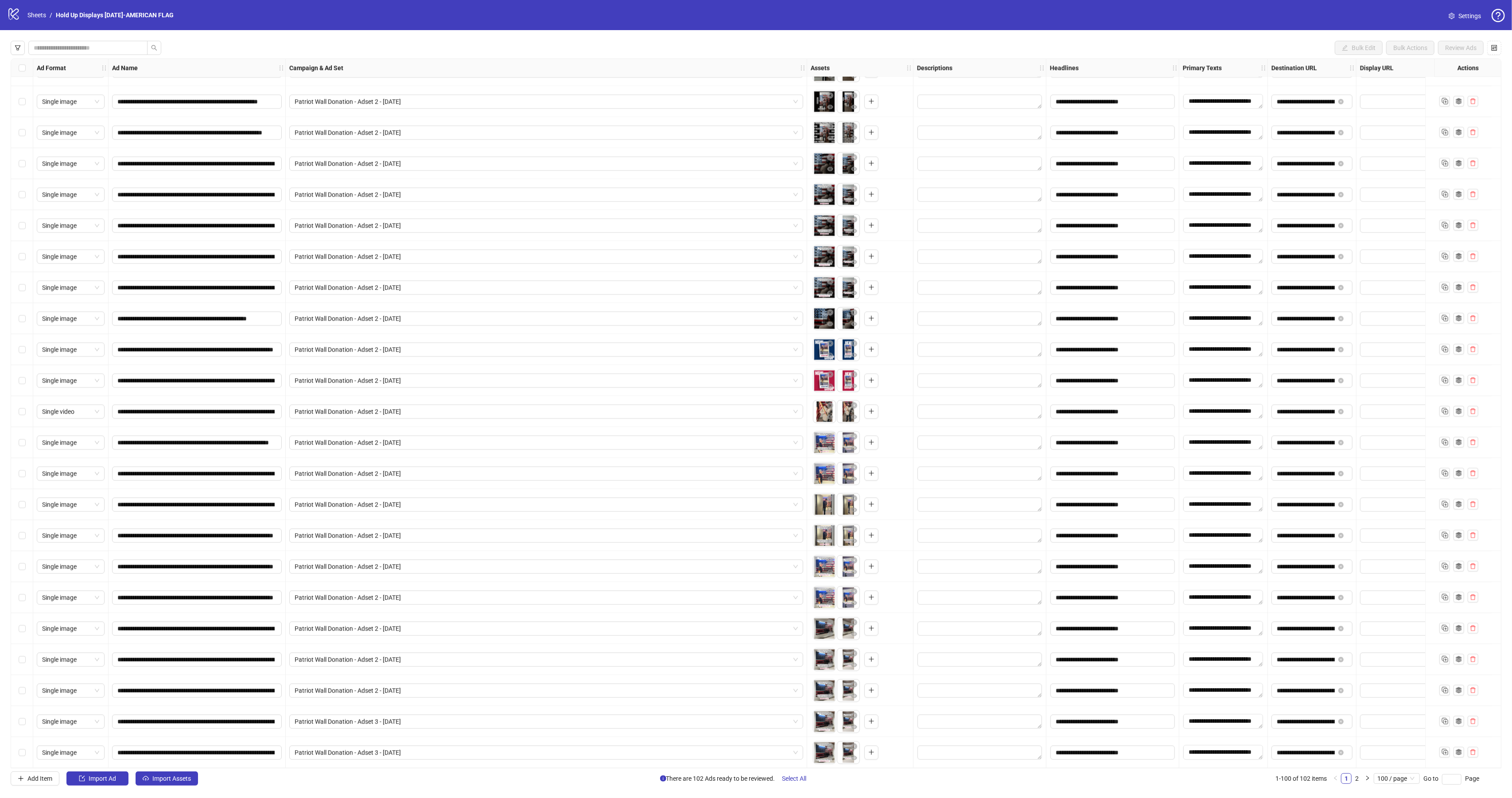
scroll to position [2475, 0]
click at [100, 779] on span "Import Ad" at bounding box center [102, 779] width 28 height 7
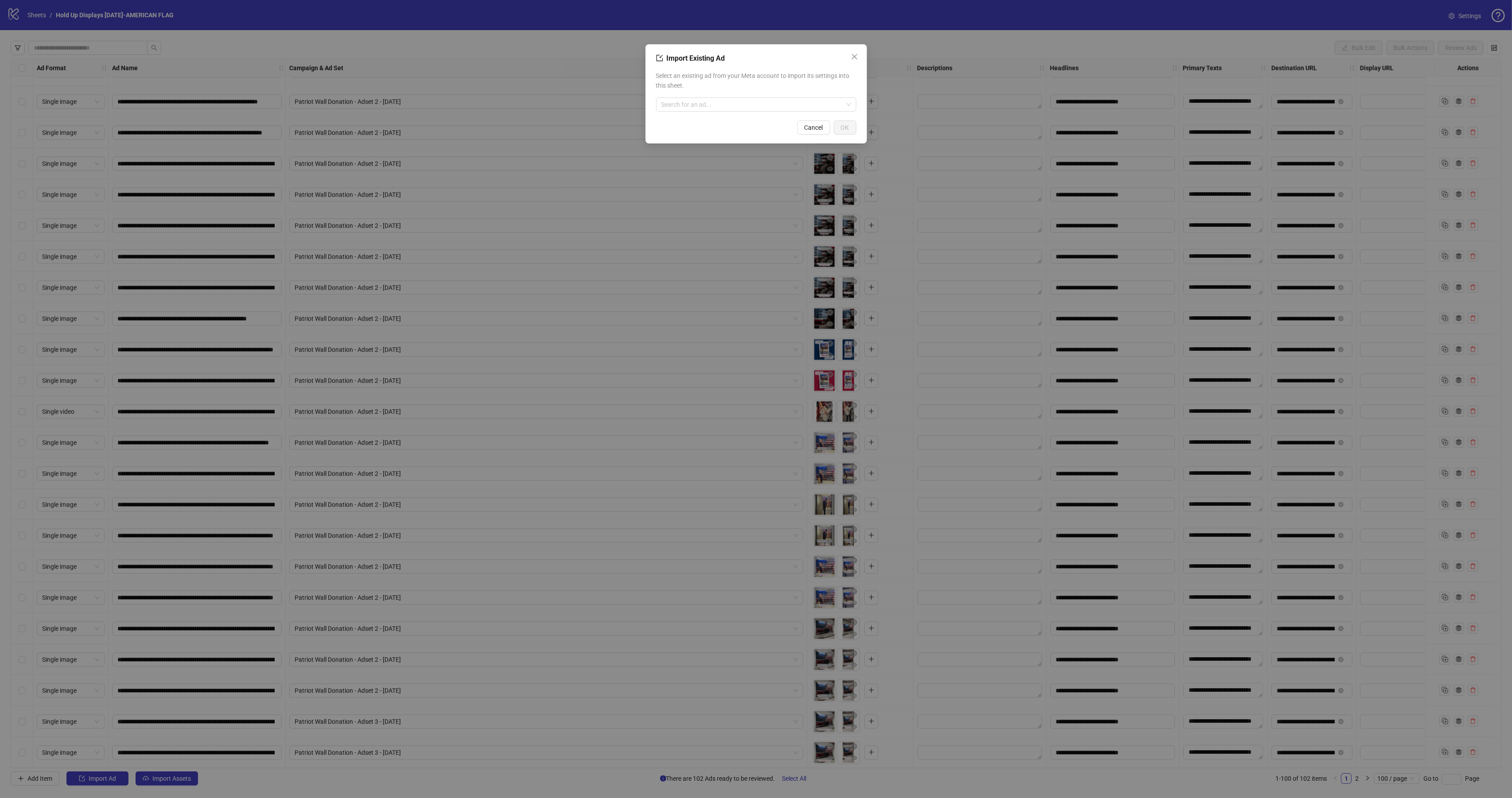
click at [747, 95] on div "Select an existing ad from your Meta account to import its settings into this s…" at bounding box center [756, 92] width 200 height 48
click at [747, 109] on input "search" at bounding box center [752, 104] width 181 height 13
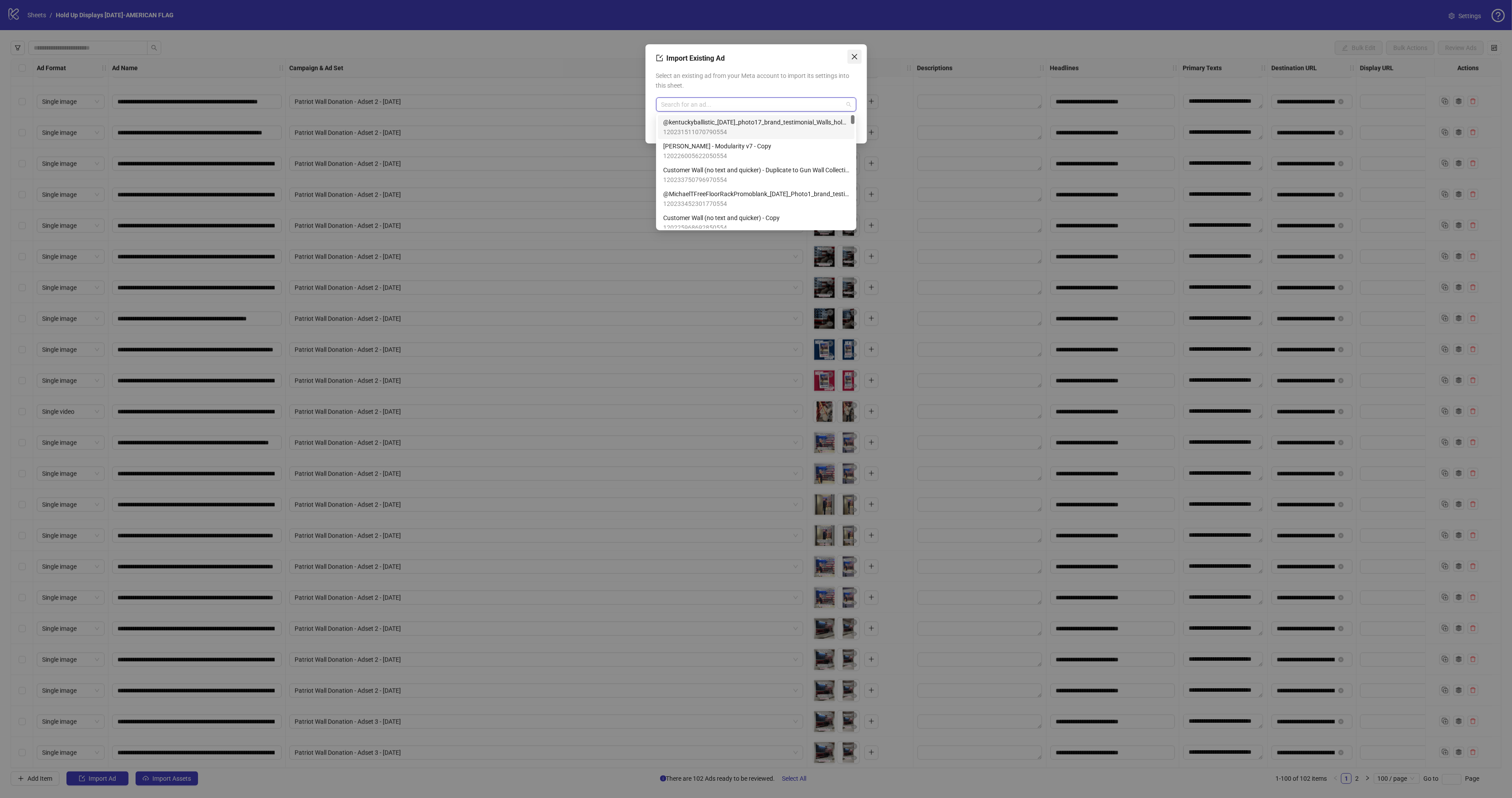
click at [849, 58] on span "Close" at bounding box center [855, 57] width 14 height 7
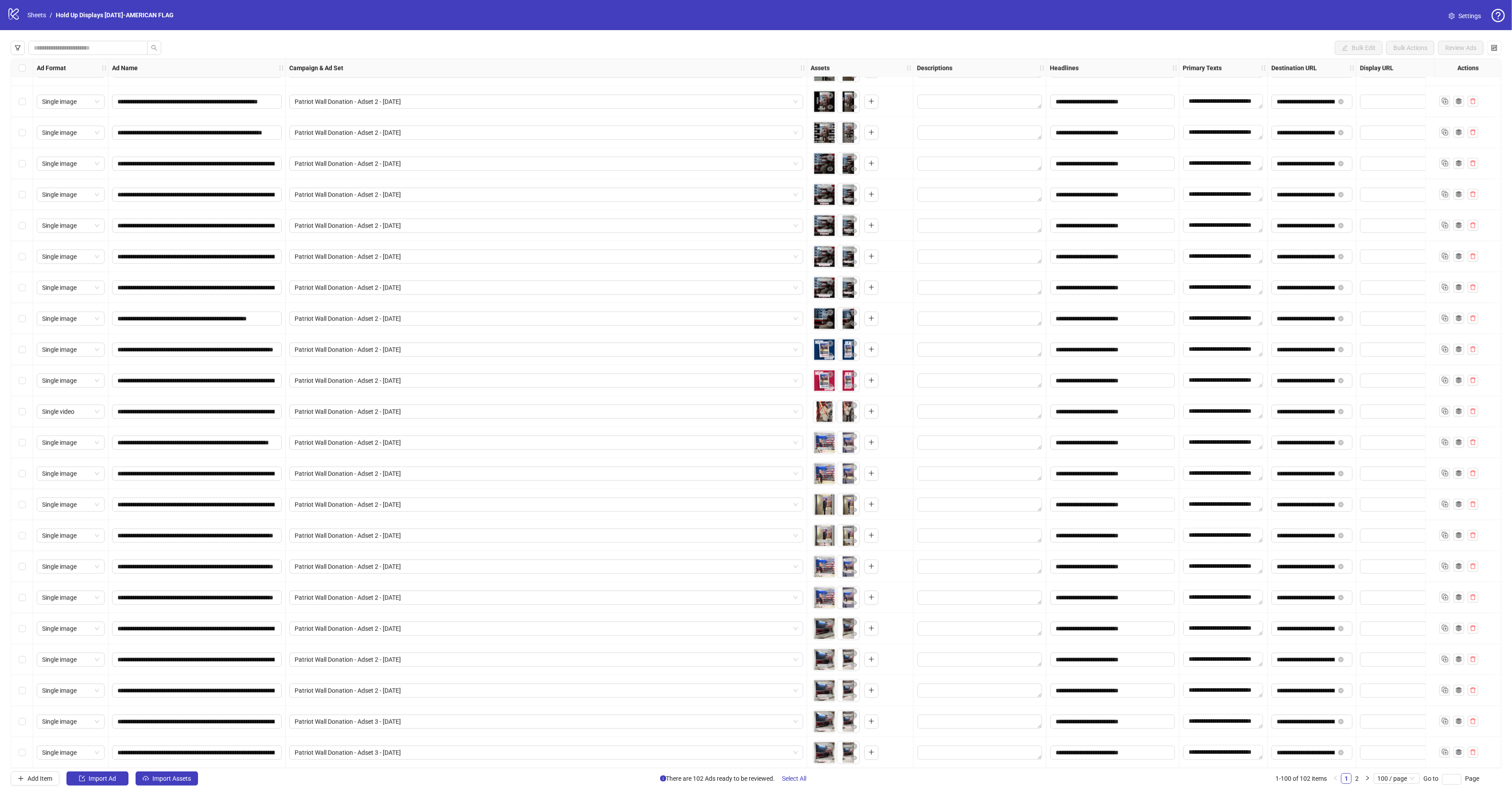
click at [38, 787] on div "**********" at bounding box center [756, 413] width 1512 height 766
click at [43, 779] on span "Add Item" at bounding box center [40, 779] width 25 height 7
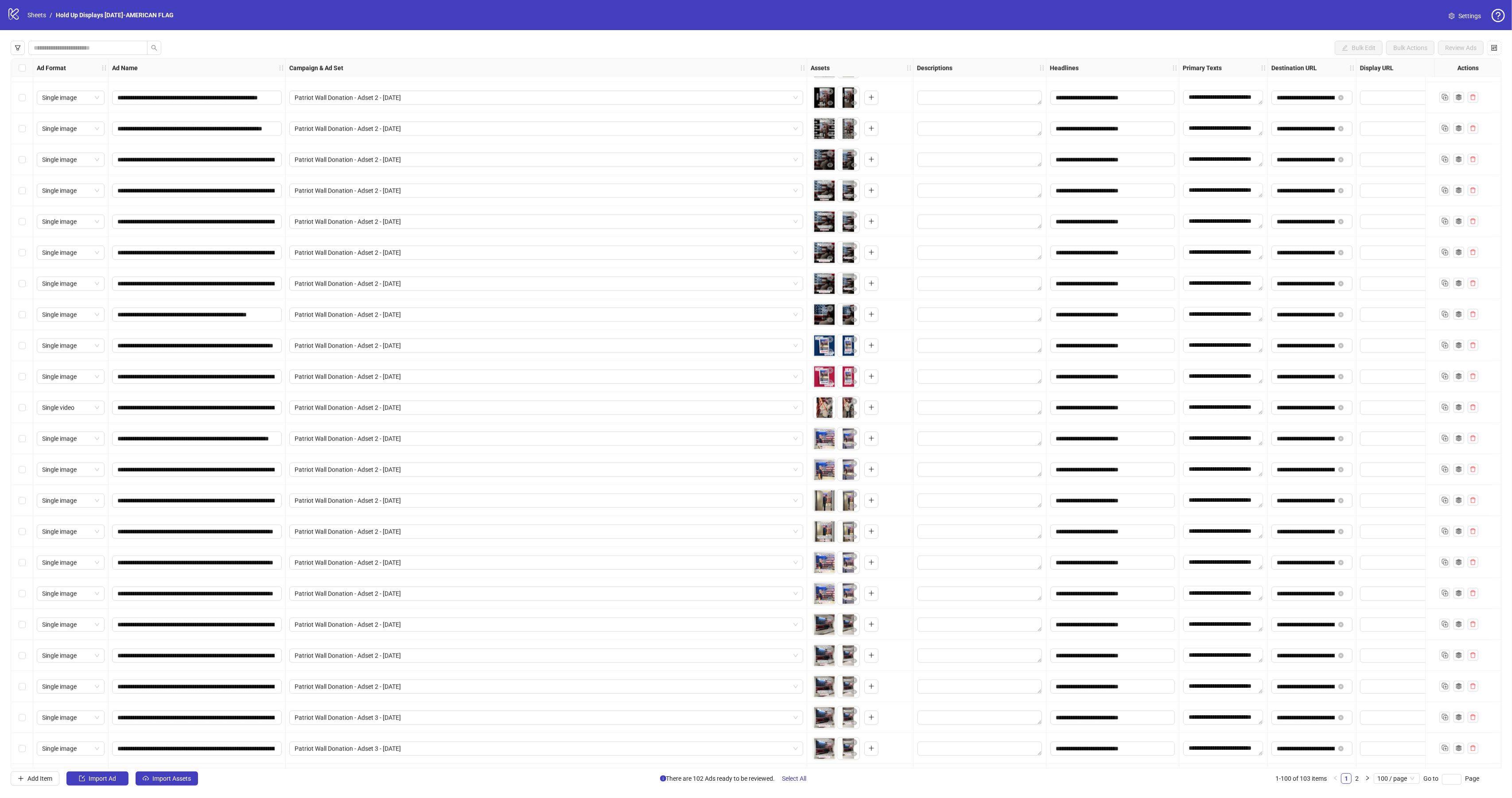
scroll to position [2505, 0]
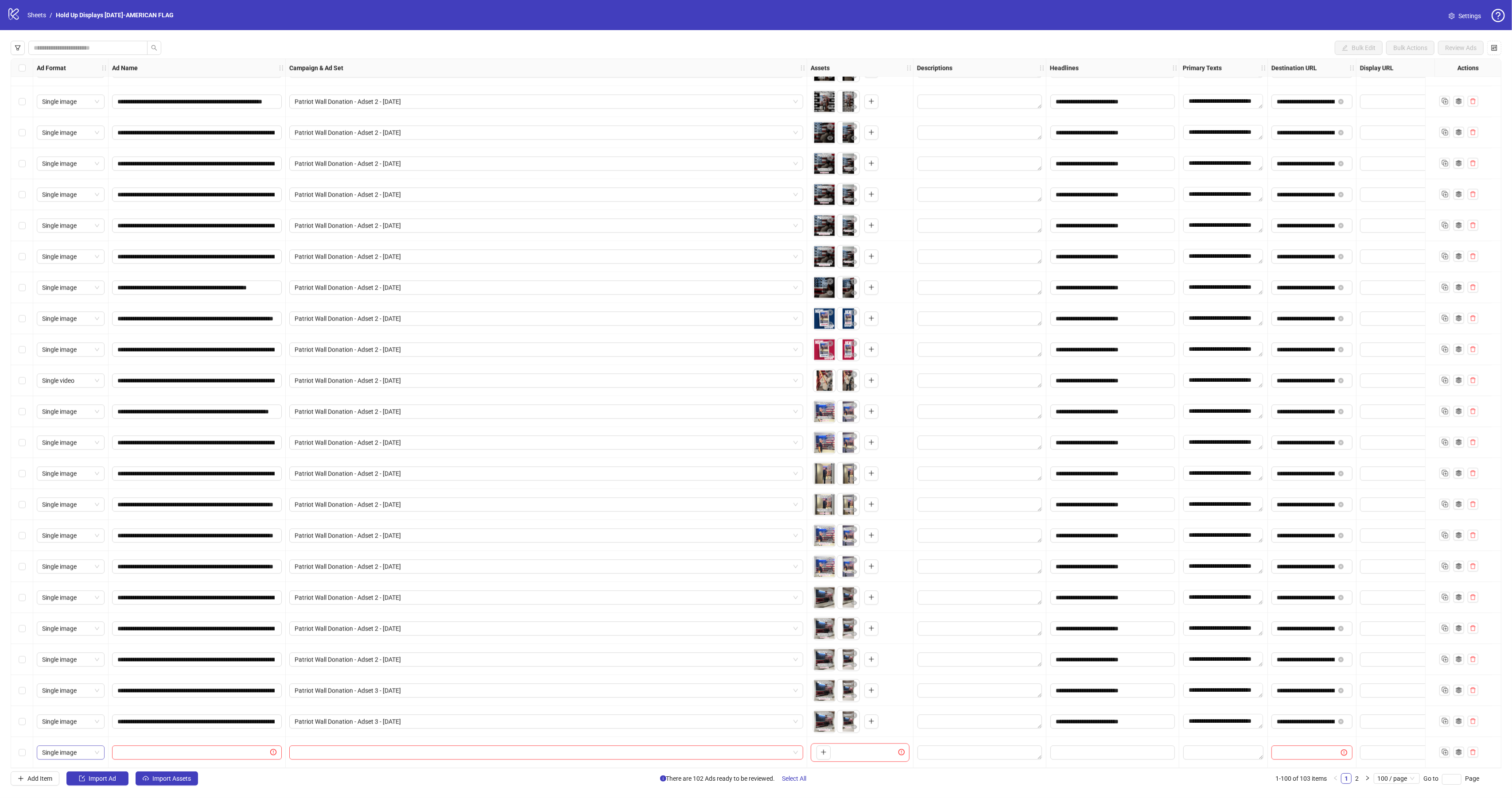
click at [83, 748] on span "Single image" at bounding box center [70, 752] width 57 height 13
click at [87, 731] on div "PAC carousel" at bounding box center [70, 731] width 53 height 10
click at [142, 748] on input "text" at bounding box center [193, 752] width 151 height 10
click at [821, 749] on icon "plus" at bounding box center [824, 752] width 6 height 6
click at [888, 749] on icon "plus" at bounding box center [885, 752] width 6 height 6
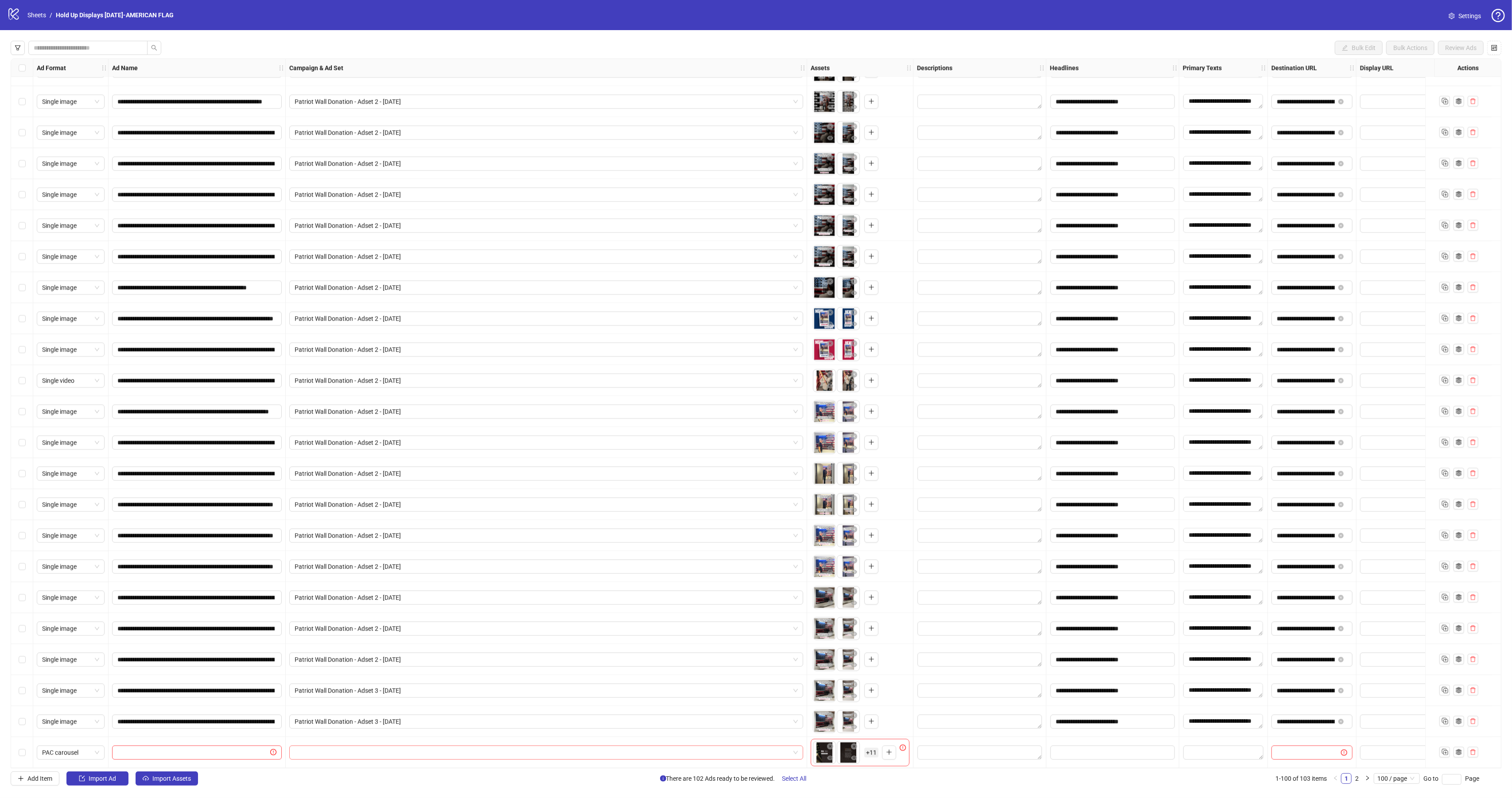
click at [357, 754] on input "search" at bounding box center [542, 752] width 495 height 13
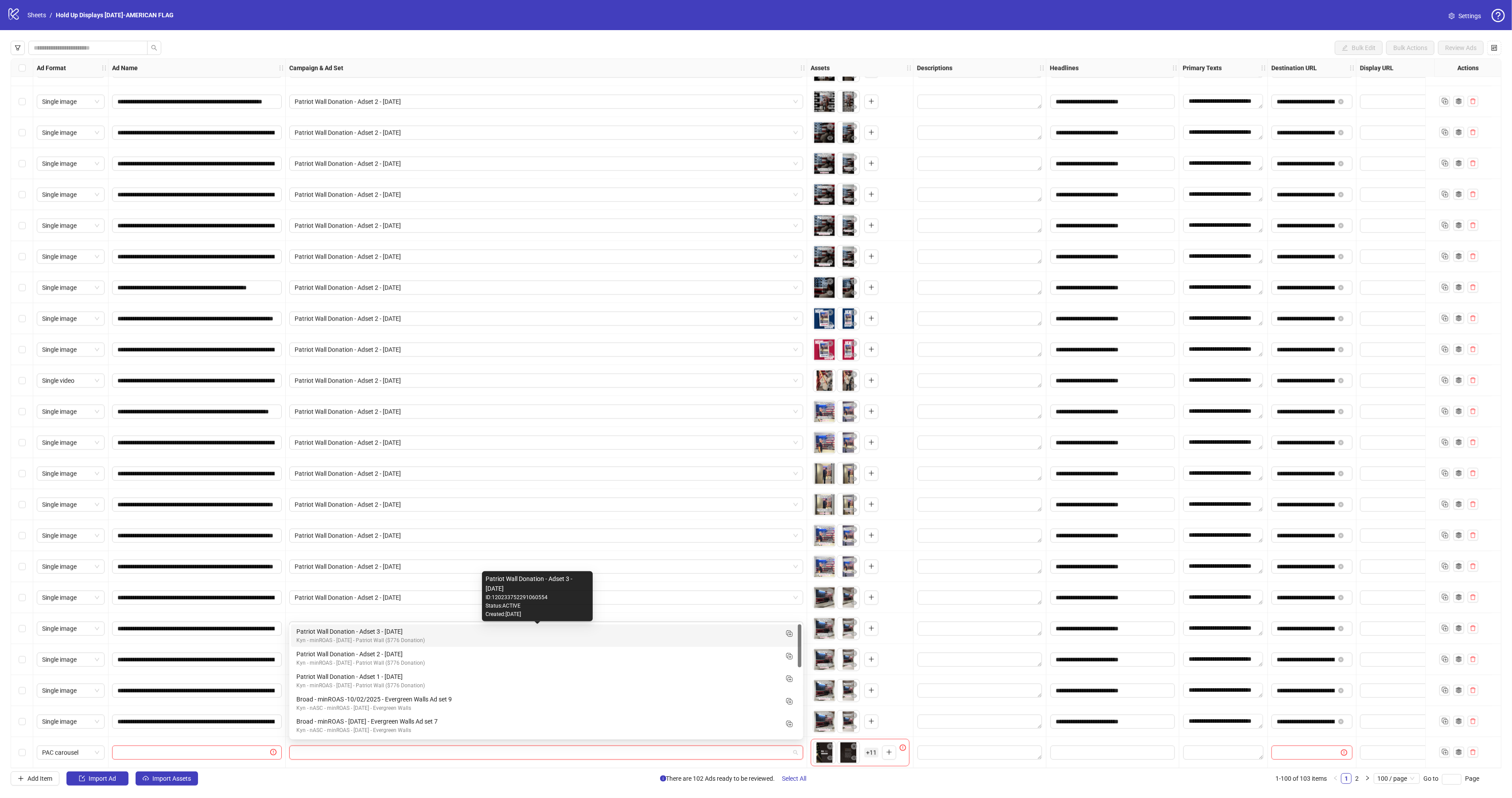
click at [407, 630] on div "Patriot Wall Donation - Adset 3 - [DATE]" at bounding box center [537, 631] width 482 height 10
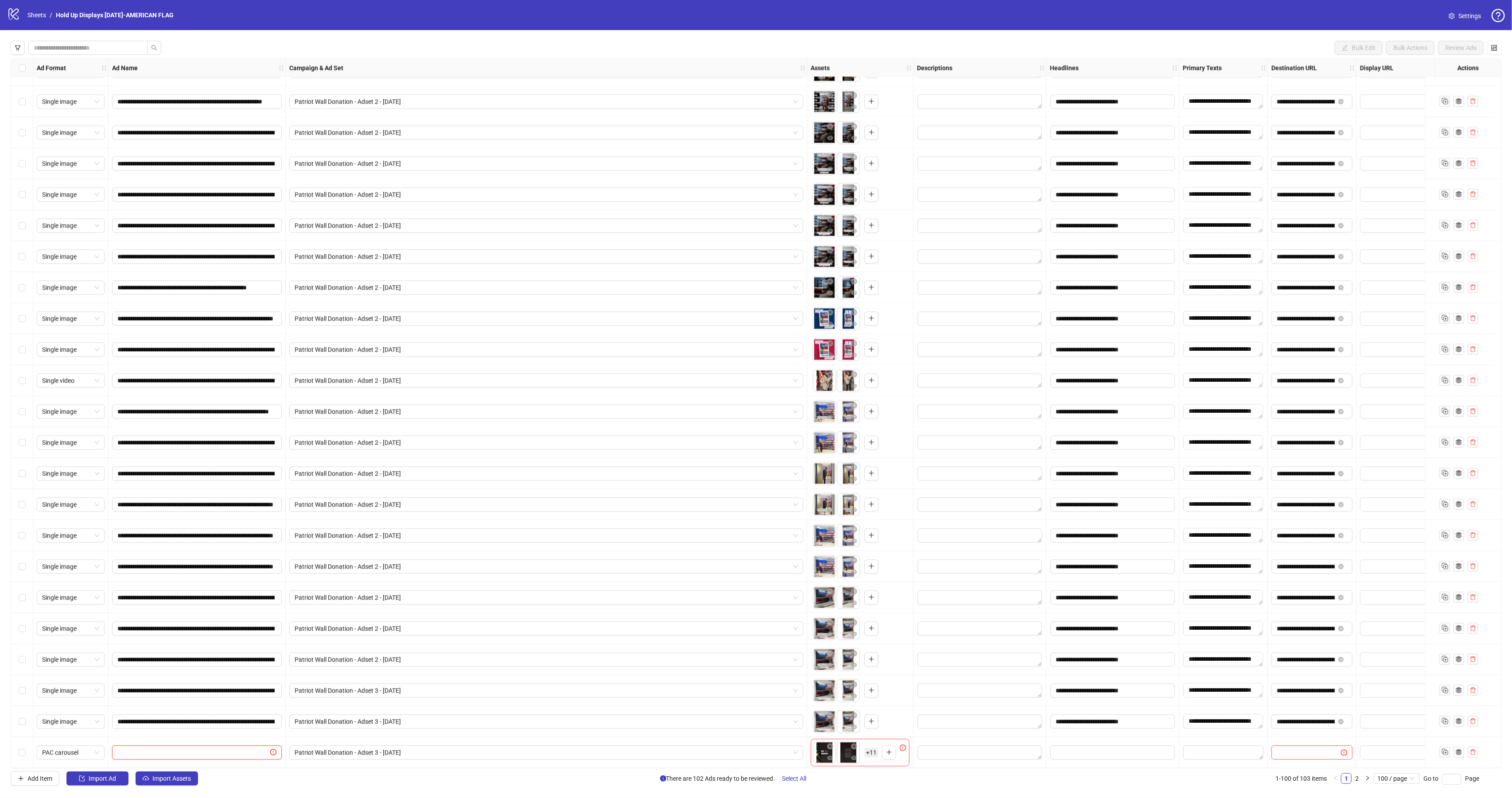
click at [208, 748] on input "text" at bounding box center [193, 752] width 151 height 10
click at [172, 748] on input "text" at bounding box center [193, 752] width 151 height 10
paste input "**********"
drag, startPoint x: 248, startPoint y: 748, endPoint x: 289, endPoint y: 752, distance: 41.2
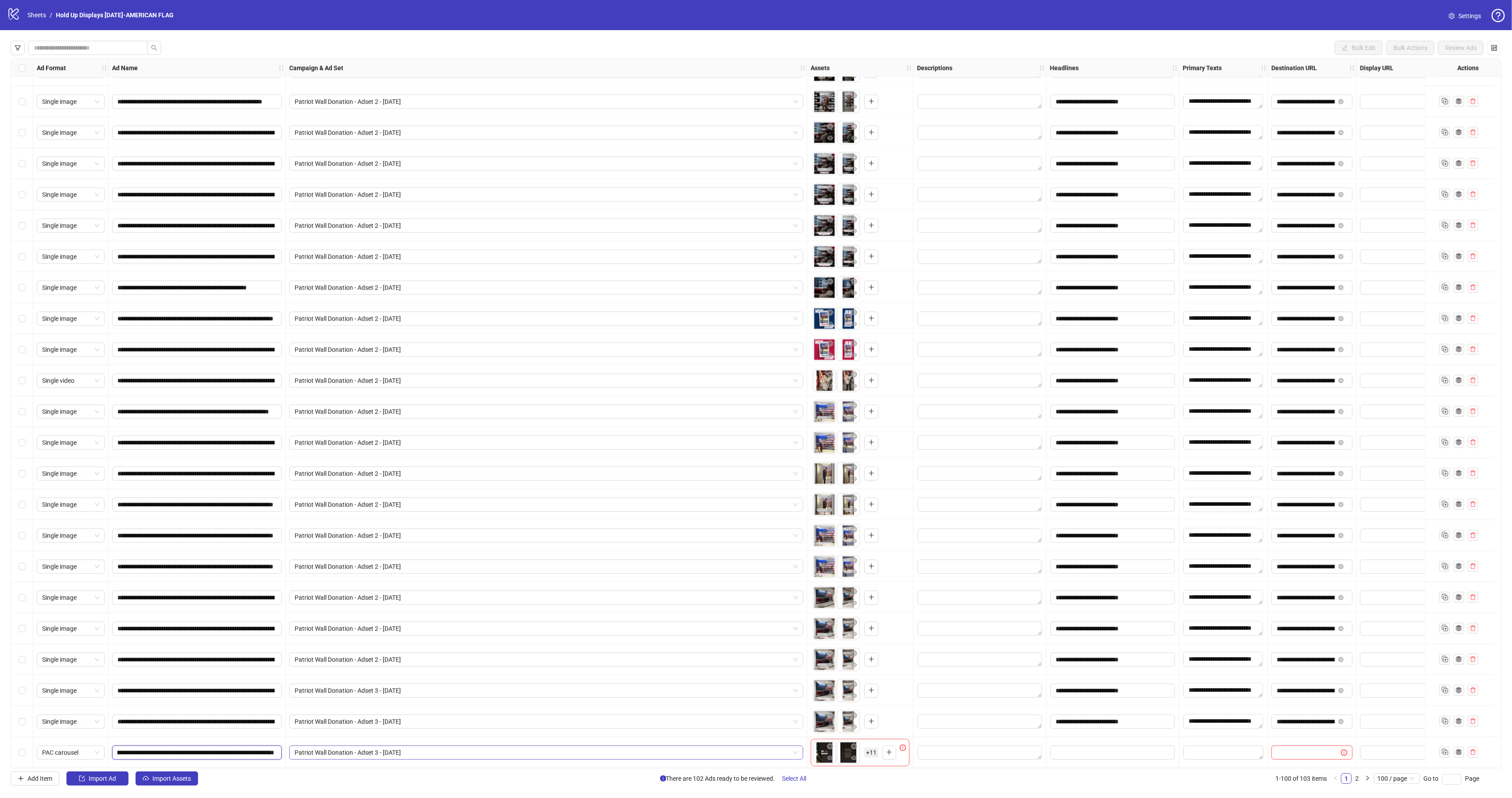
type input "**********"
click at [1409, 49] on span "Bulk Actions" at bounding box center [1410, 48] width 34 height 7
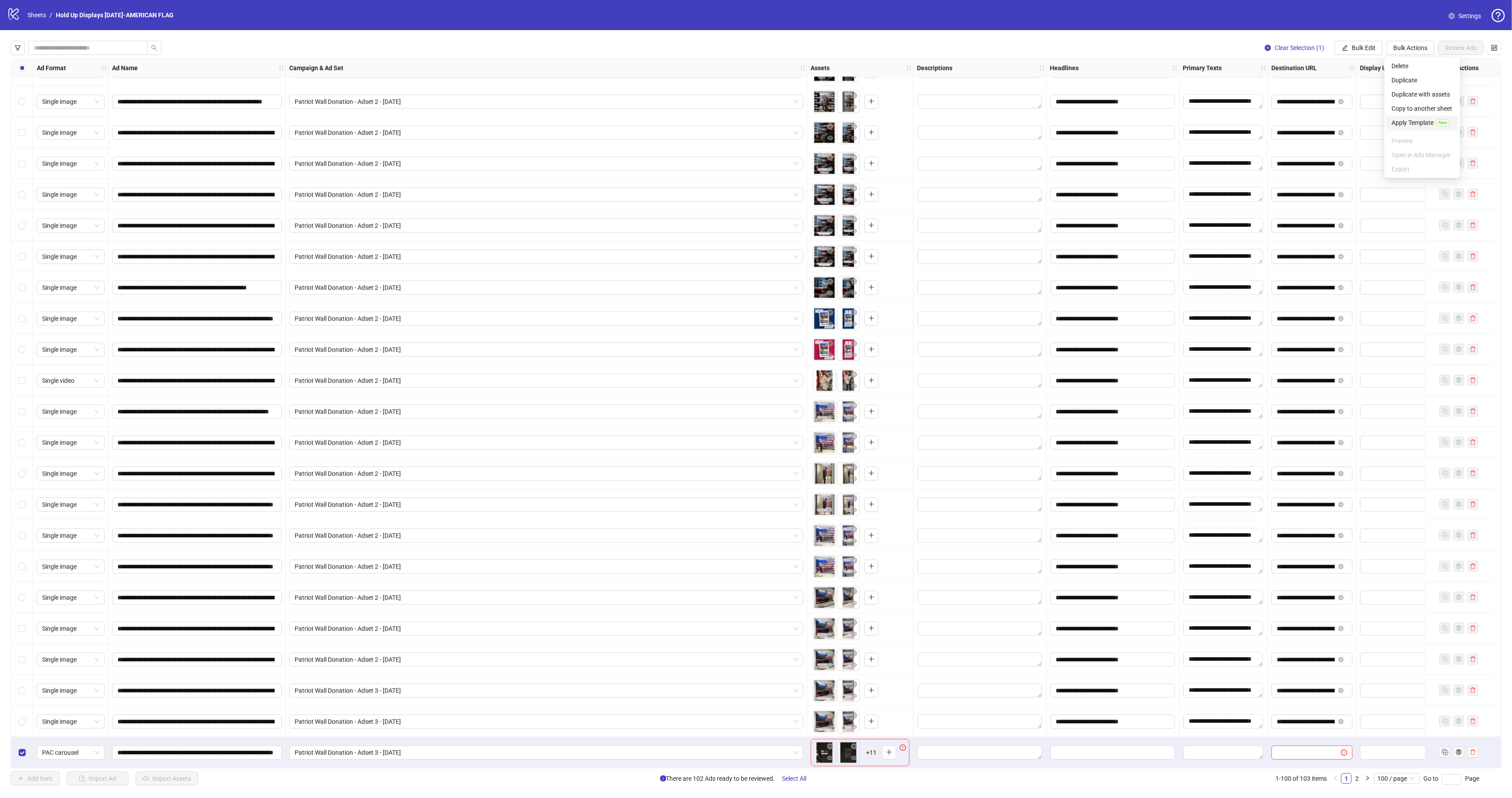
click at [1408, 119] on span "Apply Template" at bounding box center [1413, 123] width 42 height 10
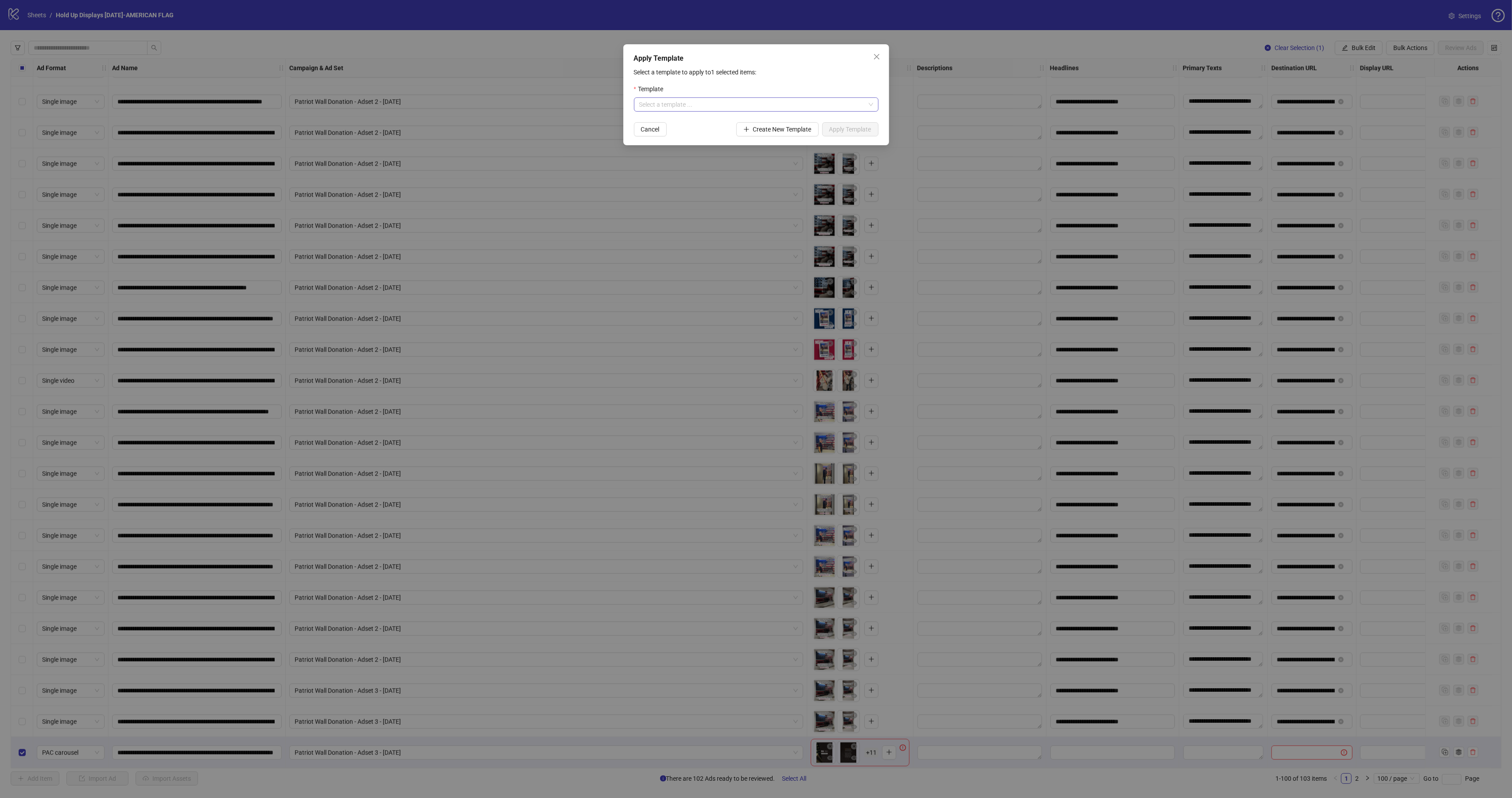
click at [754, 110] on input "search" at bounding box center [752, 104] width 226 height 13
click at [708, 123] on div "Hold Up- American Flag Gun Wall" at bounding box center [756, 123] width 230 height 10
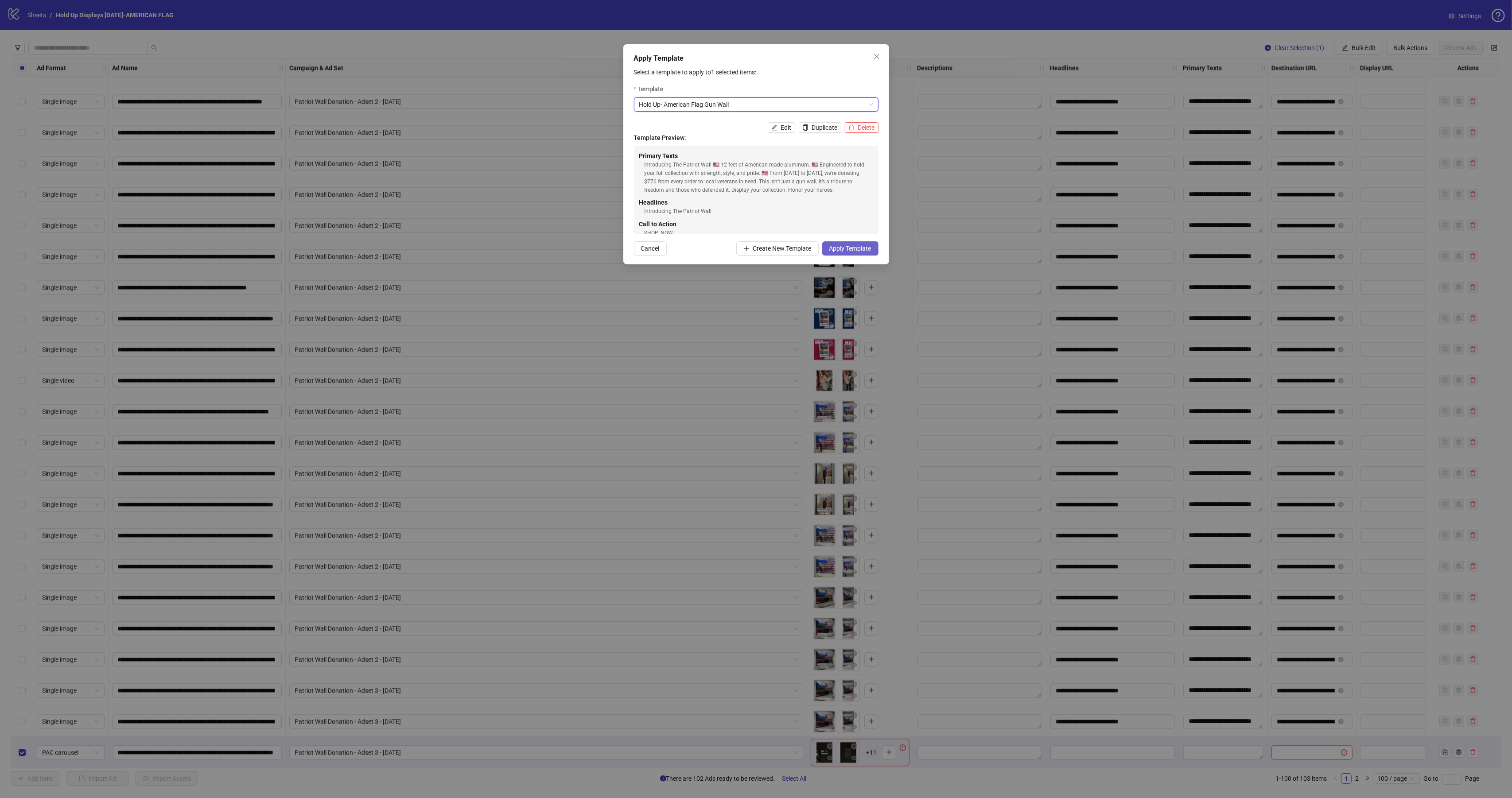
click at [837, 253] on button "Apply Template" at bounding box center [851, 248] width 56 height 14
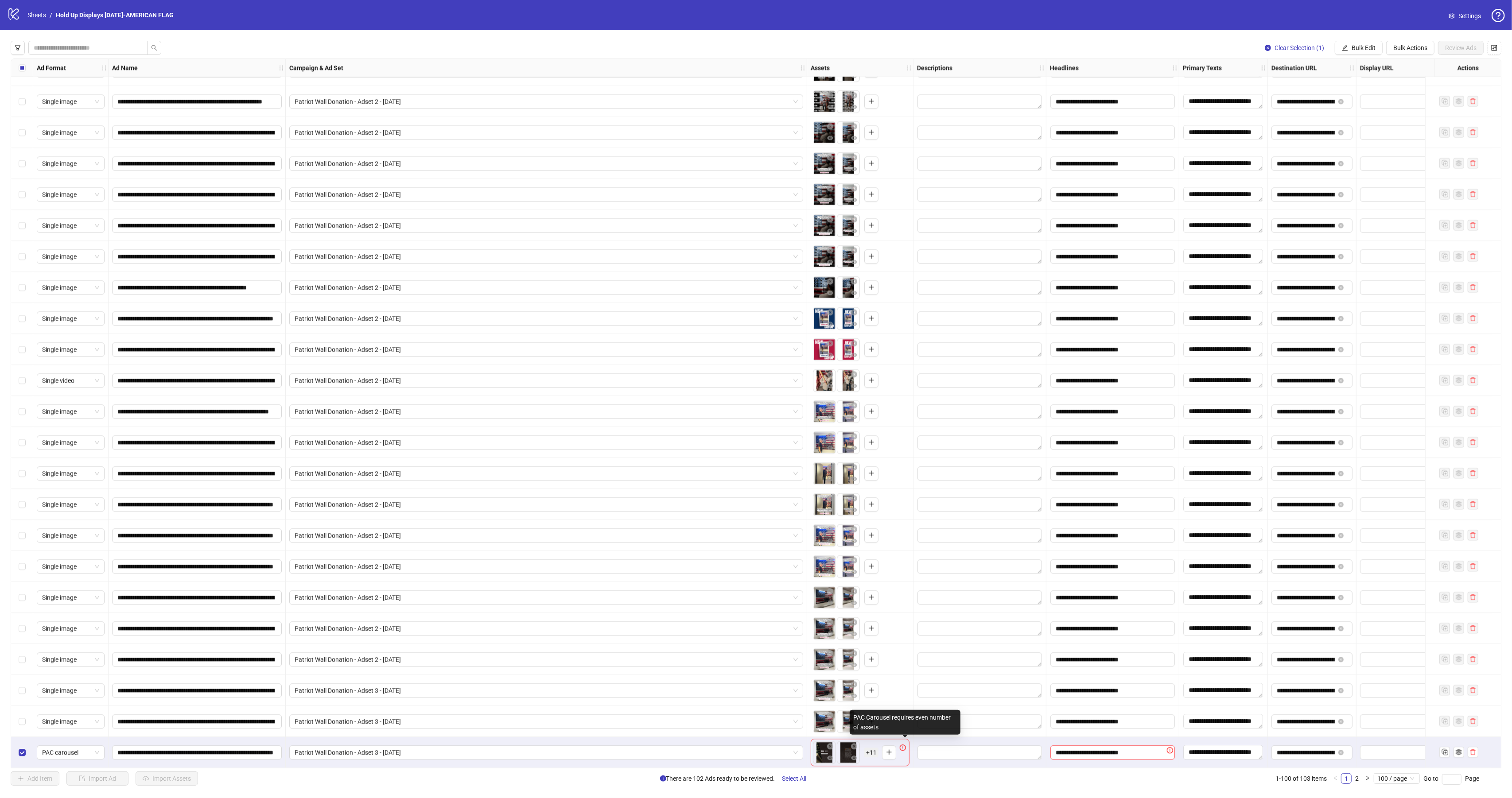
click at [903, 745] on icon "exclamation-circle" at bounding box center [903, 748] width 6 height 6
click at [875, 749] on span "+ 11" at bounding box center [872, 752] width 14 height 10
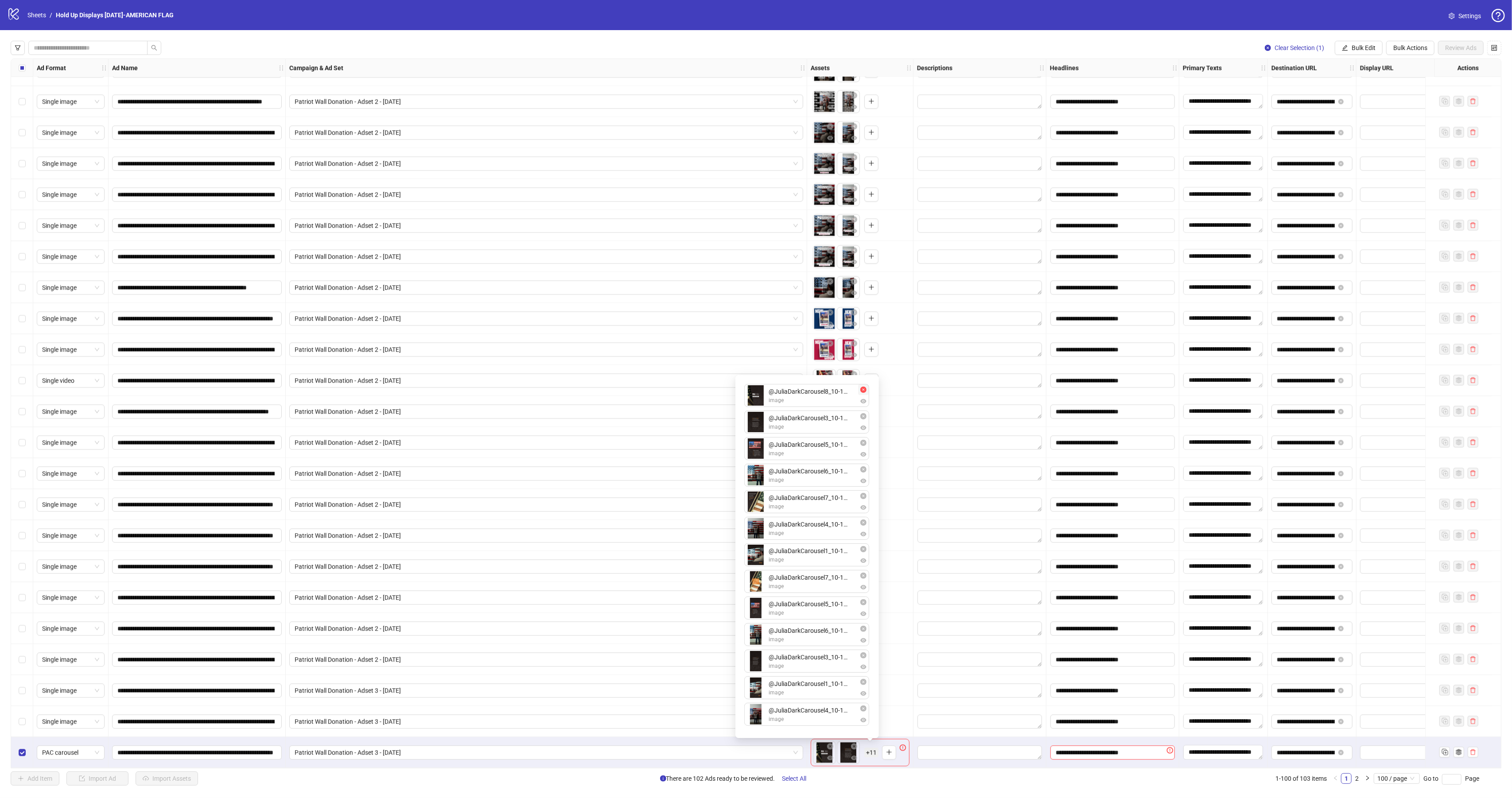
click at [865, 387] on icon "close-circle" at bounding box center [863, 390] width 6 height 6
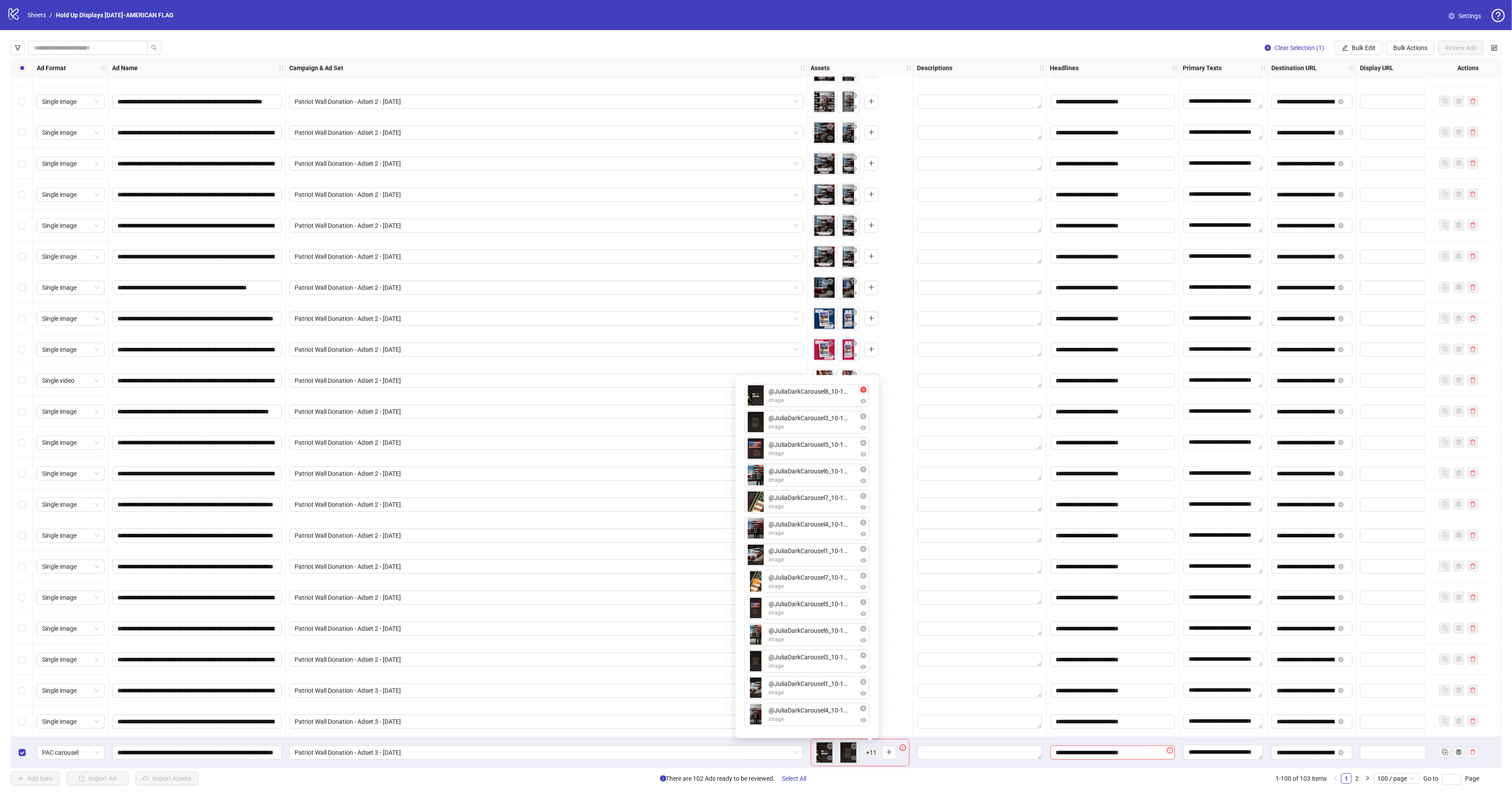
click at [865, 387] on icon "close-circle" at bounding box center [863, 390] width 6 height 6
click at [866, 412] on button "button" at bounding box center [863, 416] width 11 height 11
click at [860, 440] on icon "close-circle" at bounding box center [860, 442] width 6 height 6
click at [859, 466] on icon "close-circle" at bounding box center [860, 469] width 6 height 6
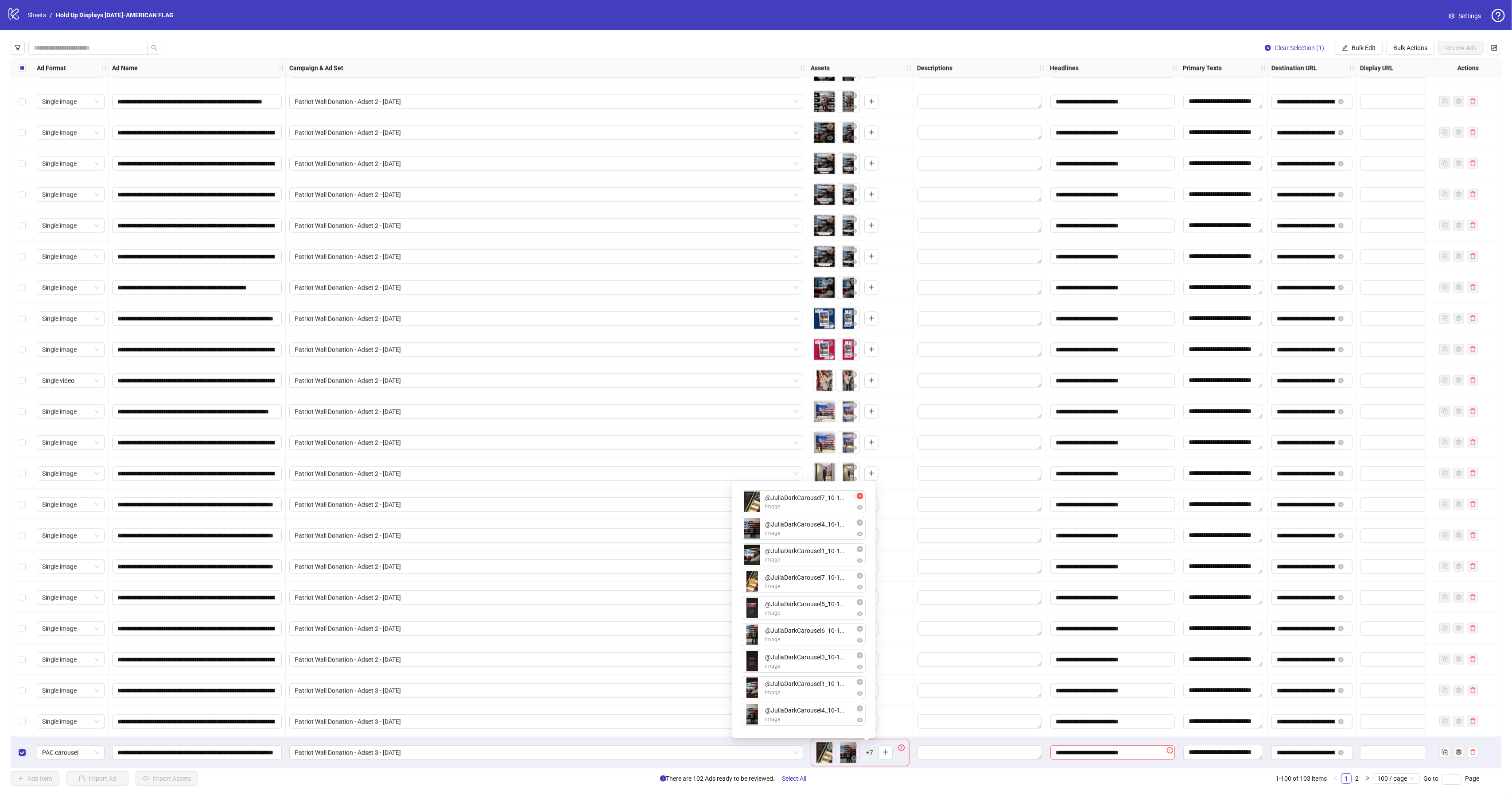
click at [863, 496] on button "button" at bounding box center [860, 496] width 11 height 11
drag, startPoint x: 861, startPoint y: 494, endPoint x: 860, endPoint y: 506, distance: 12.0
click at [861, 495] on icon "close-circle" at bounding box center [860, 496] width 6 height 6
click at [859, 519] on icon "close-circle" at bounding box center [860, 522] width 6 height 6
click at [861, 546] on icon "close-circle" at bounding box center [860, 549] width 6 height 6
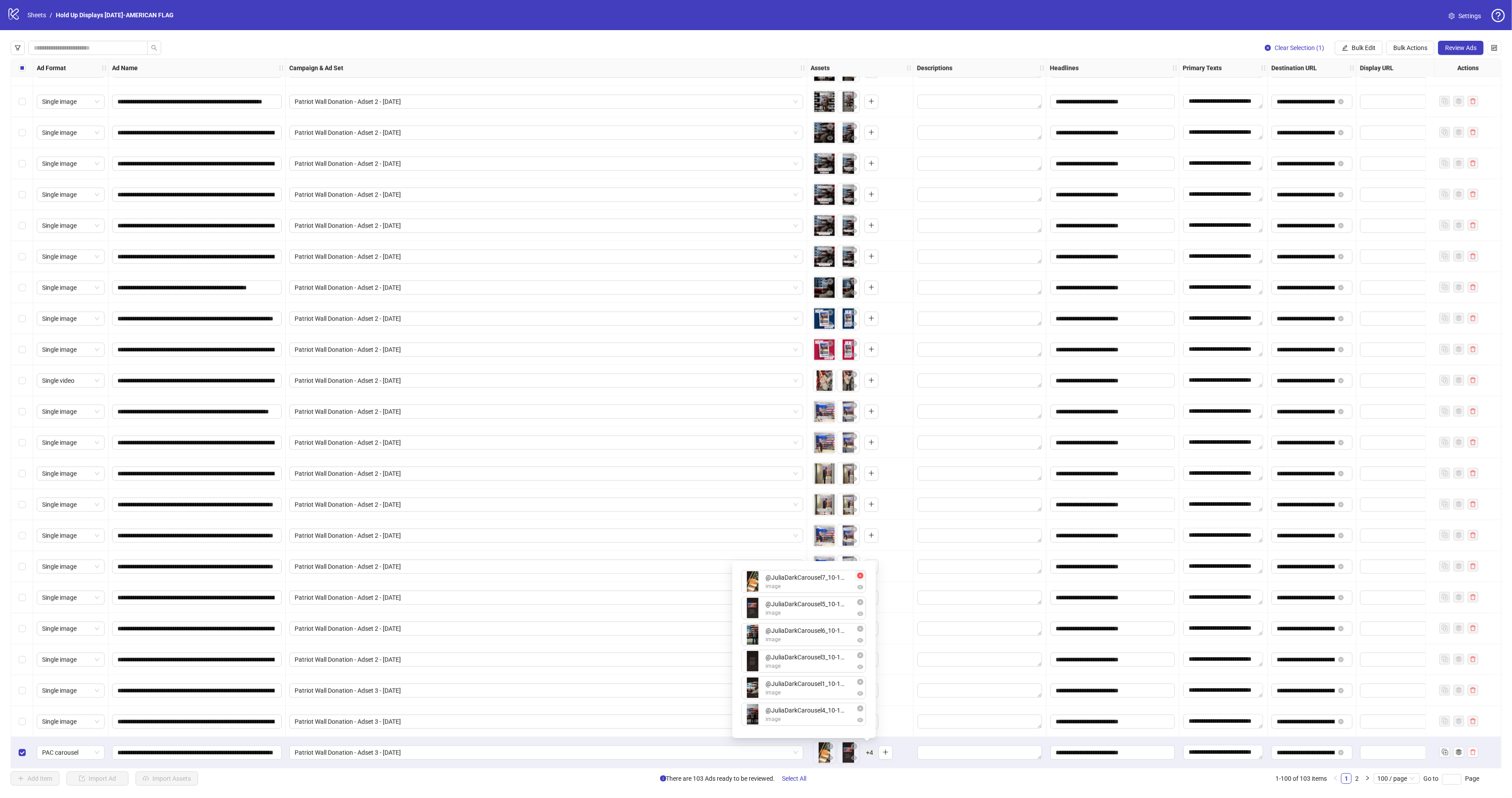
click at [859, 574] on icon "close-circle" at bounding box center [860, 576] width 6 height 6
click at [861, 600] on icon "close-circle" at bounding box center [860, 602] width 6 height 6
click at [862, 627] on icon "close-circle" at bounding box center [860, 628] width 6 height 6
click at [860, 654] on icon "close-circle" at bounding box center [860, 655] width 6 height 6
click at [859, 681] on icon "close-circle" at bounding box center [860, 682] width 6 height 6
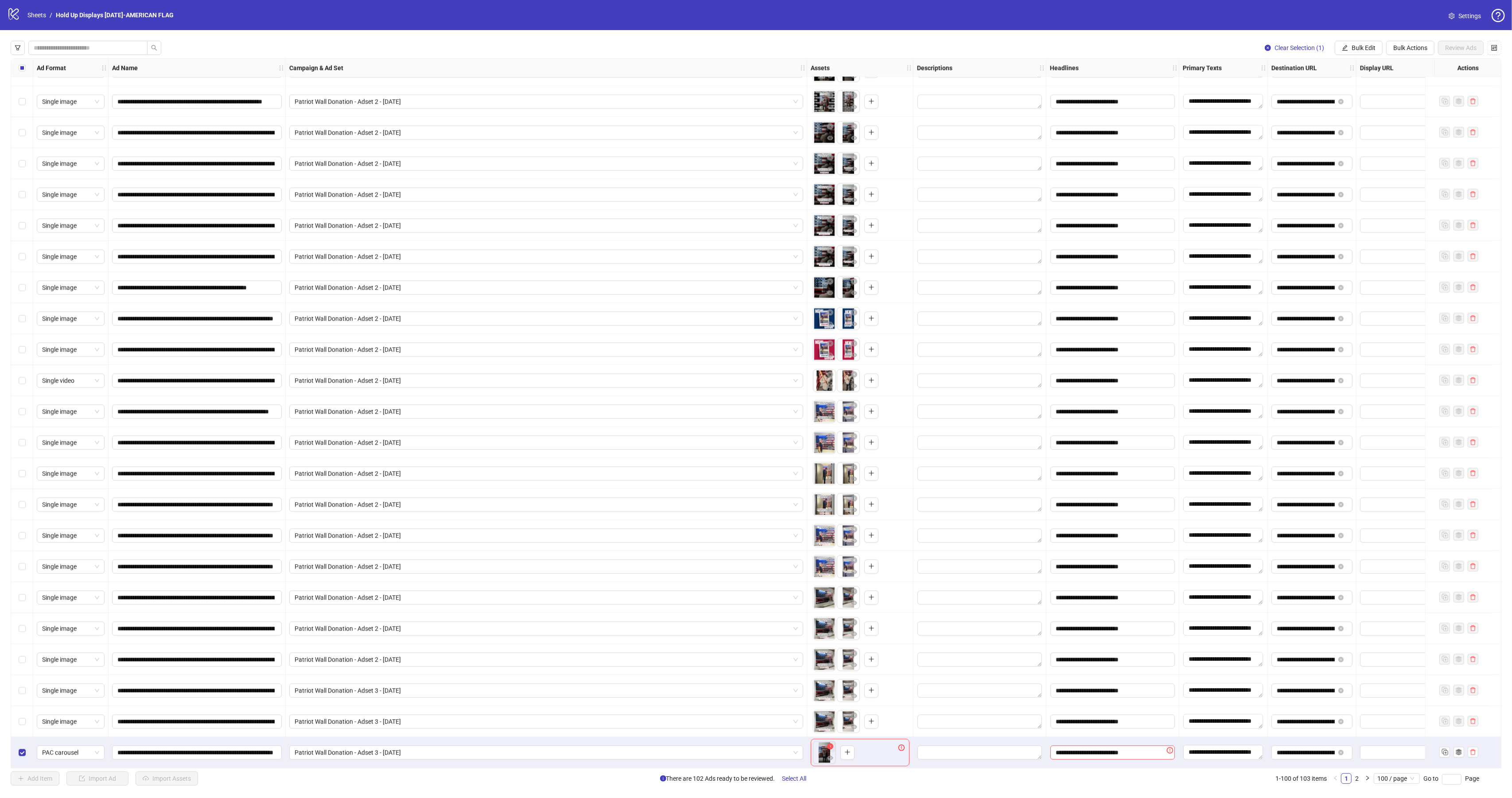
click at [831, 743] on icon "close-circle" at bounding box center [830, 746] width 6 height 6
click at [823, 749] on icon "plus" at bounding box center [824, 752] width 6 height 6
click at [885, 750] on icon "plus" at bounding box center [885, 752] width 6 height 6
click at [1462, 50] on span "Review Ads" at bounding box center [1461, 48] width 32 height 7
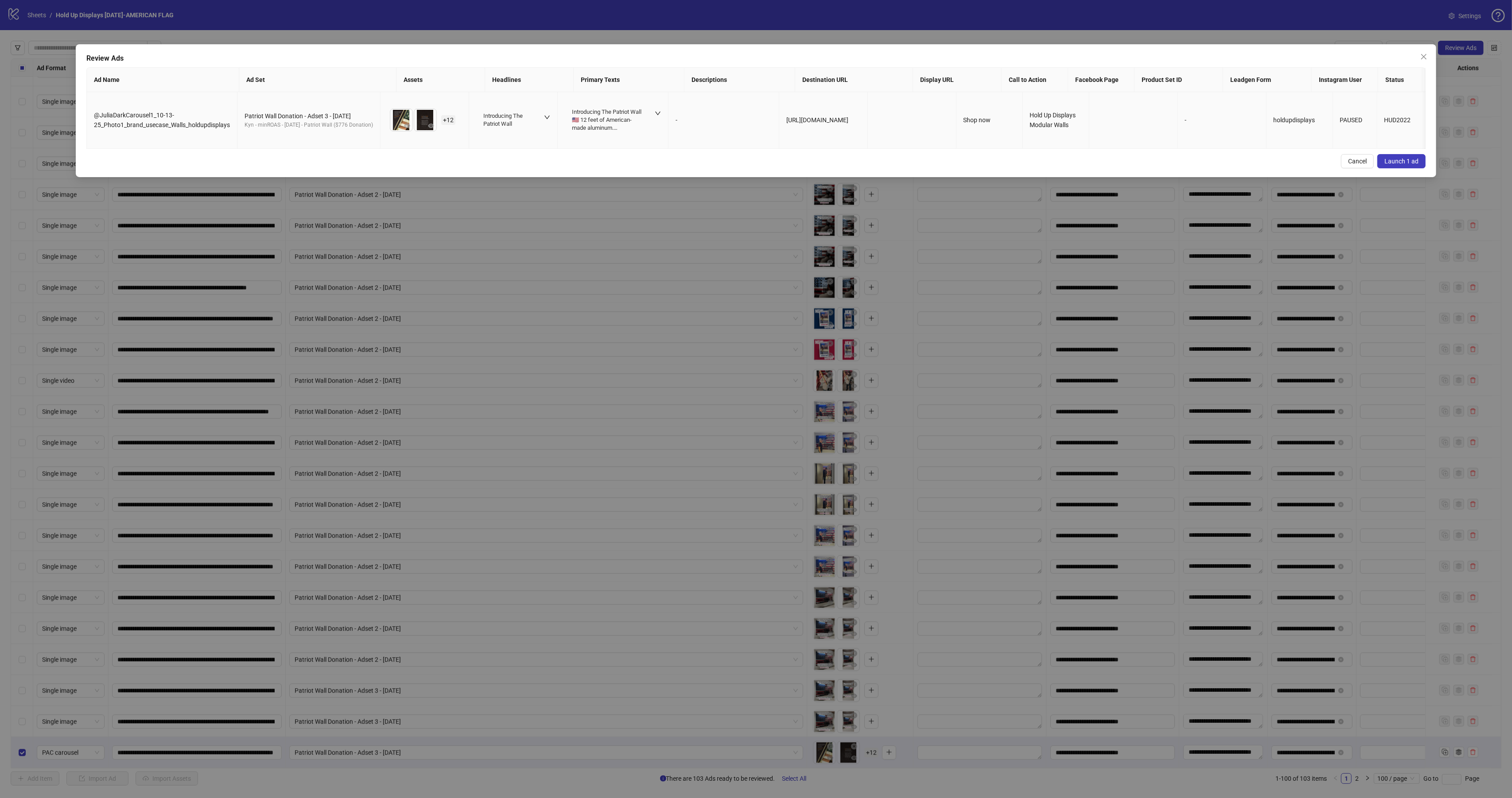
click at [413, 120] on img at bounding box center [401, 120] width 22 height 22
click at [455, 119] on span "+ 12" at bounding box center [448, 120] width 14 height 10
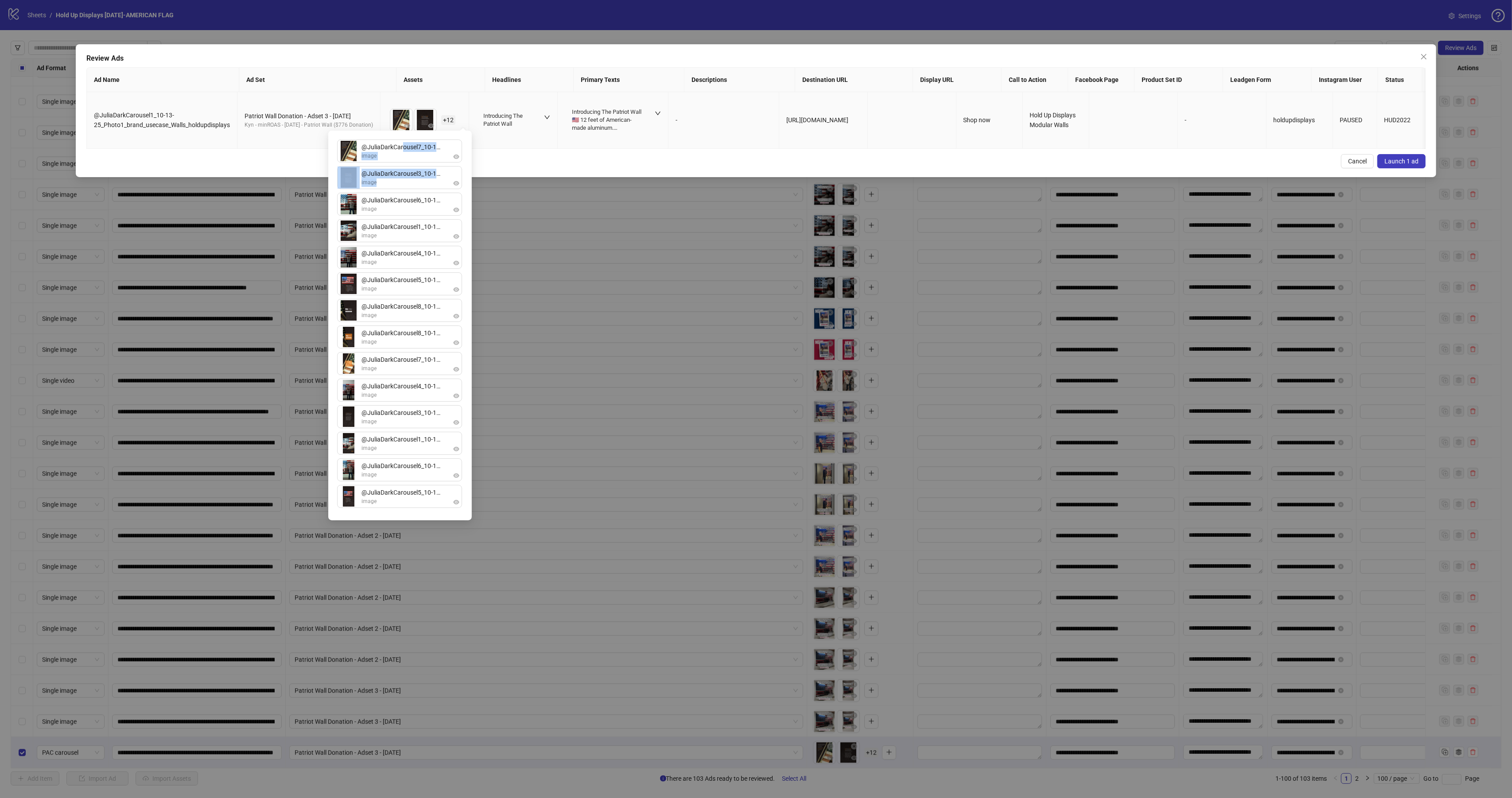
drag, startPoint x: 404, startPoint y: 151, endPoint x: 395, endPoint y: 179, distance: 29.4
click at [395, 179] on ul "@JuliaDarkCarousel7_10-13-25_Photo1_brand_testimonial_Walls_holdupdisplays_1x1_…" at bounding box center [400, 326] width 126 height 372
click at [394, 159] on span "image" at bounding box center [401, 156] width 80 height 8
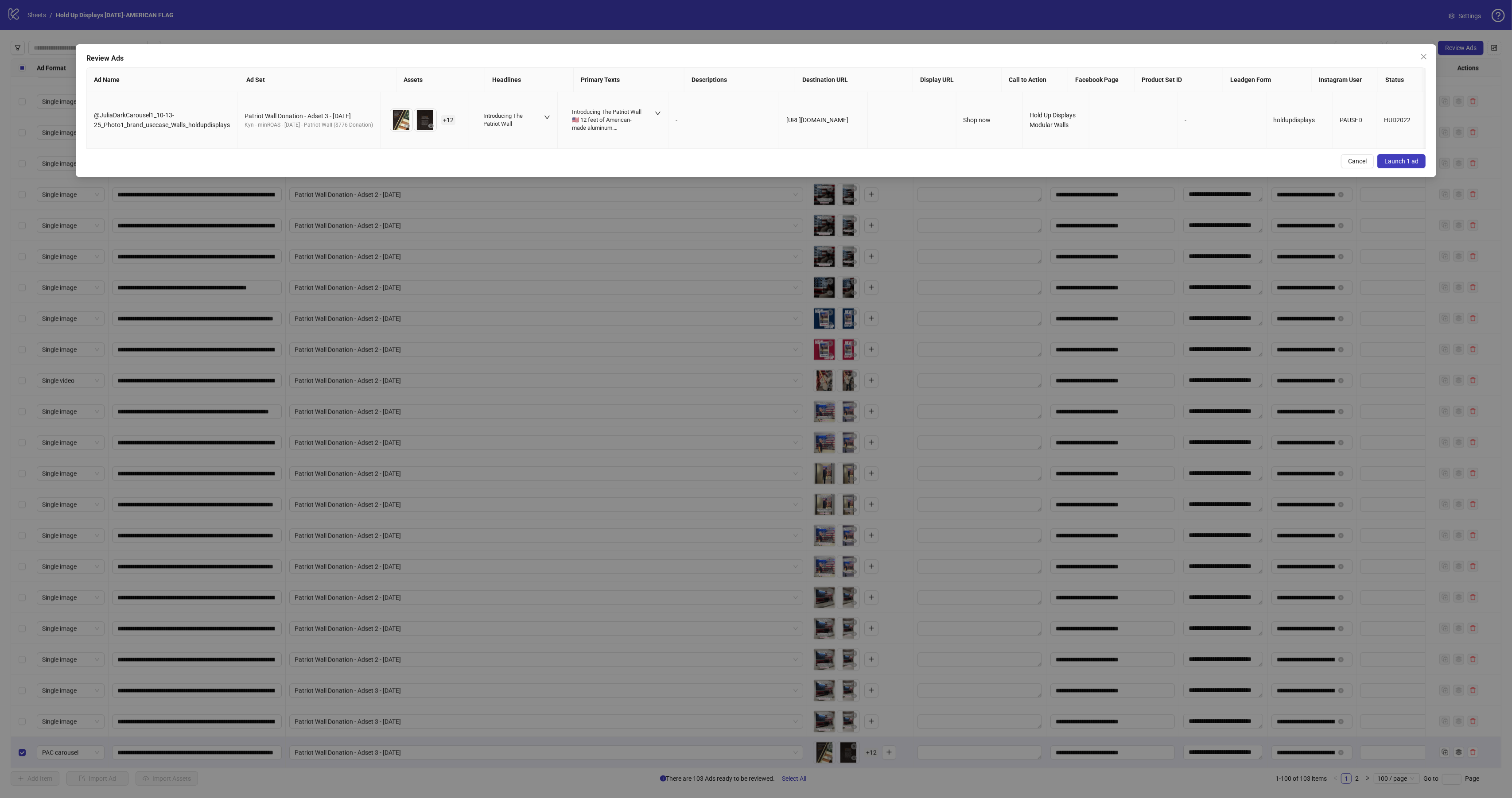
click at [519, 139] on td "Introducing The Patriot Wall" at bounding box center [513, 120] width 89 height 57
click at [1407, 165] on span "Launch 1 ad" at bounding box center [1402, 161] width 34 height 7
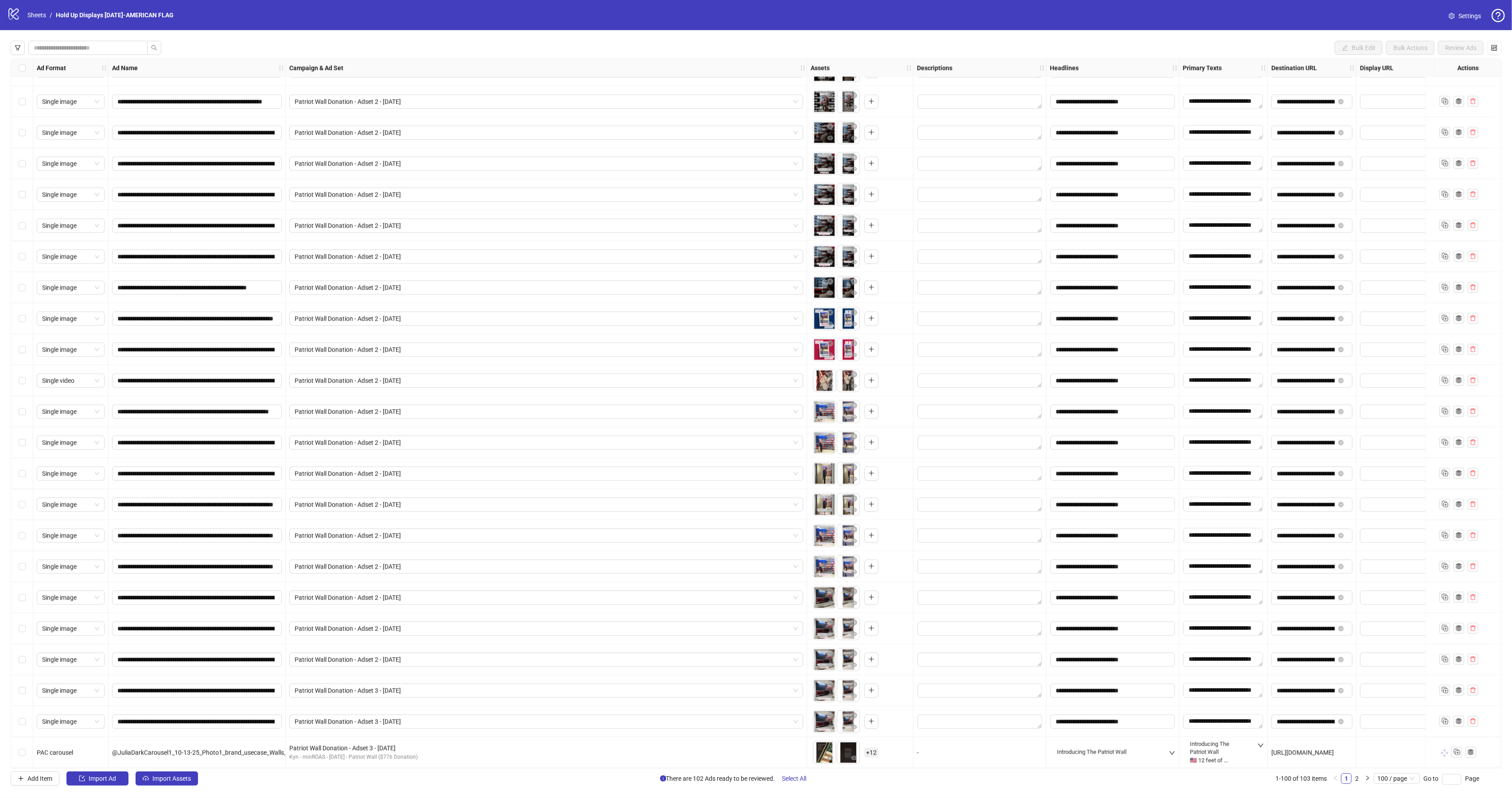
click at [875, 751] on span "+ 12" at bounding box center [872, 752] width 14 height 10
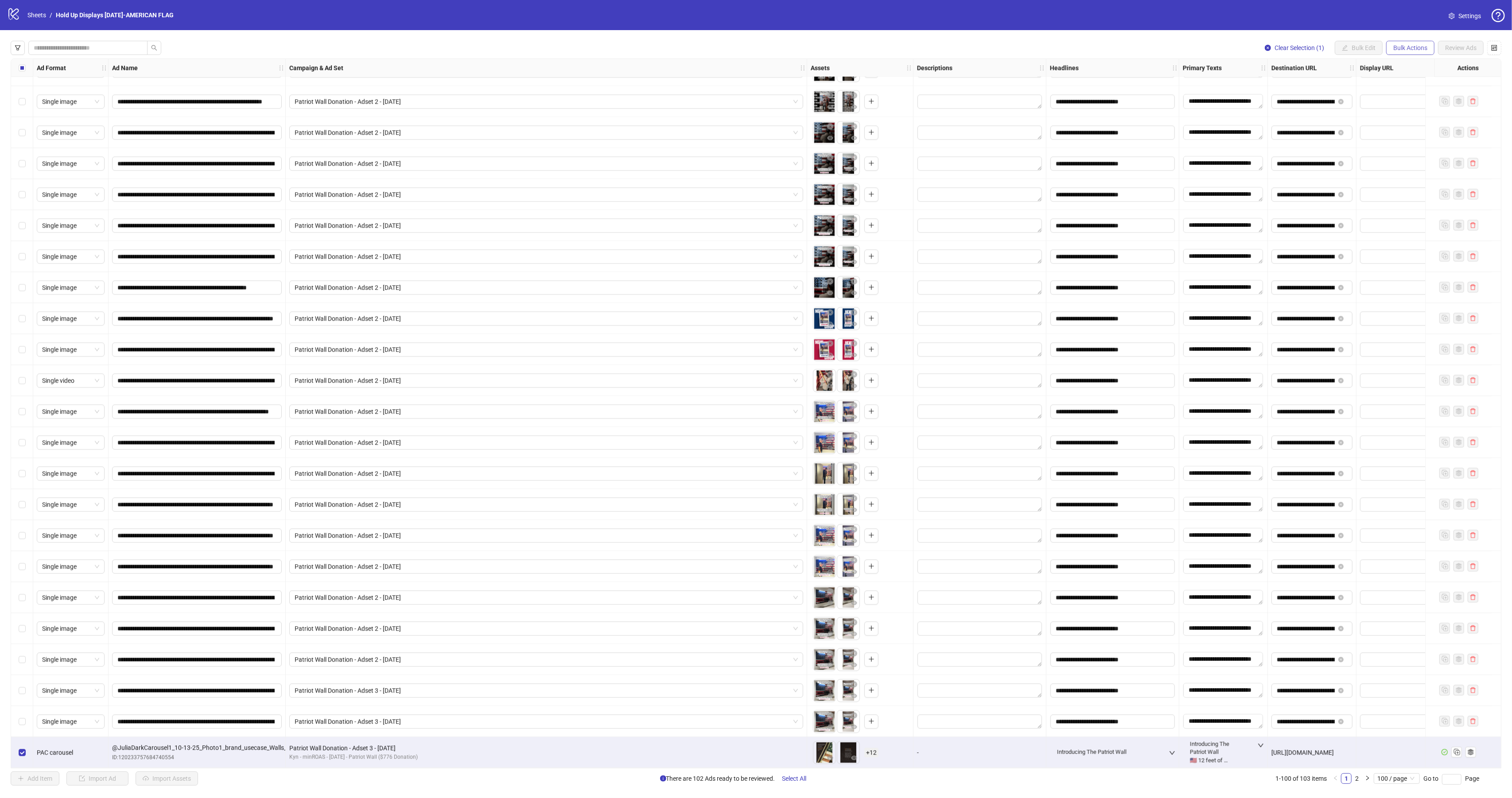
click at [1416, 50] on span "Bulk Actions" at bounding box center [1410, 48] width 34 height 7
click at [1428, 80] on span "Duplicate" at bounding box center [1422, 80] width 62 height 10
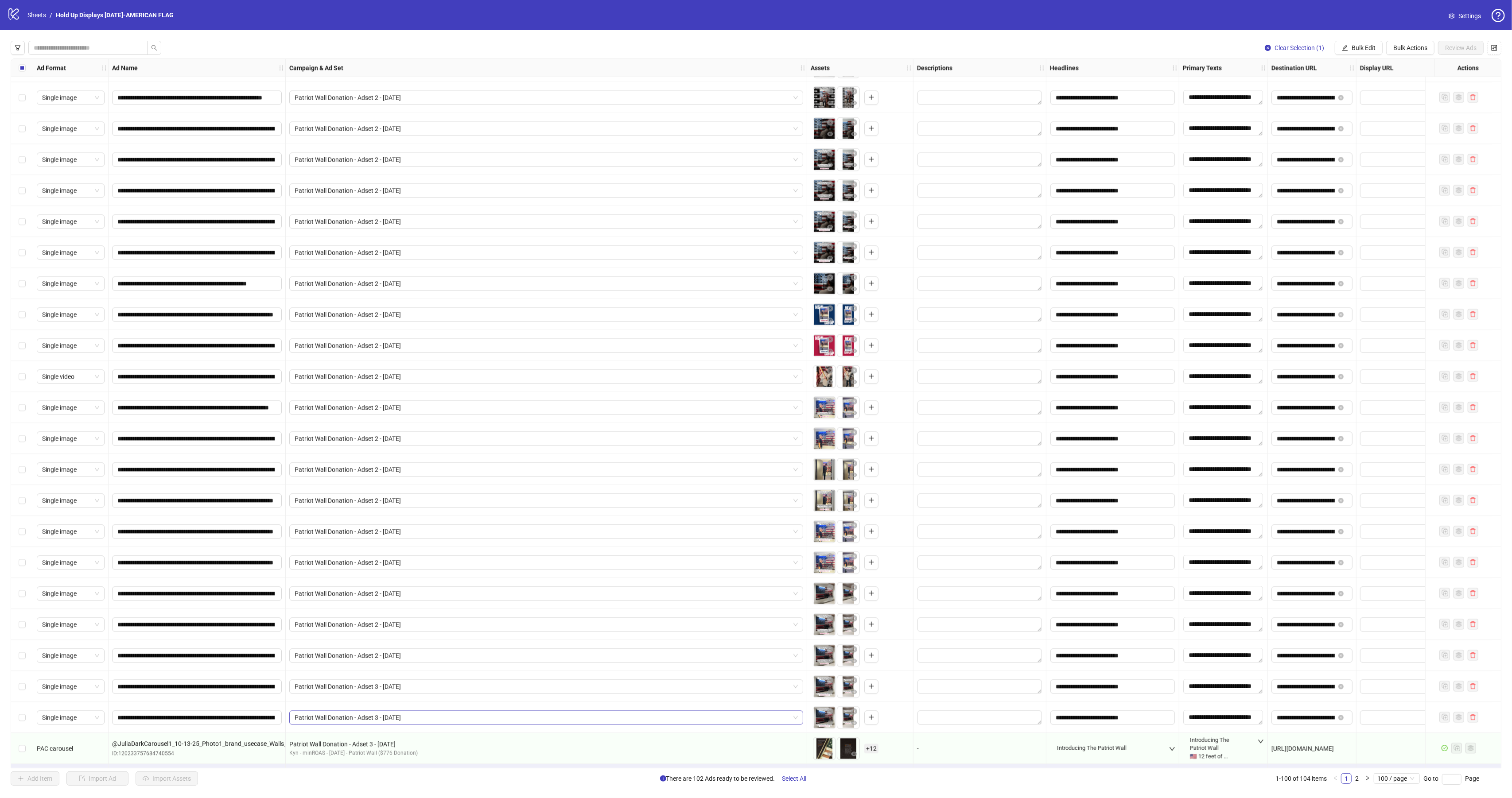
scroll to position [2537, 0]
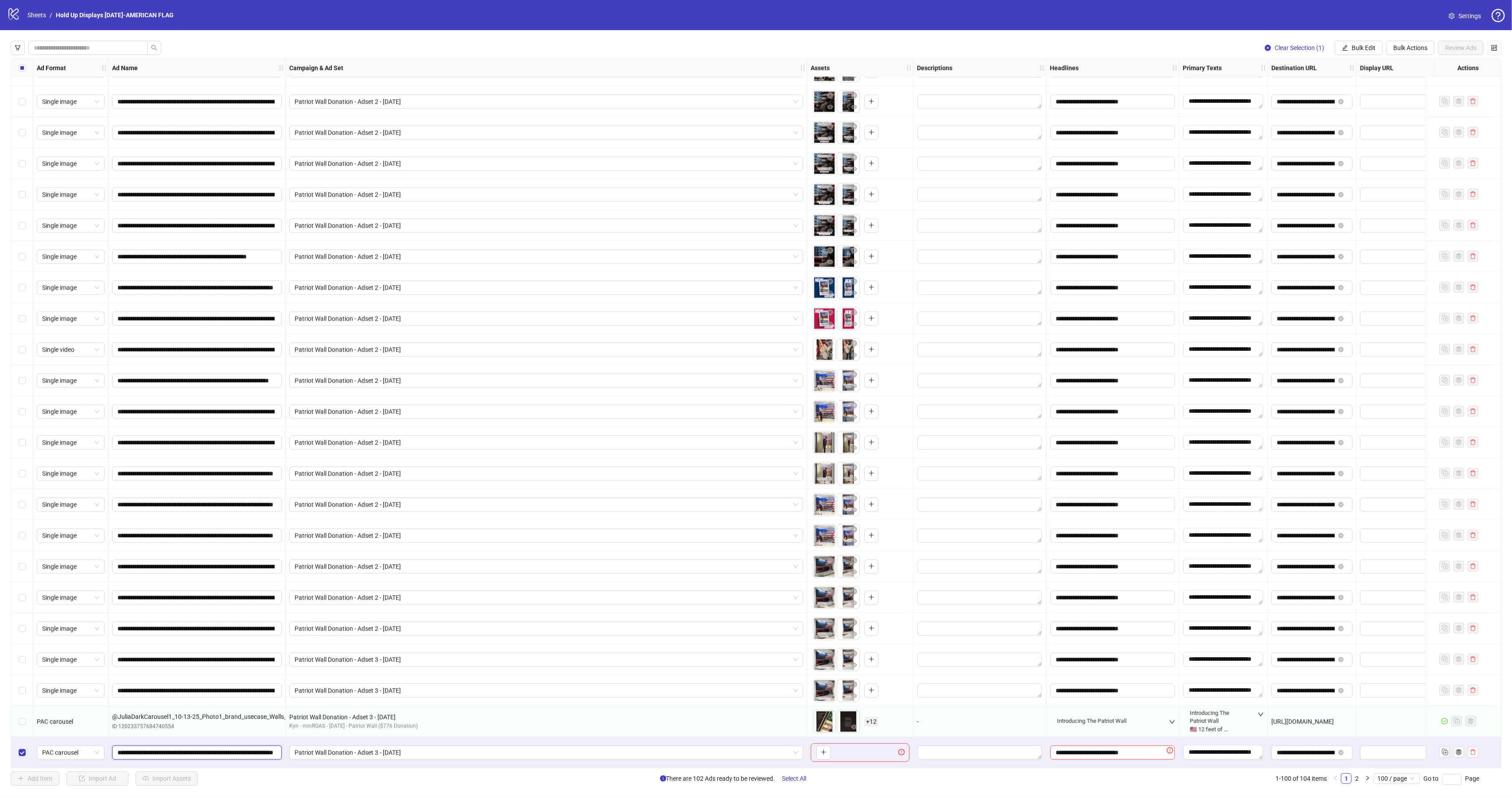
click at [238, 750] on input "**********" at bounding box center [196, 752] width 157 height 10
click at [149, 748] on input "**********" at bounding box center [196, 752] width 157 height 10
type input "**********"
click at [818, 748] on button "button" at bounding box center [824, 752] width 14 height 14
click at [882, 748] on button "button" at bounding box center [886, 752] width 14 height 14
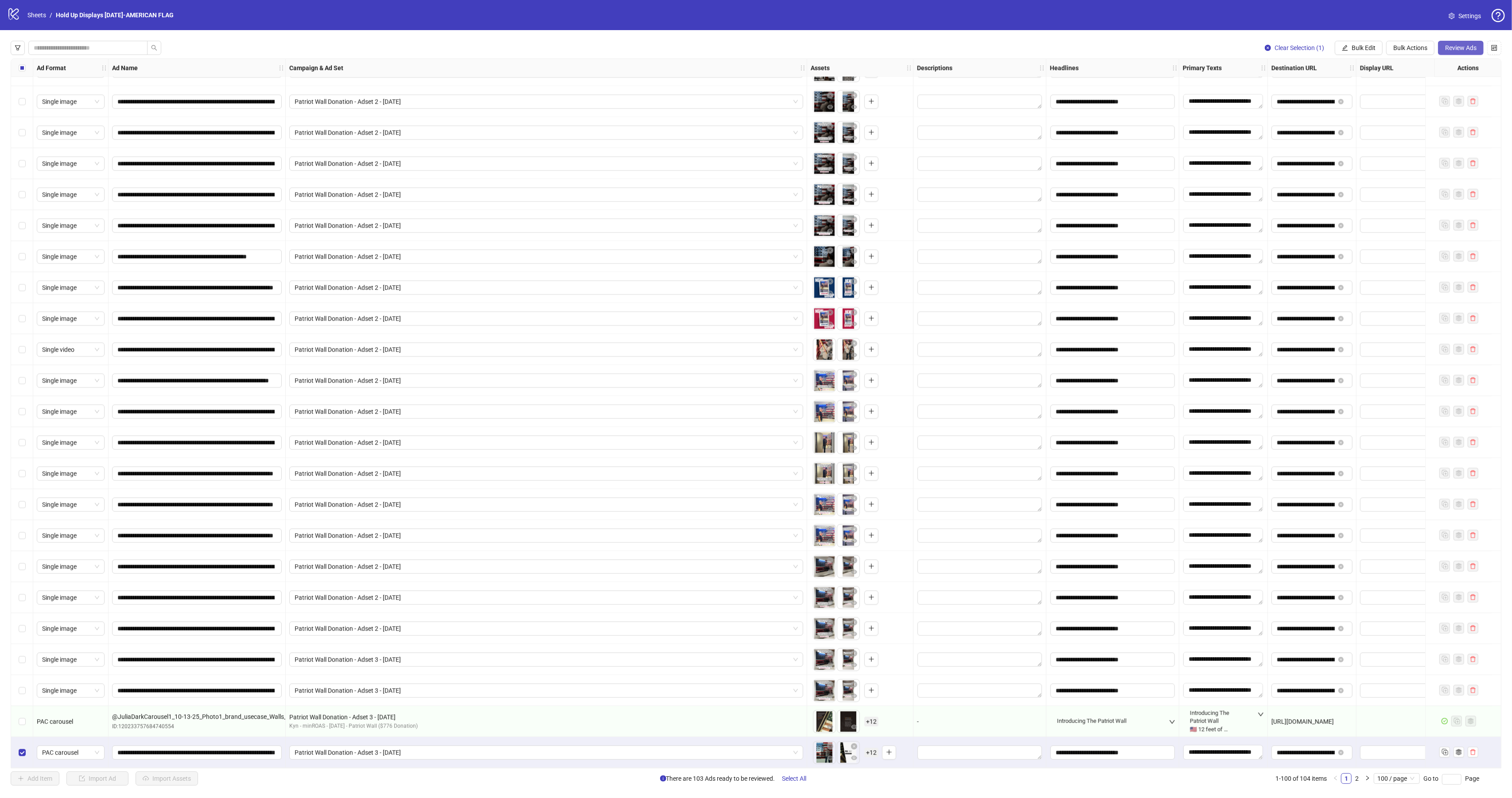
click at [1462, 52] on span "Review Ads" at bounding box center [1461, 48] width 32 height 7
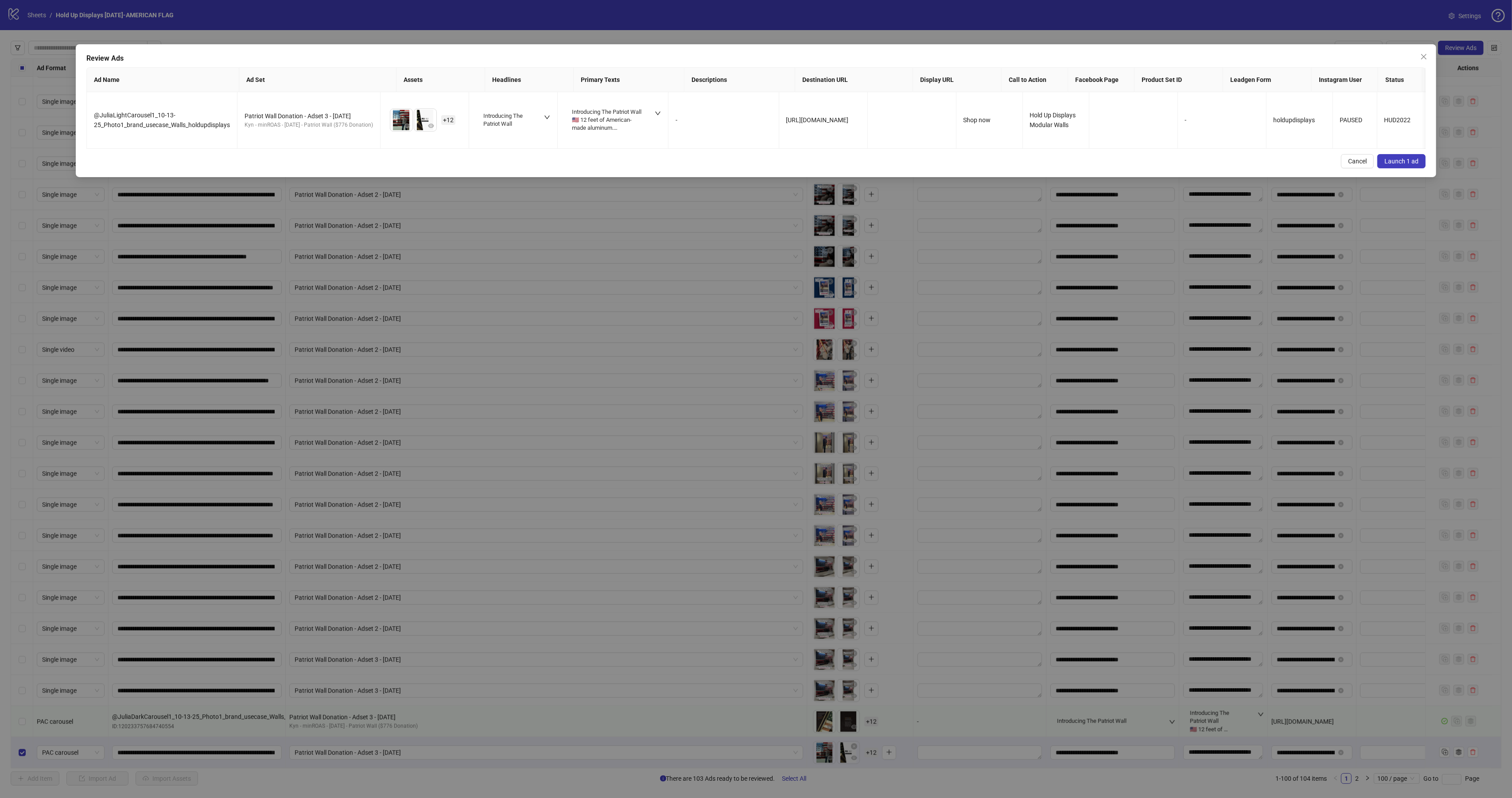
click at [1397, 165] on span "Launch 1 ad" at bounding box center [1402, 161] width 34 height 7
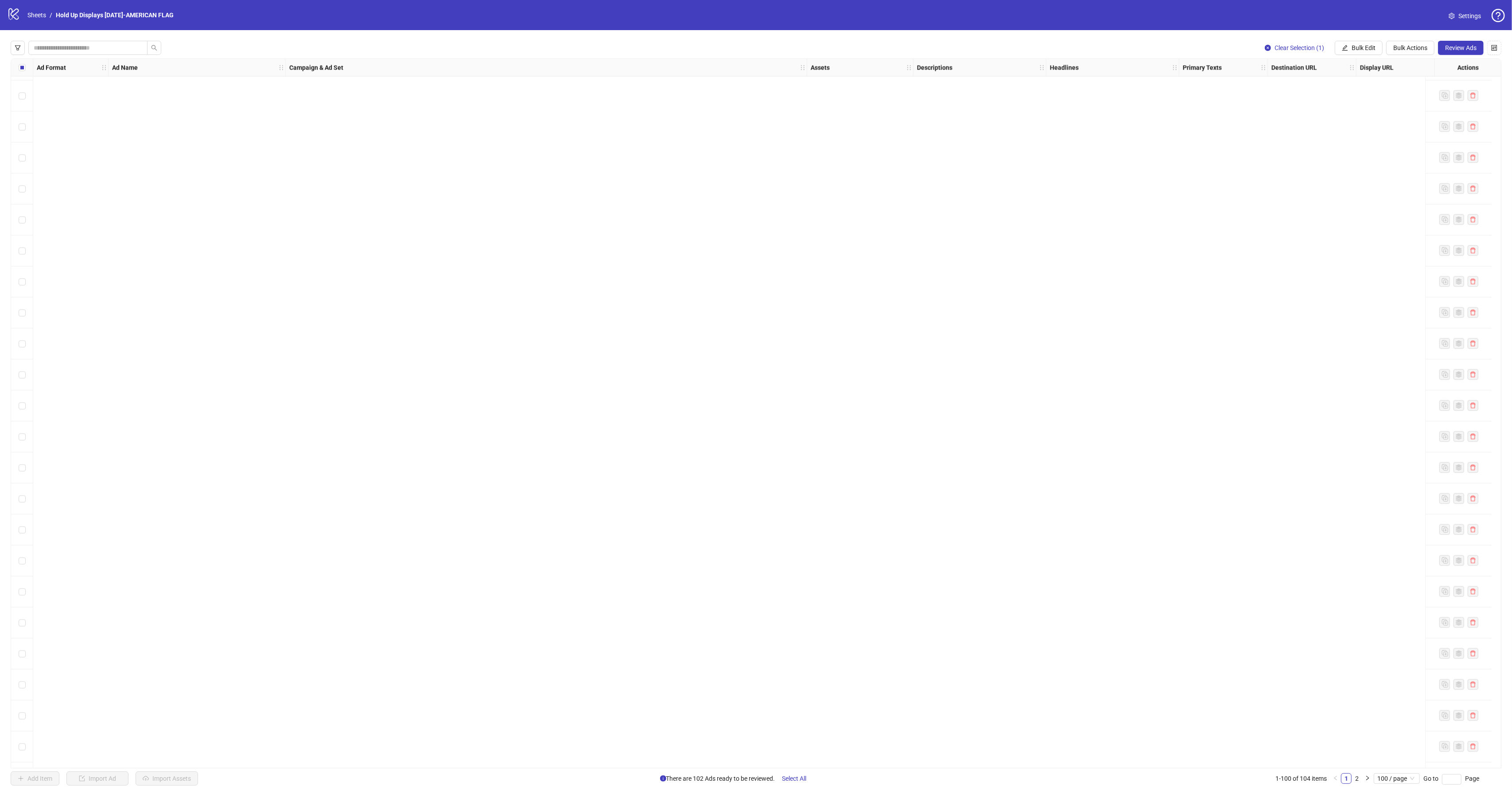
scroll to position [494, 0]
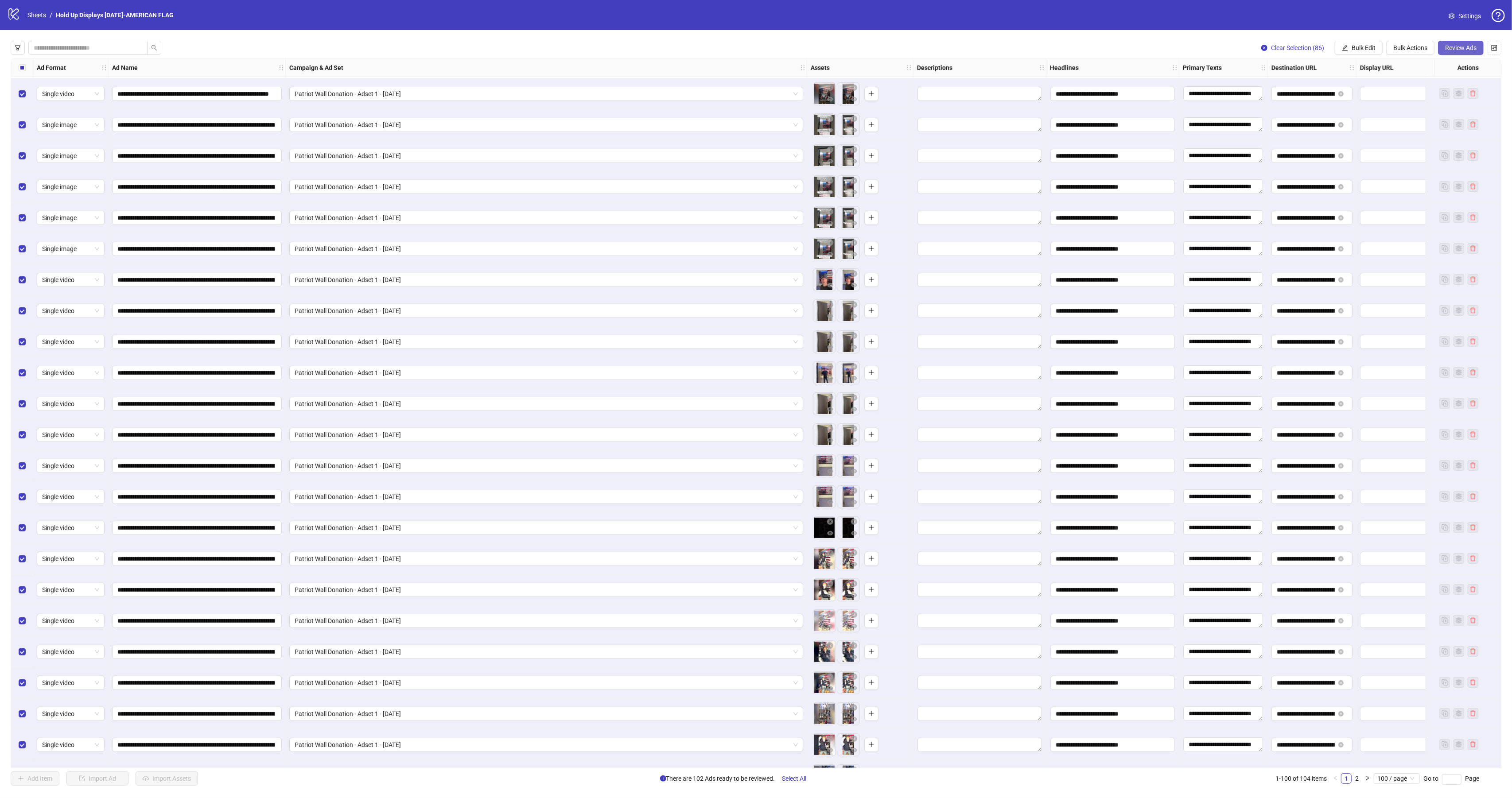
click at [1459, 45] on span "Review Ads" at bounding box center [1461, 48] width 32 height 7
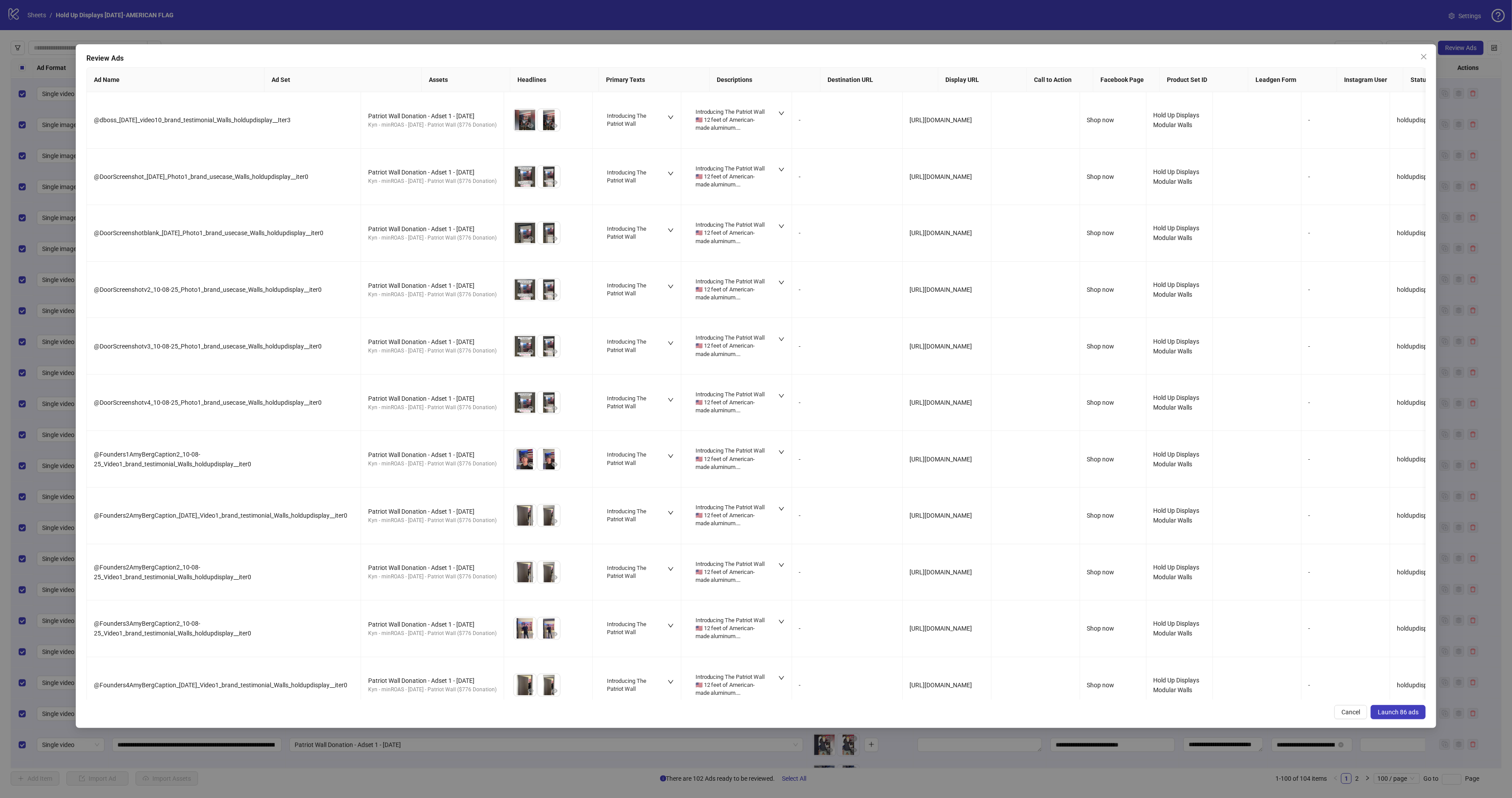
click at [1413, 712] on span "Launch 86 ads" at bounding box center [1398, 712] width 41 height 7
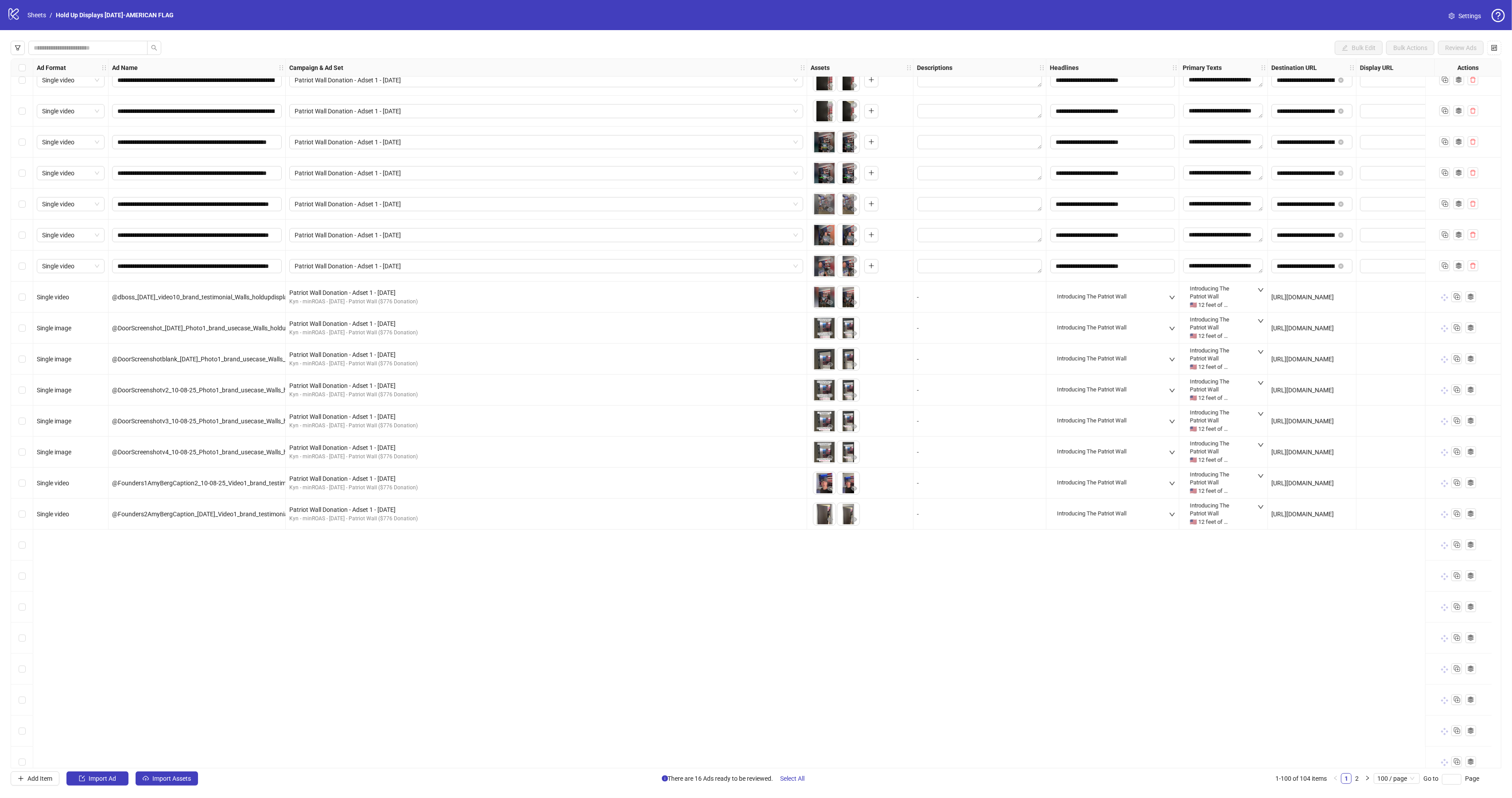
scroll to position [0, 0]
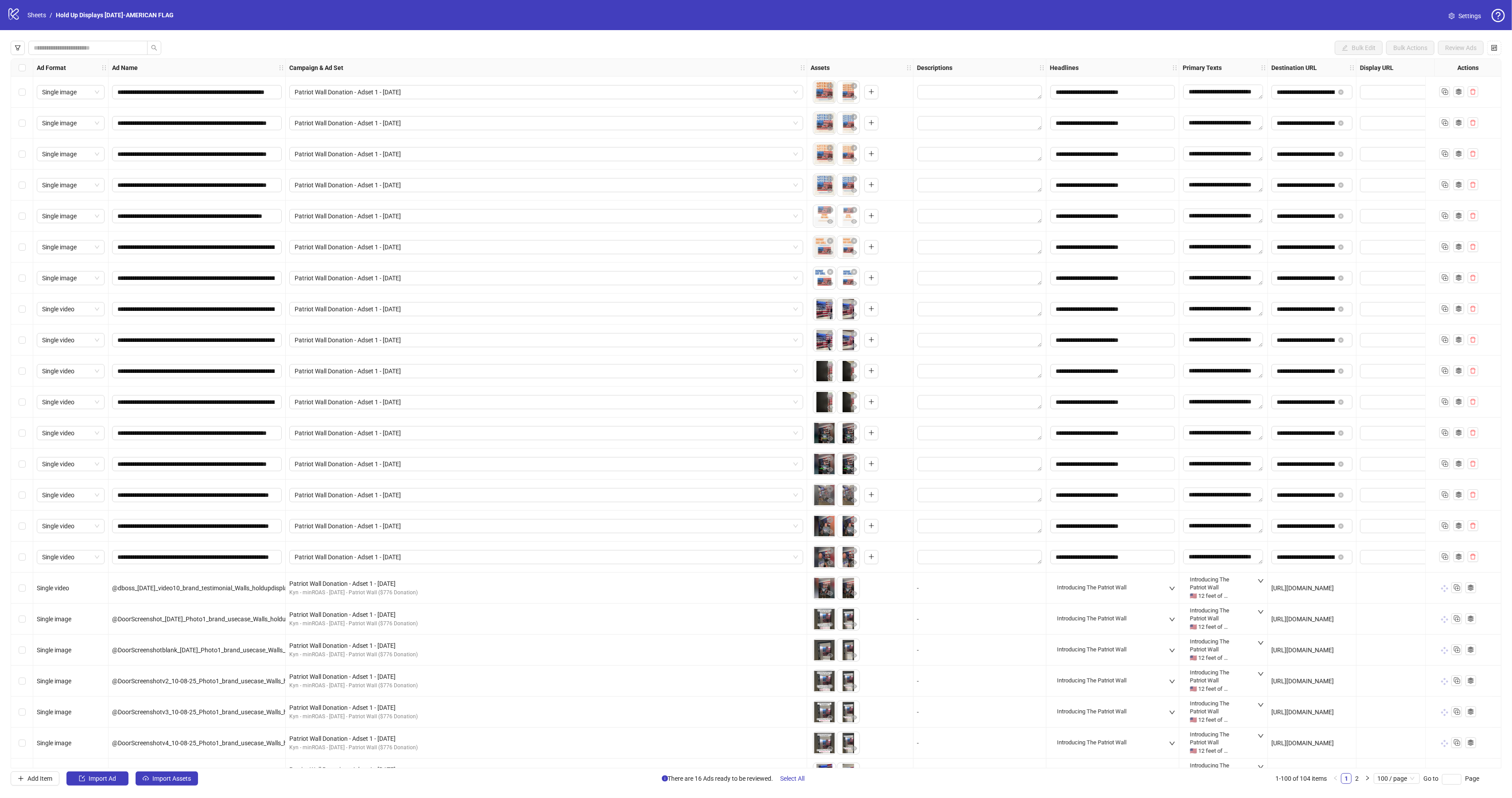
drag, startPoint x: 26, startPoint y: 92, endPoint x: 23, endPoint y: 110, distance: 18.2
click at [25, 92] on div "Select row 1" at bounding box center [22, 92] width 22 height 31
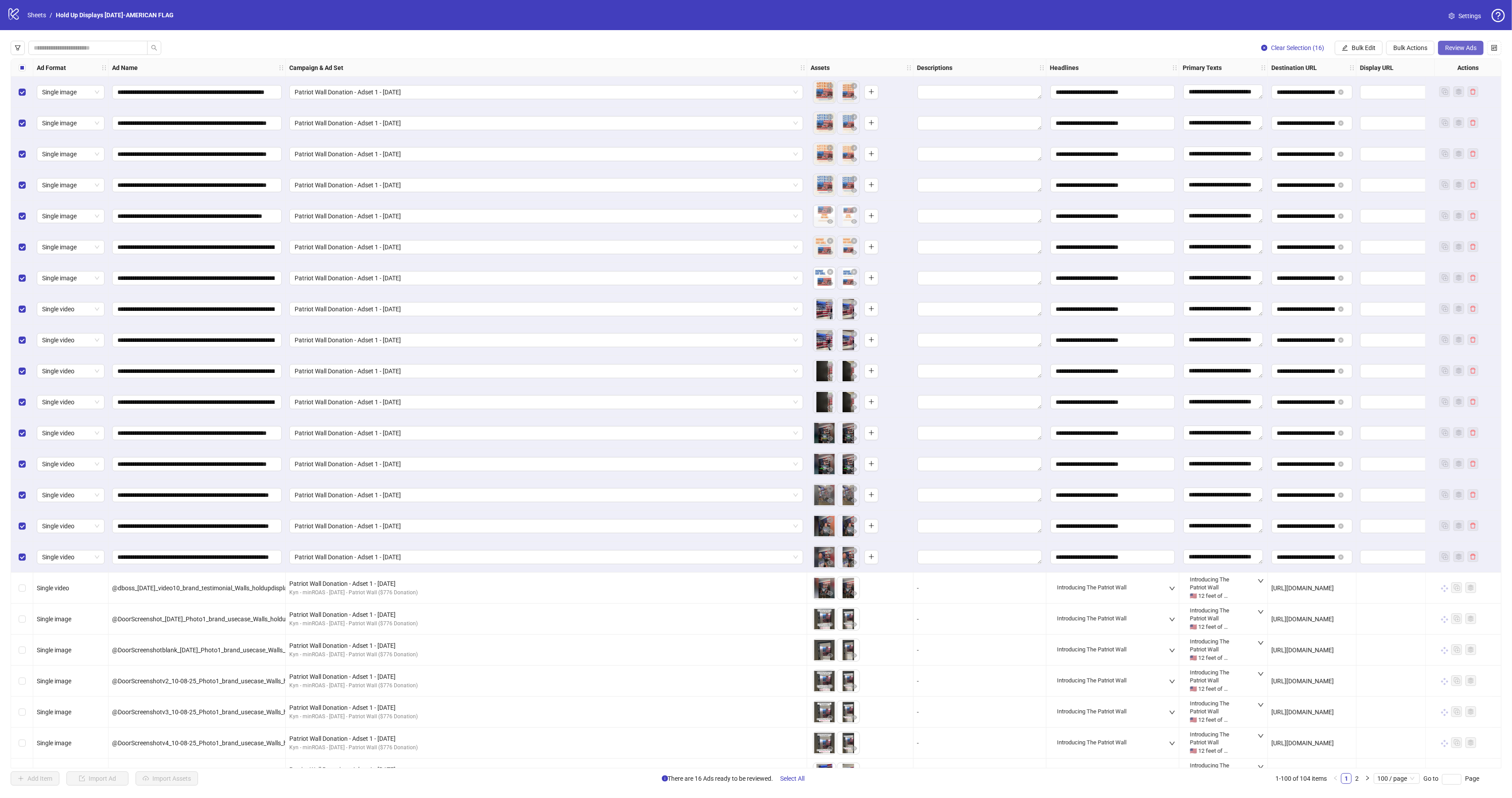
click at [1452, 50] on span "Review Ads" at bounding box center [1461, 48] width 32 height 7
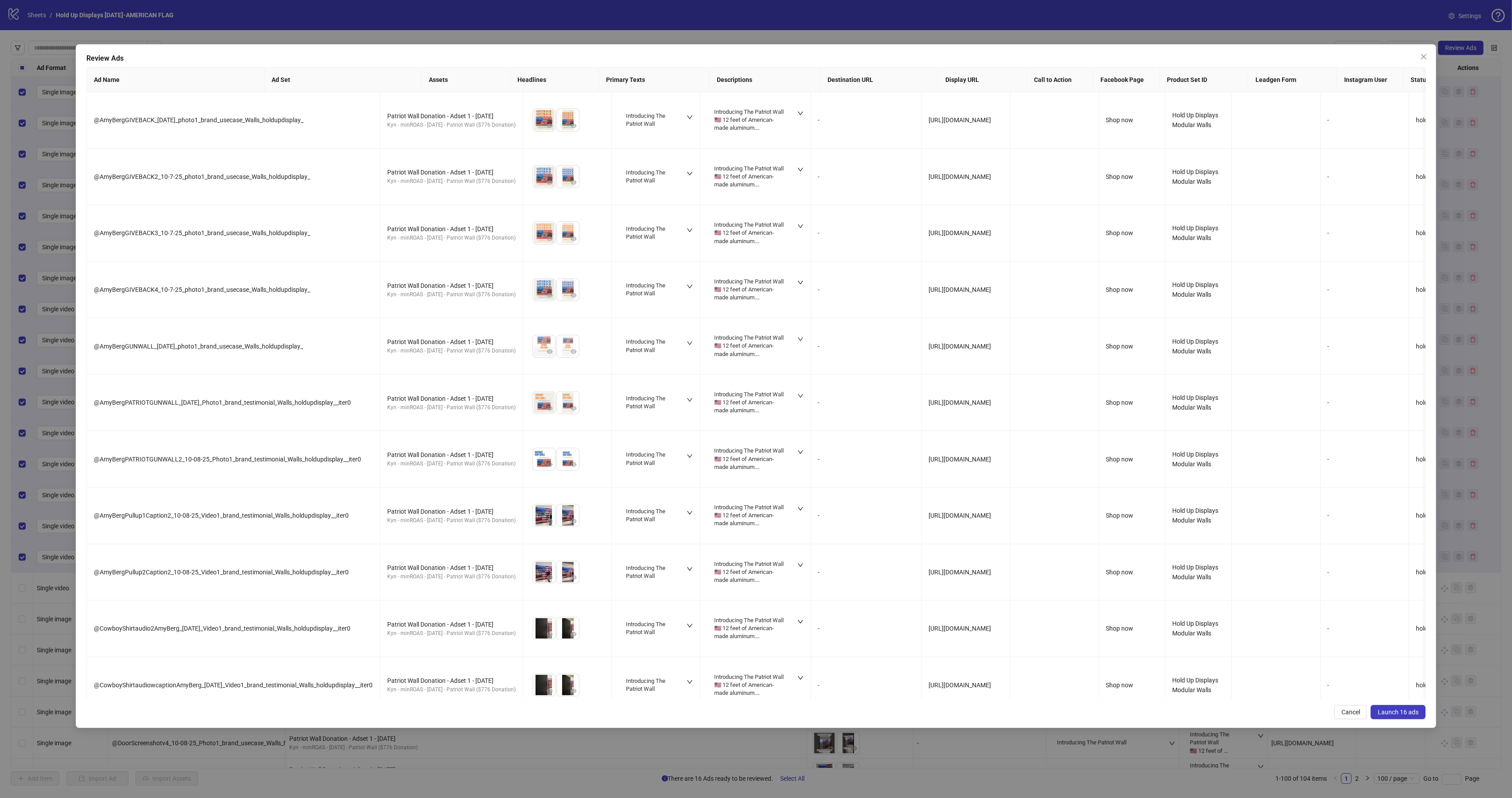
click at [1402, 719] on button "Launch 16 ads" at bounding box center [1398, 712] width 55 height 14
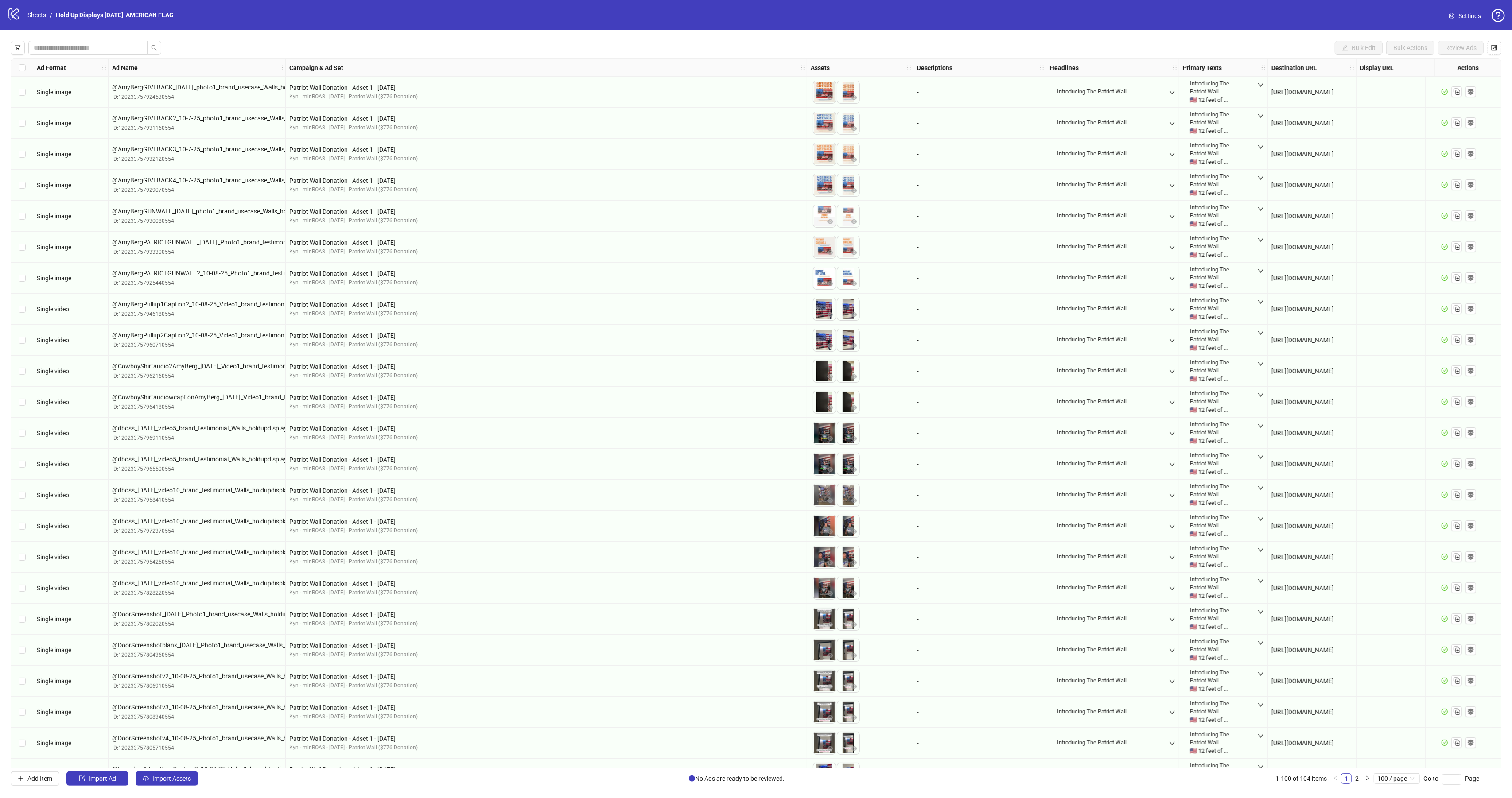
click at [41, 21] on div "logo/logo-mobile Sheets / Hold Up Displays [DATE]-AMERICAN FLAG" at bounding box center [92, 15] width 170 height 16
click at [39, 18] on link "Sheets" at bounding box center [37, 15] width 22 height 10
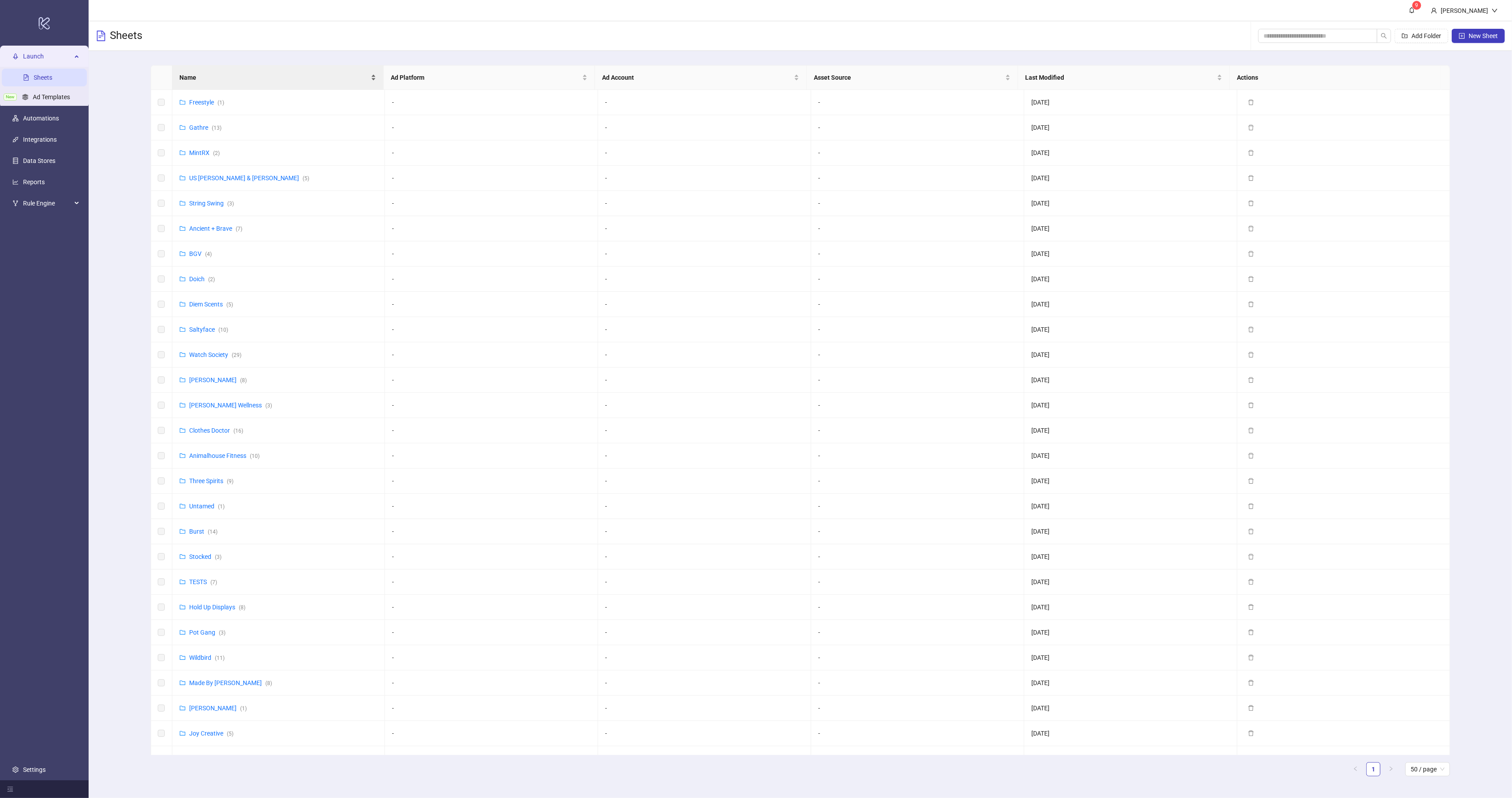
click at [217, 73] on span "Name" at bounding box center [274, 77] width 190 height 10
click at [216, 384] on link "Hold Up Displays ( 8 )" at bounding box center [217, 380] width 56 height 7
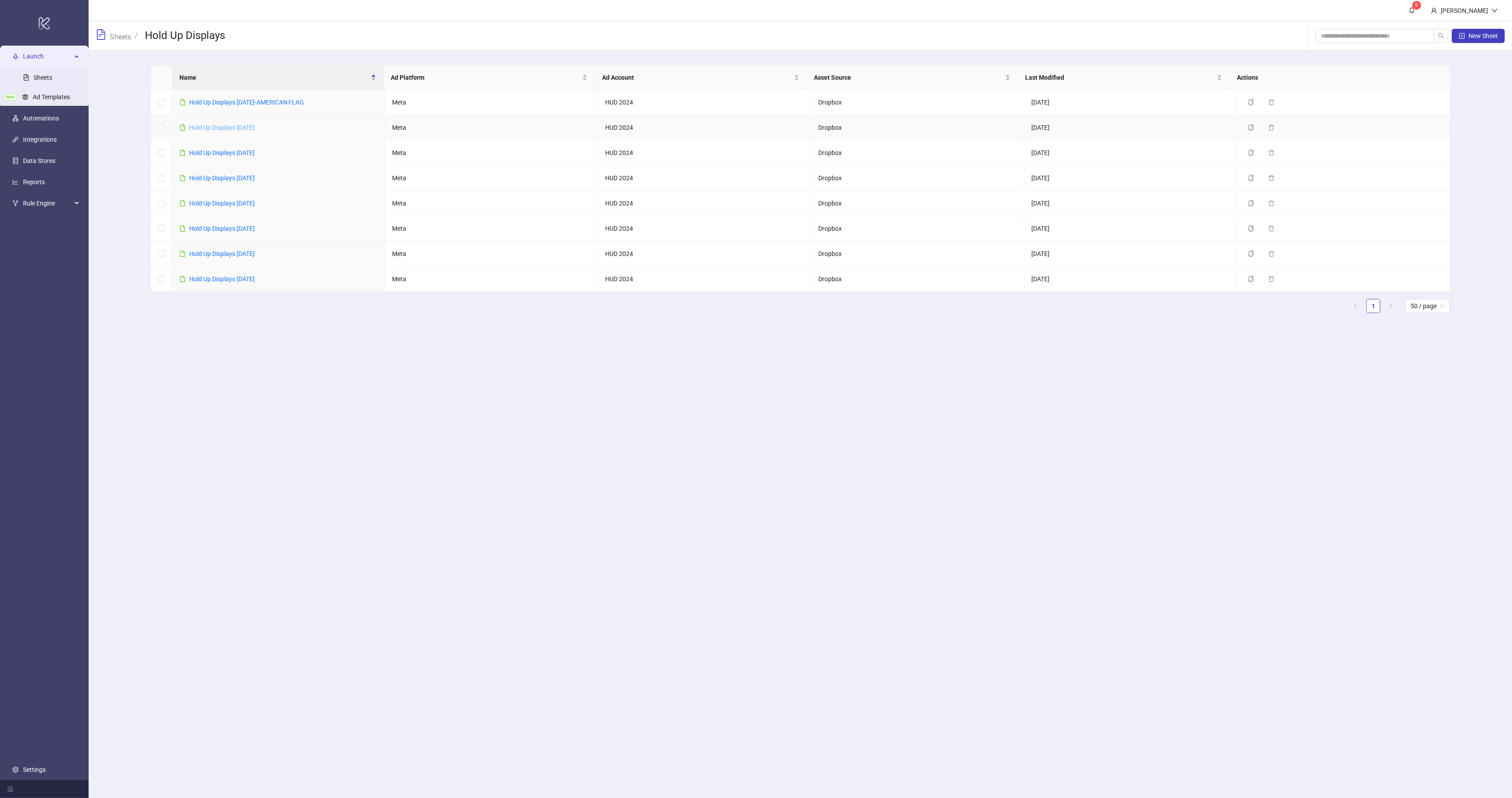
click at [238, 129] on link "Hold Up Displays [DATE]" at bounding box center [222, 127] width 66 height 7
